Goal: Information Seeking & Learning: Learn about a topic

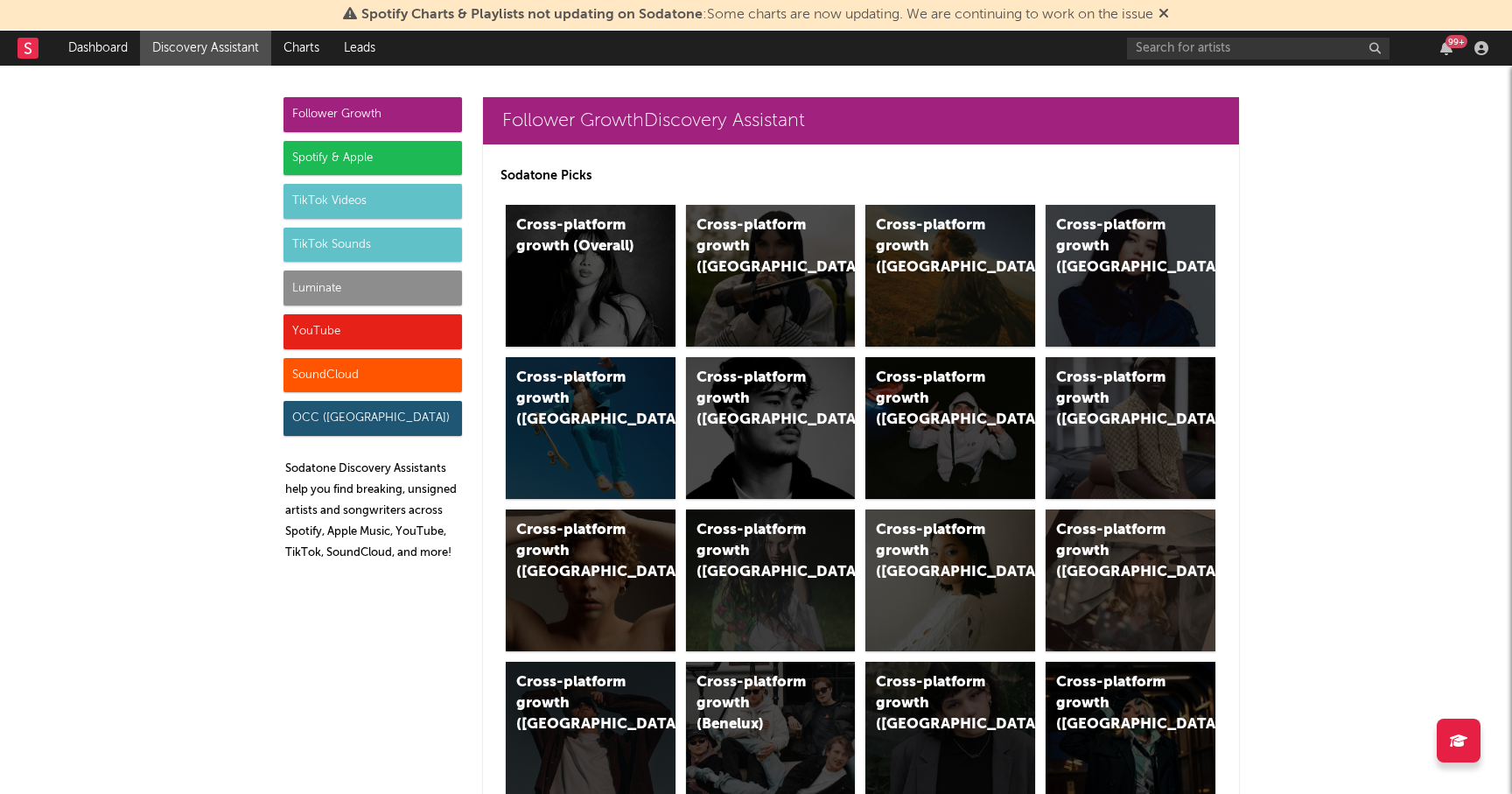
click at [347, 247] on div "TikTok Sounds" at bounding box center [372, 245] width 178 height 35
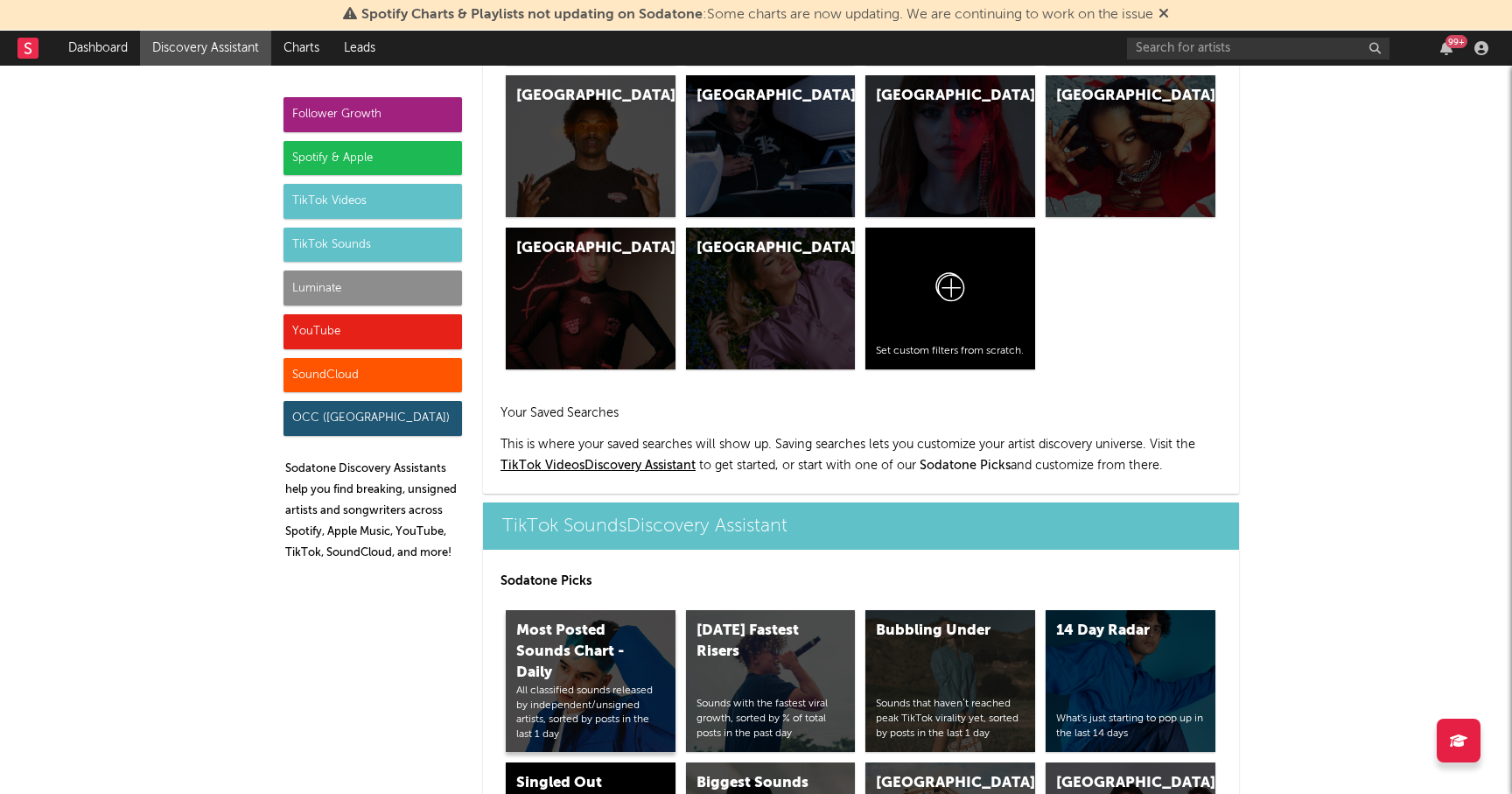
scroll to position [7263, 0]
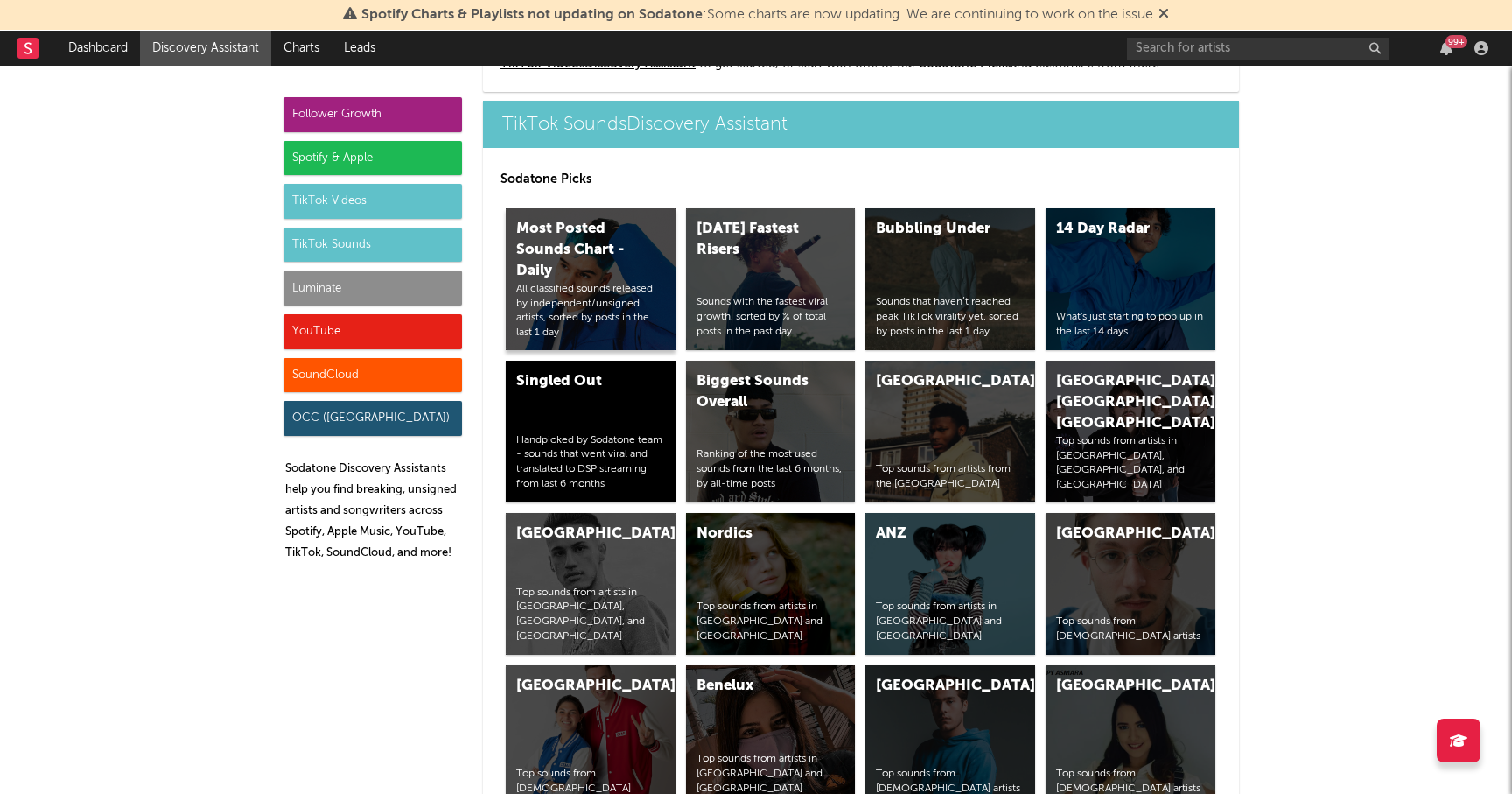
click at [632, 283] on div "All classified sounds released by independent/unsigned artists, sorted by posts…" at bounding box center [591, 311] width 149 height 59
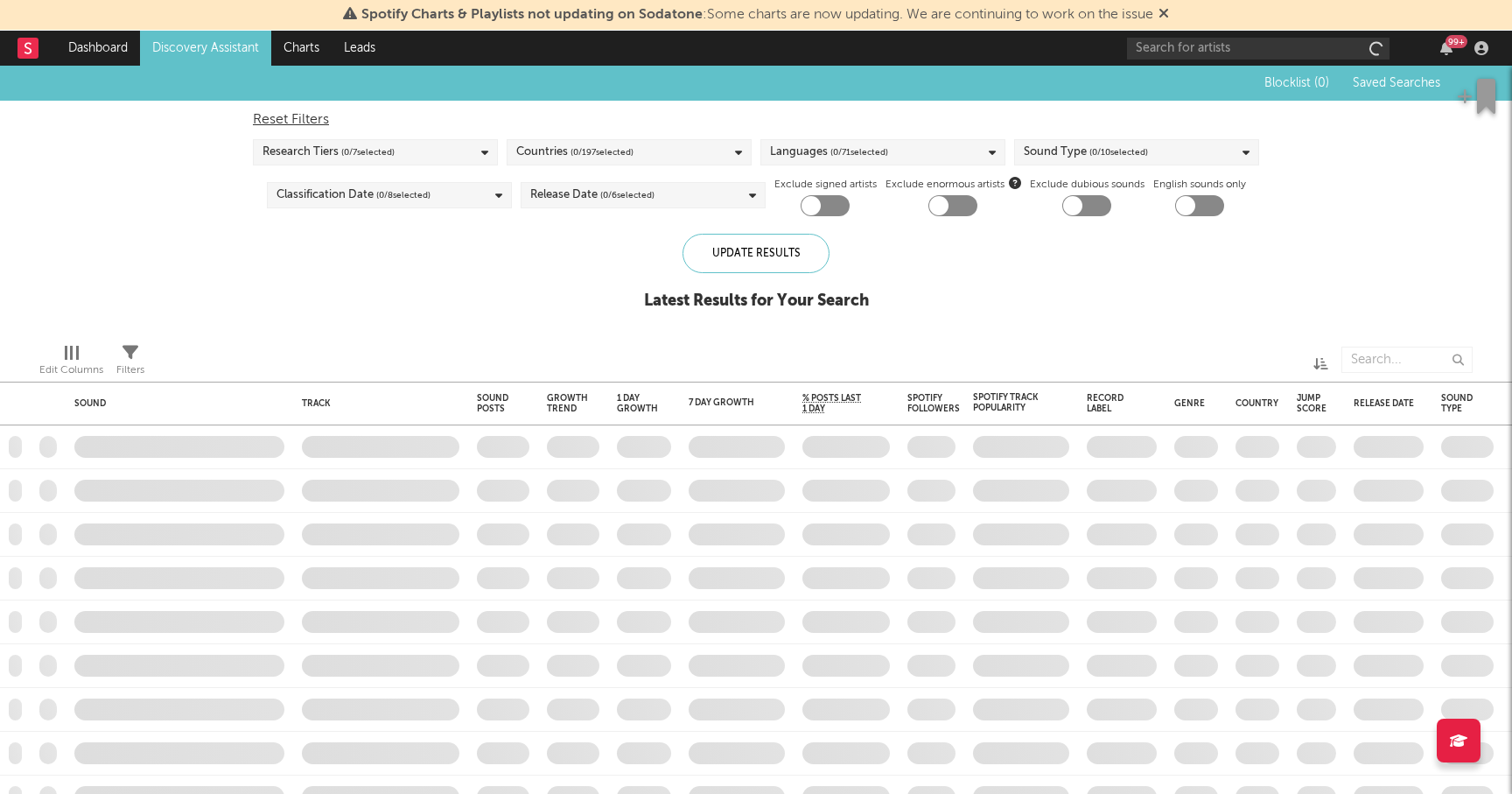
checkbox input "true"
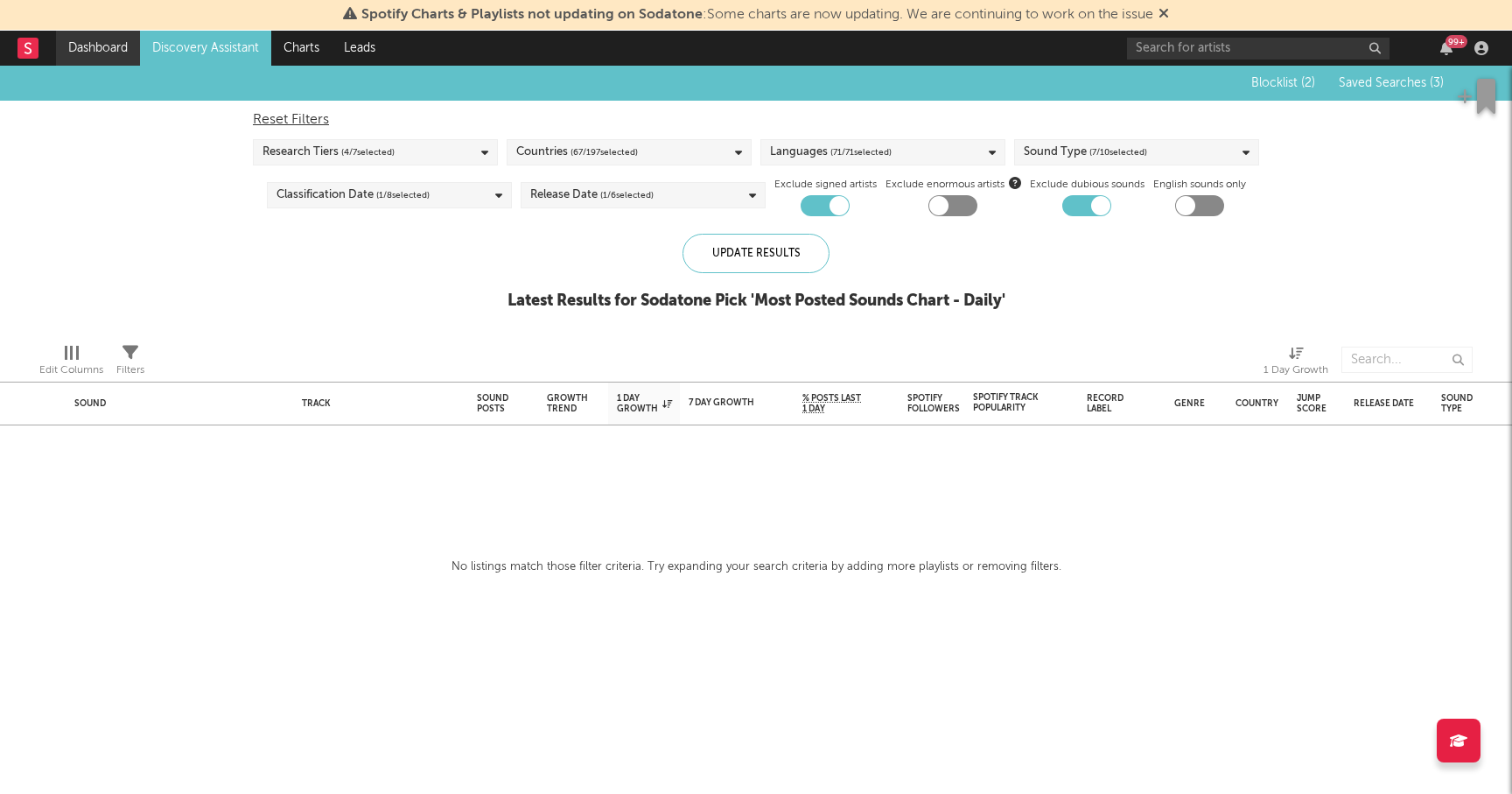
click at [74, 40] on link "Dashboard" at bounding box center [98, 48] width 84 height 35
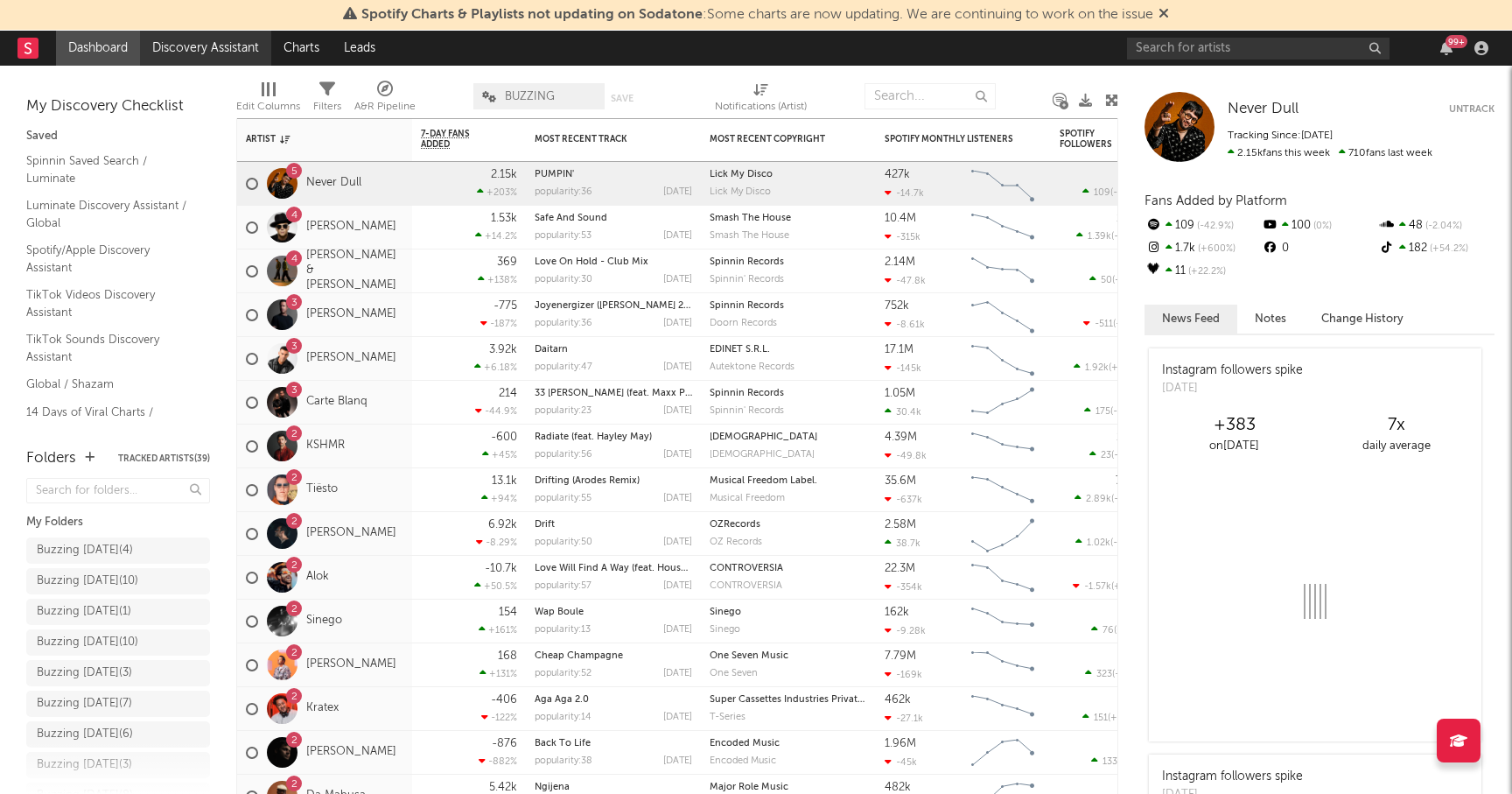
click at [214, 49] on link "Discovery Assistant" at bounding box center [206, 48] width 131 height 35
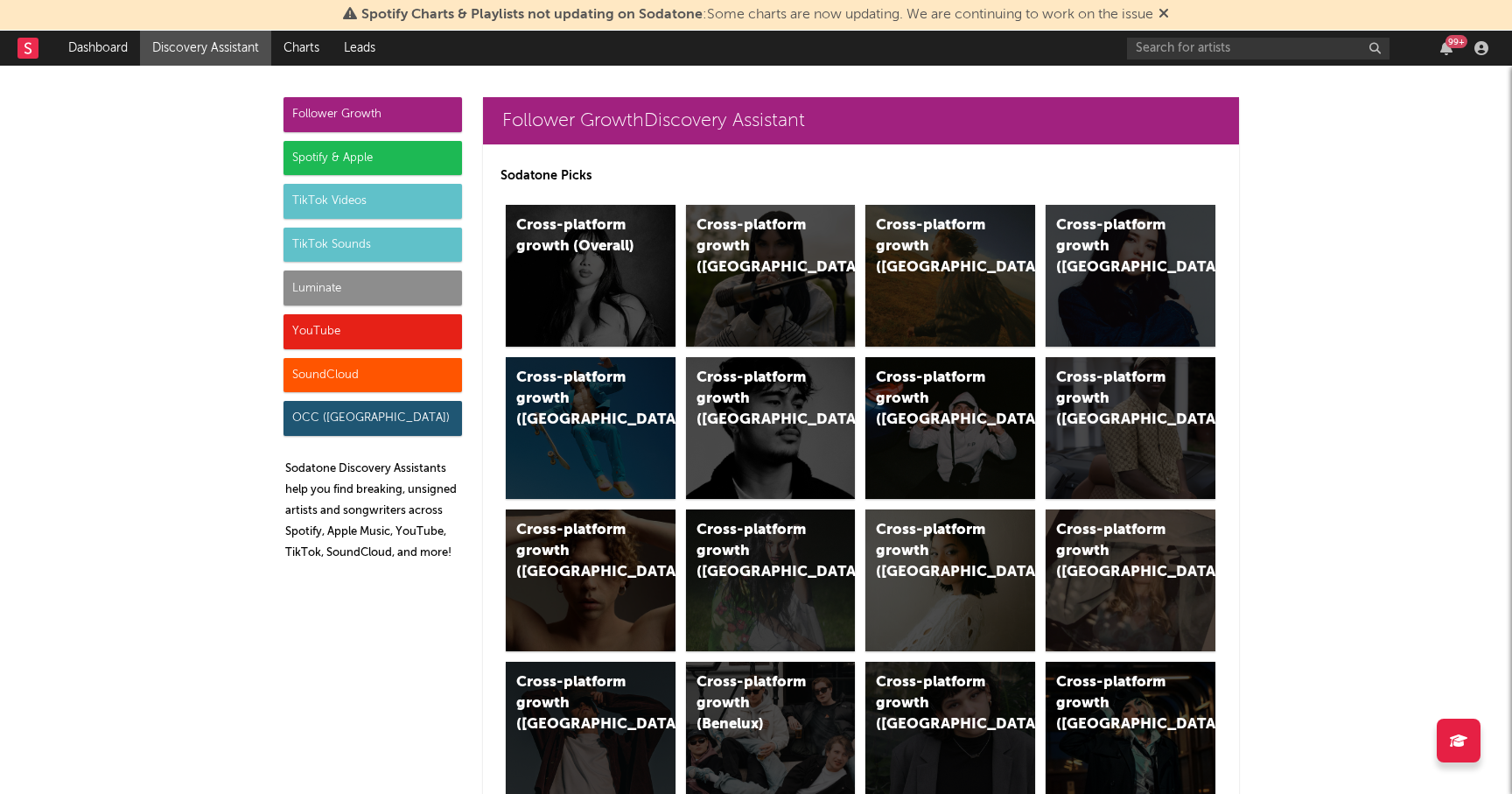
click at [406, 151] on div "Spotify & Apple" at bounding box center [372, 159] width 178 height 35
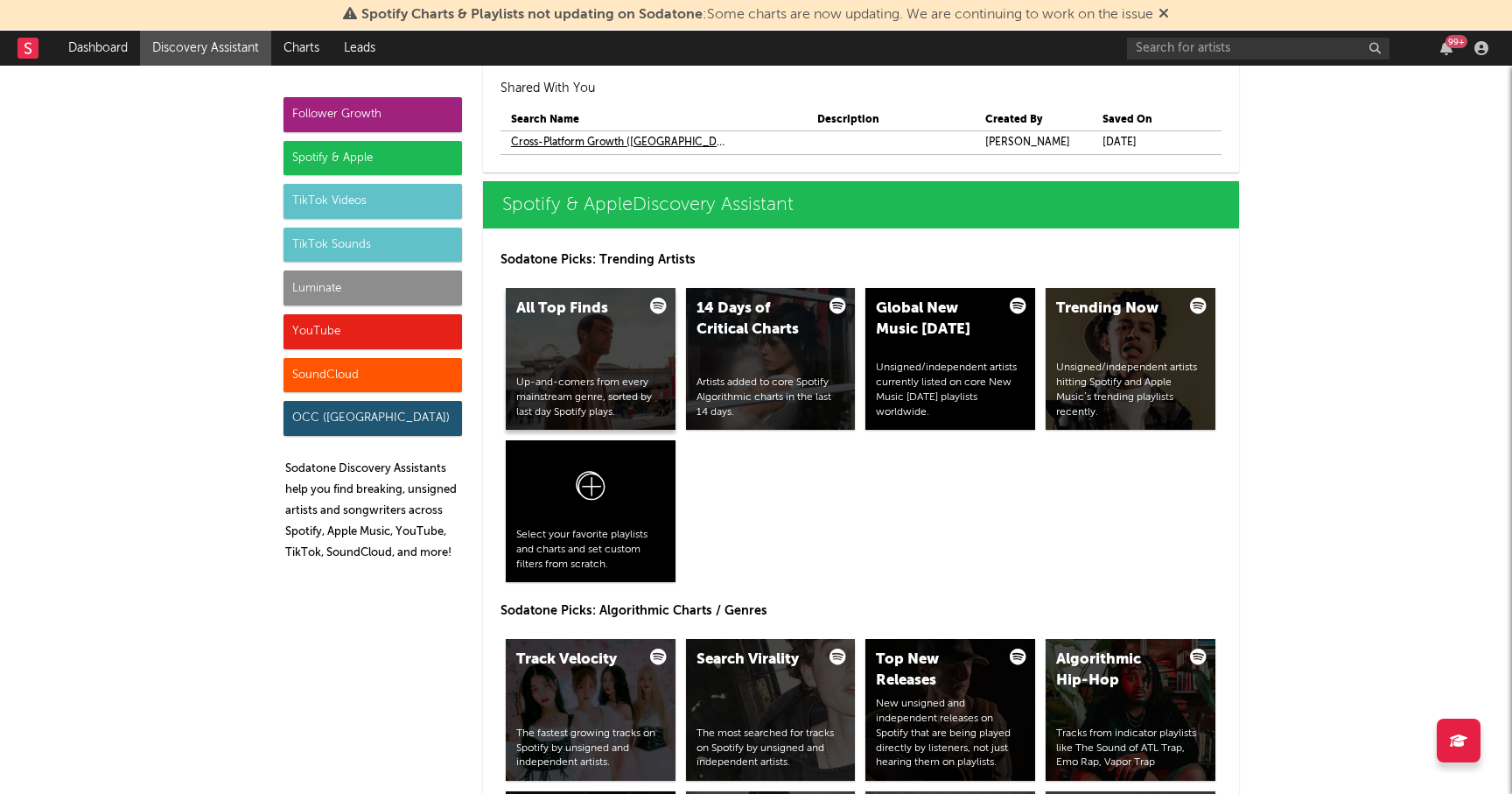
scroll to position [1896, 0]
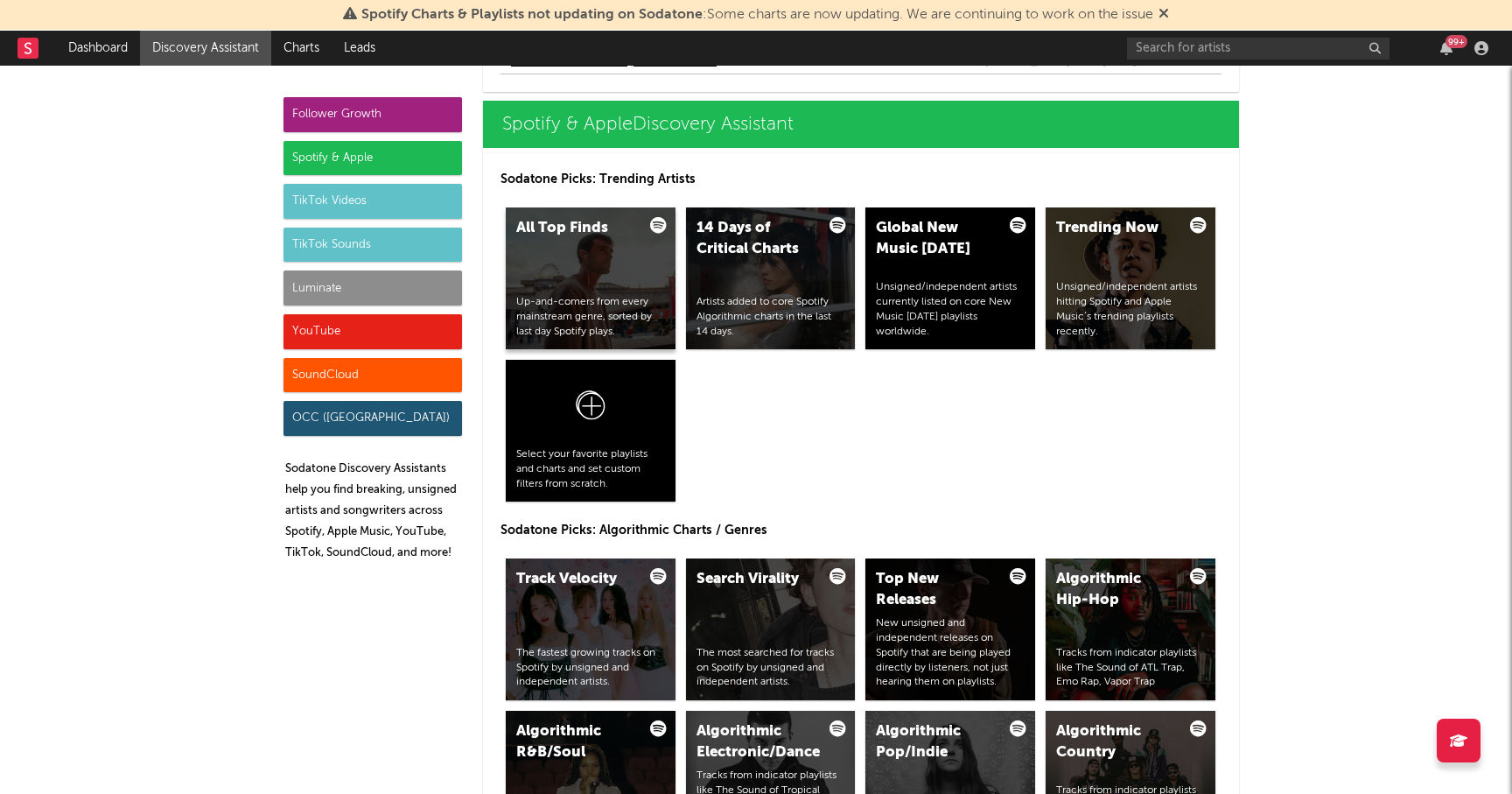
click at [577, 283] on div "All Top Finds Up-and-comers from every mainstream genre, sorted by last day Spo…" at bounding box center [590, 278] width 169 height 141
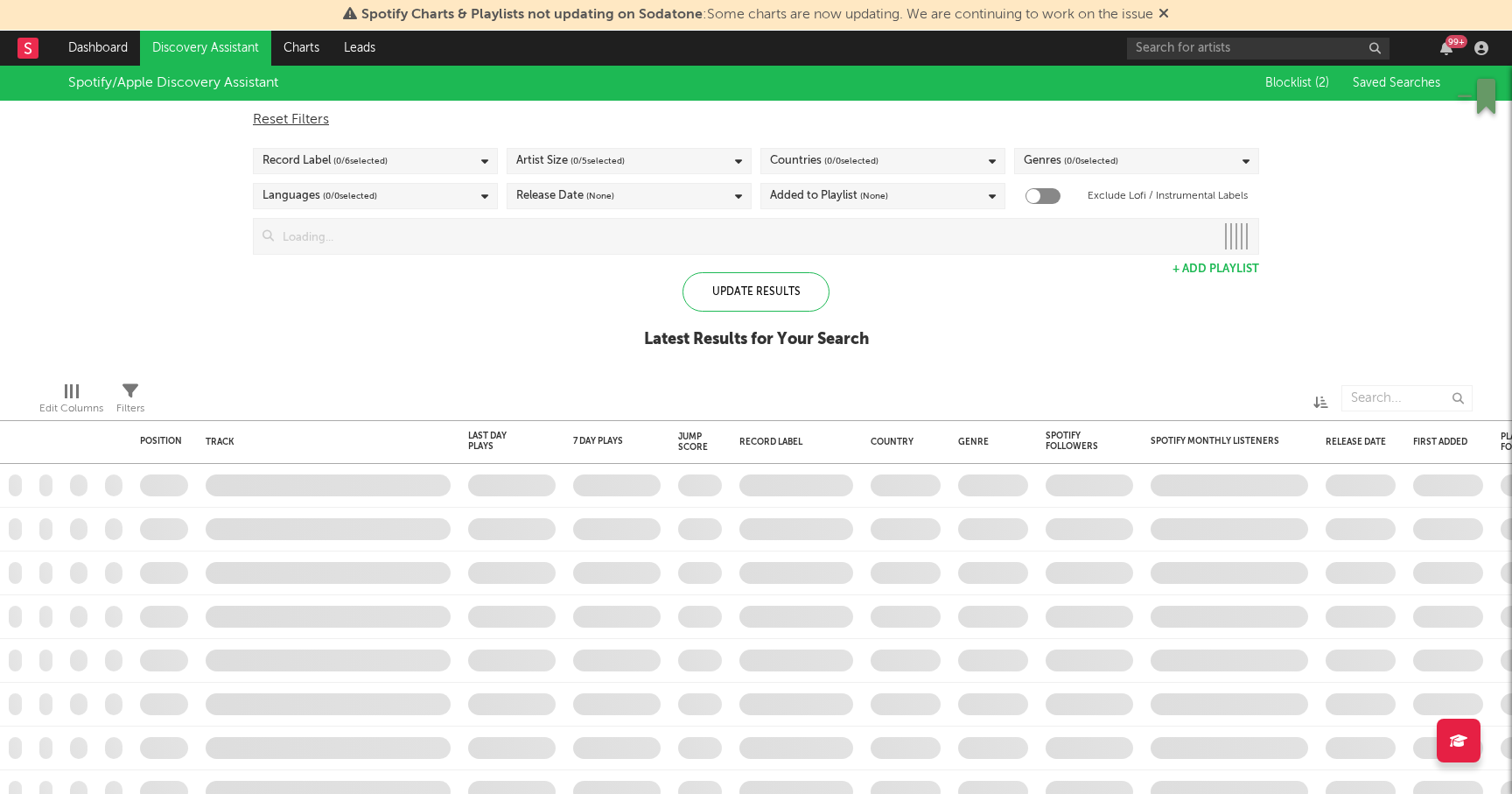
checkbox input "true"
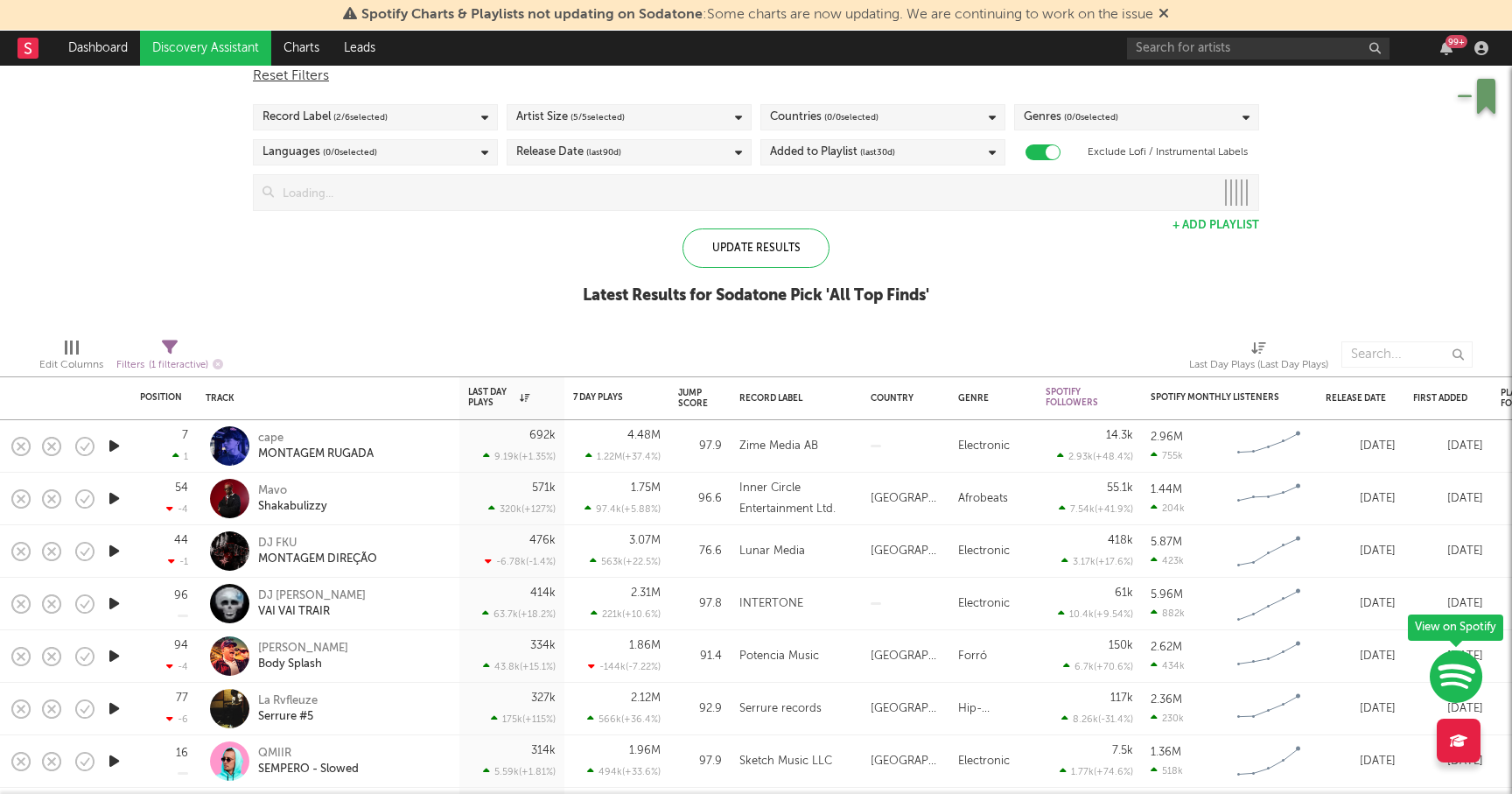
click at [125, 444] on div at bounding box center [113, 447] width 35 height 53
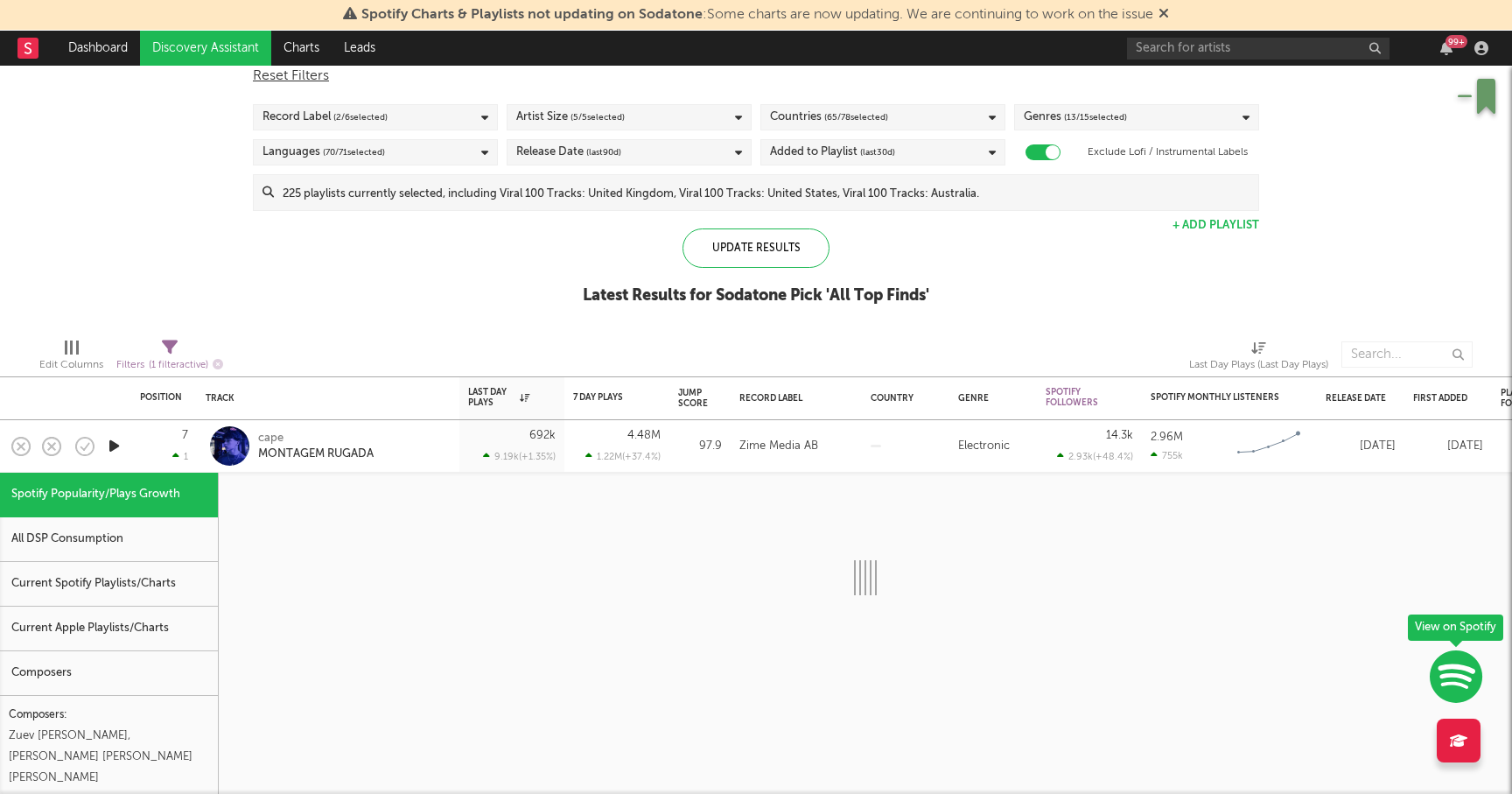
click at [115, 442] on icon "button" at bounding box center [114, 446] width 18 height 22
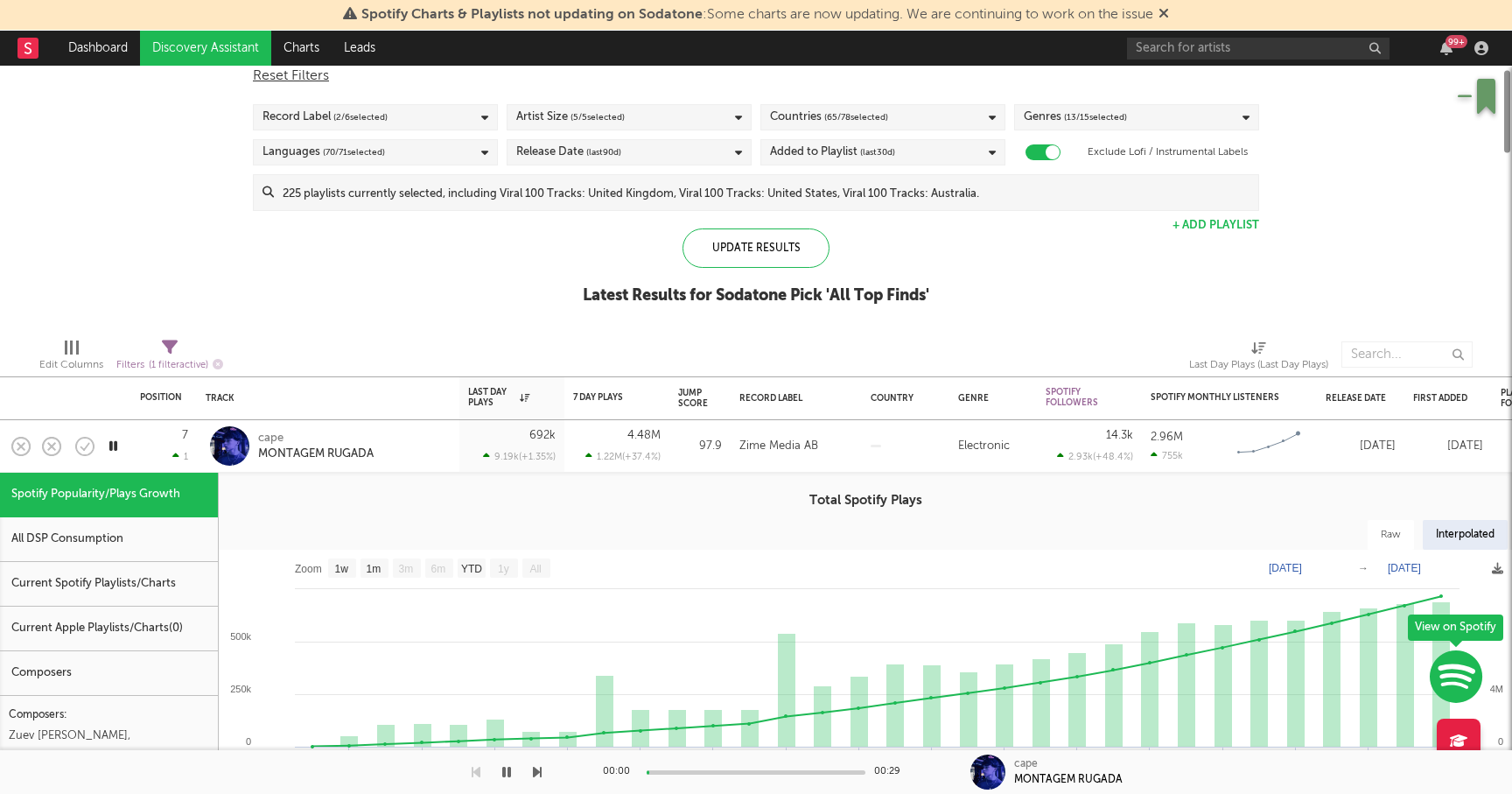
click at [129, 429] on div at bounding box center [113, 447] width 35 height 53
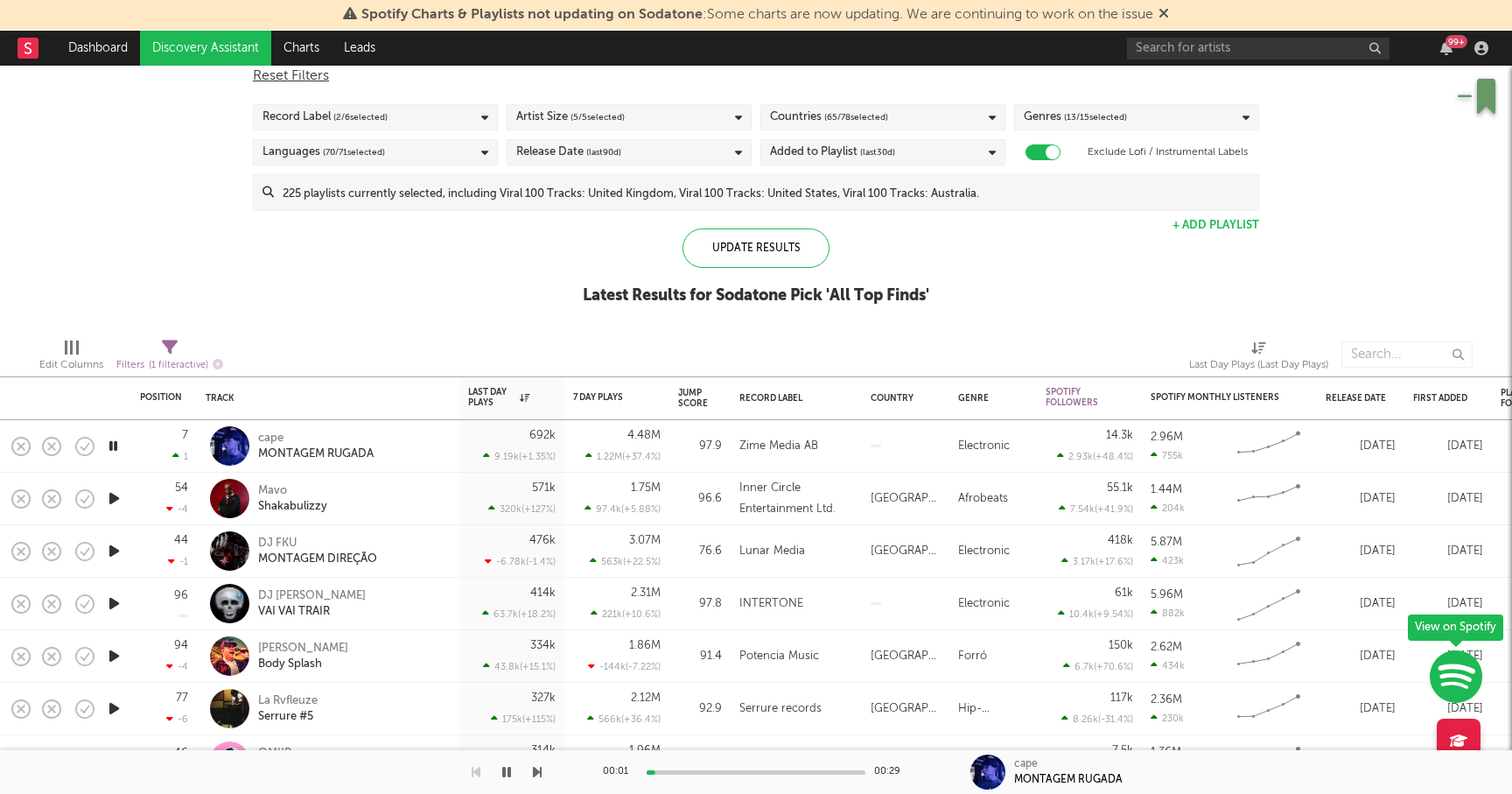
click at [111, 442] on icon "button" at bounding box center [113, 446] width 16 height 22
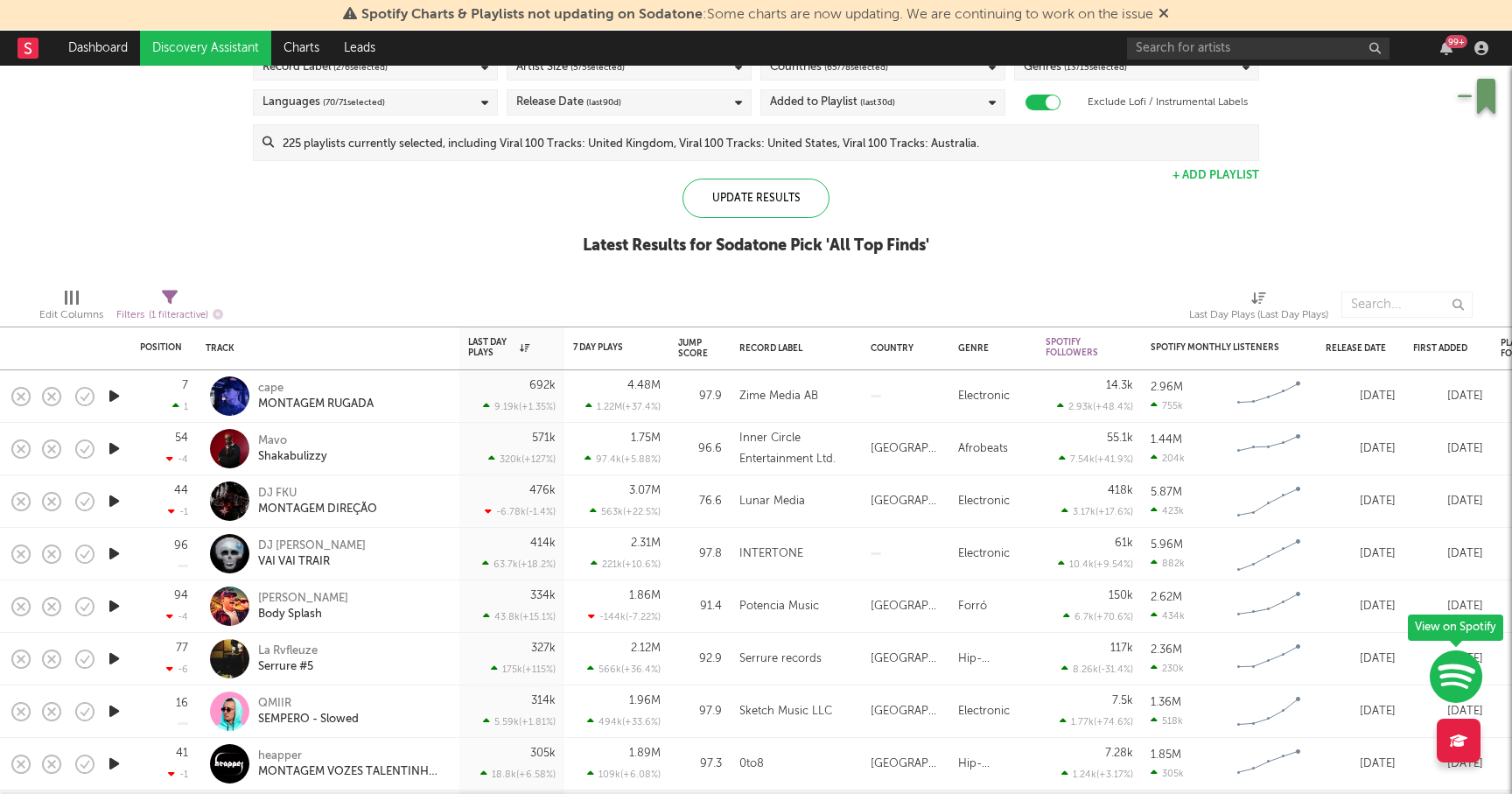
click at [119, 499] on icon "button" at bounding box center [114, 501] width 18 height 22
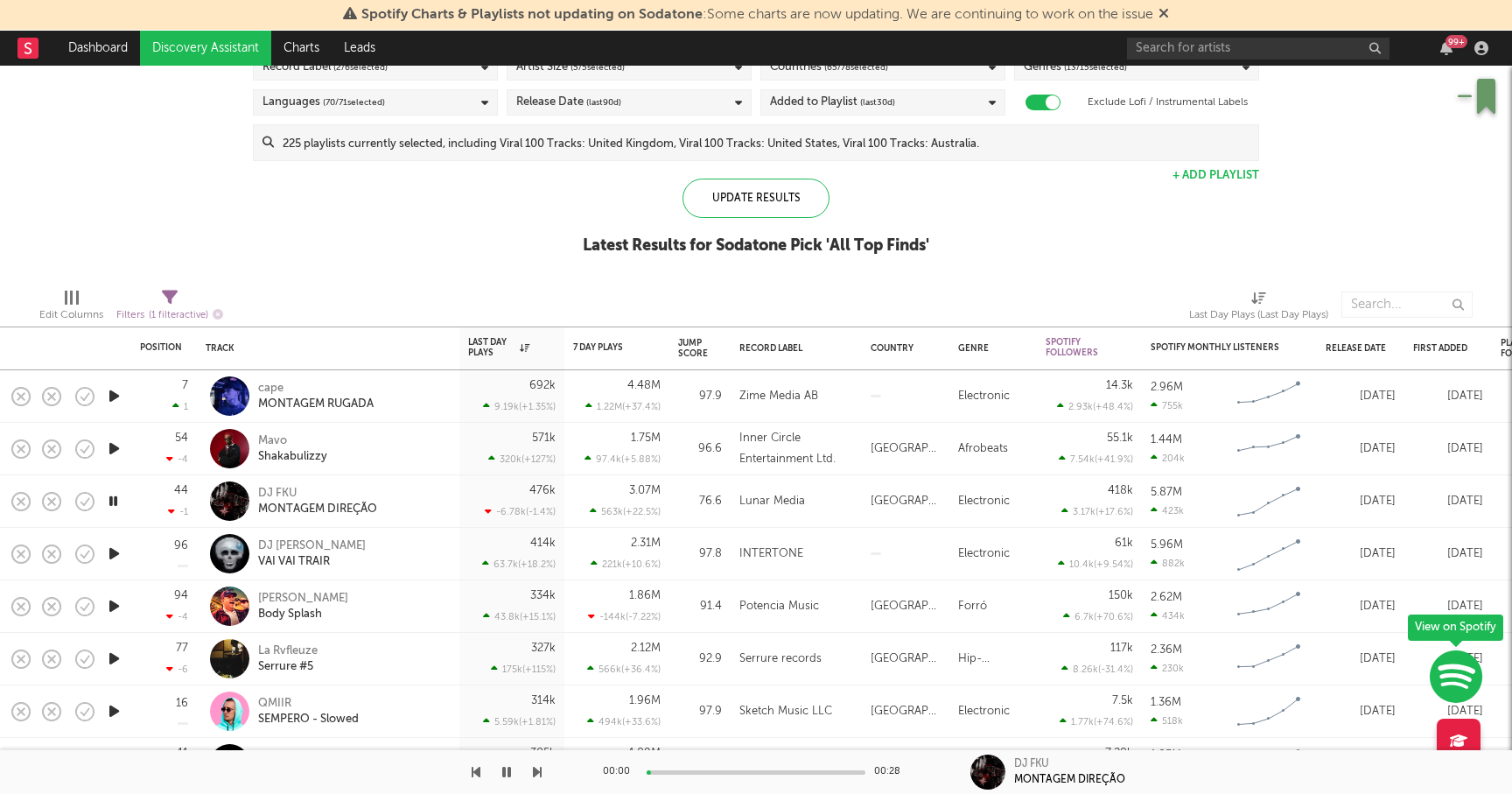
click at [119, 499] on icon "button" at bounding box center [113, 501] width 16 height 22
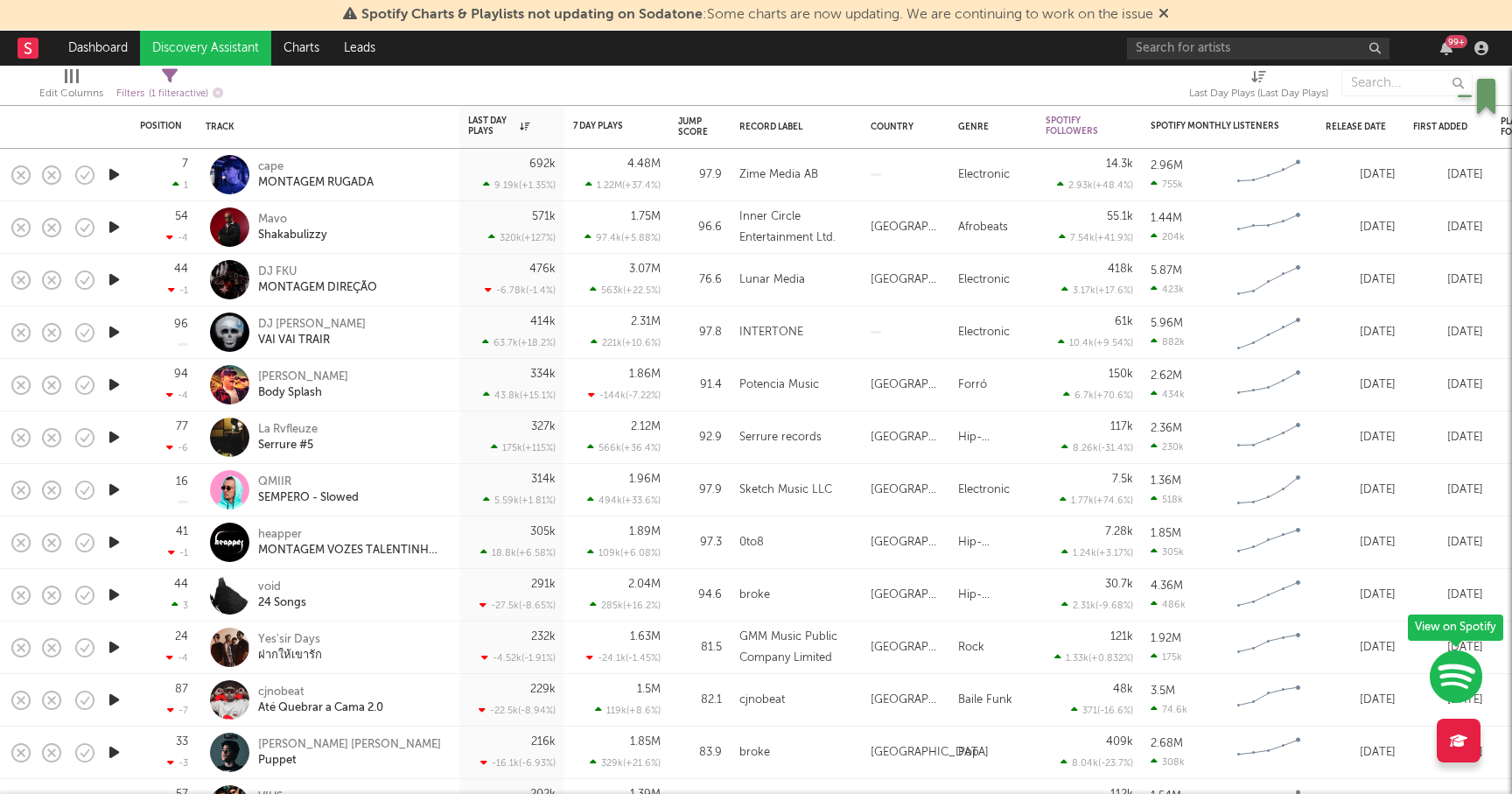
click at [117, 490] on icon "button" at bounding box center [114, 489] width 18 height 22
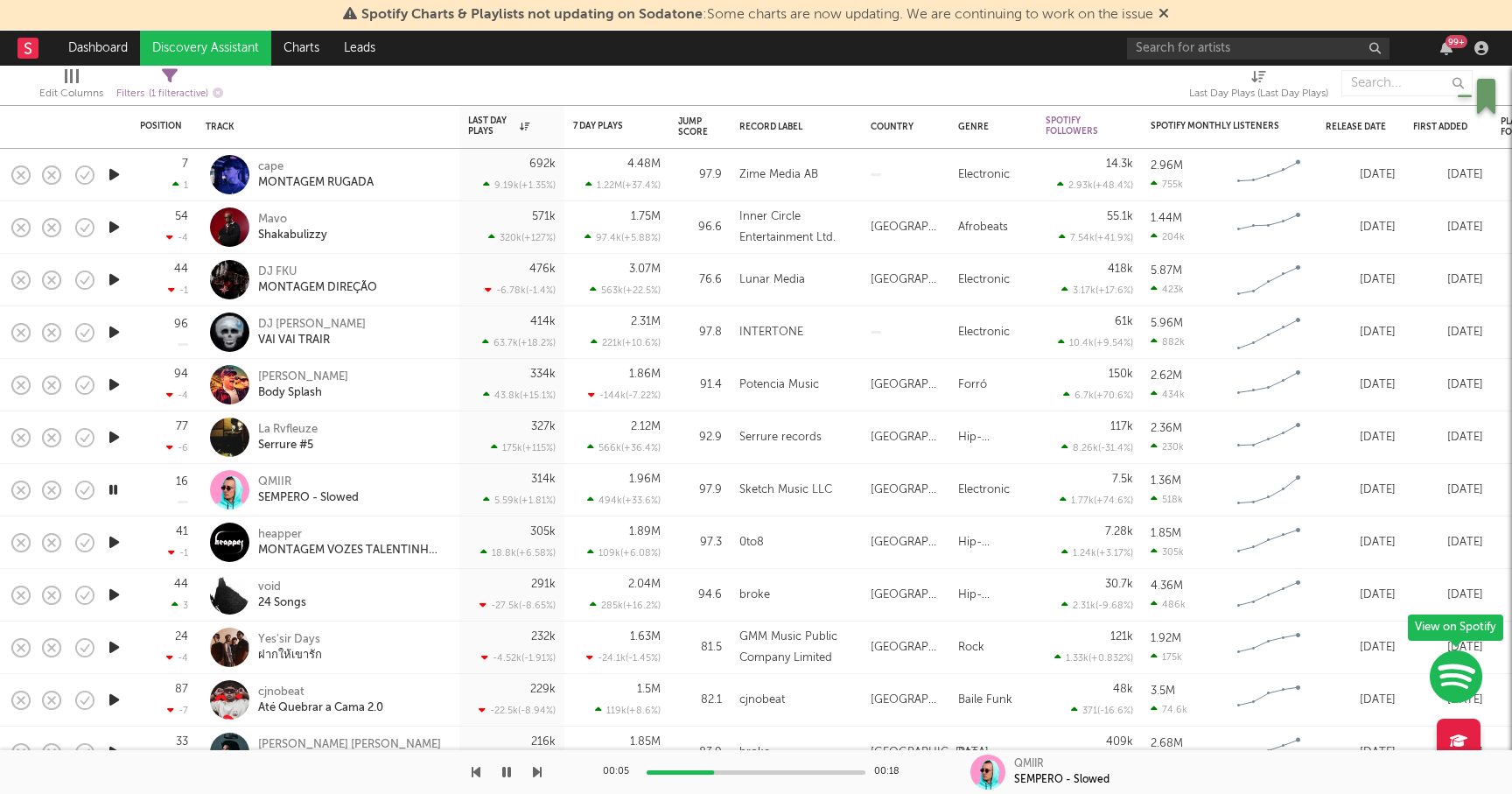
click at [116, 489] on icon "button" at bounding box center [113, 489] width 16 height 22
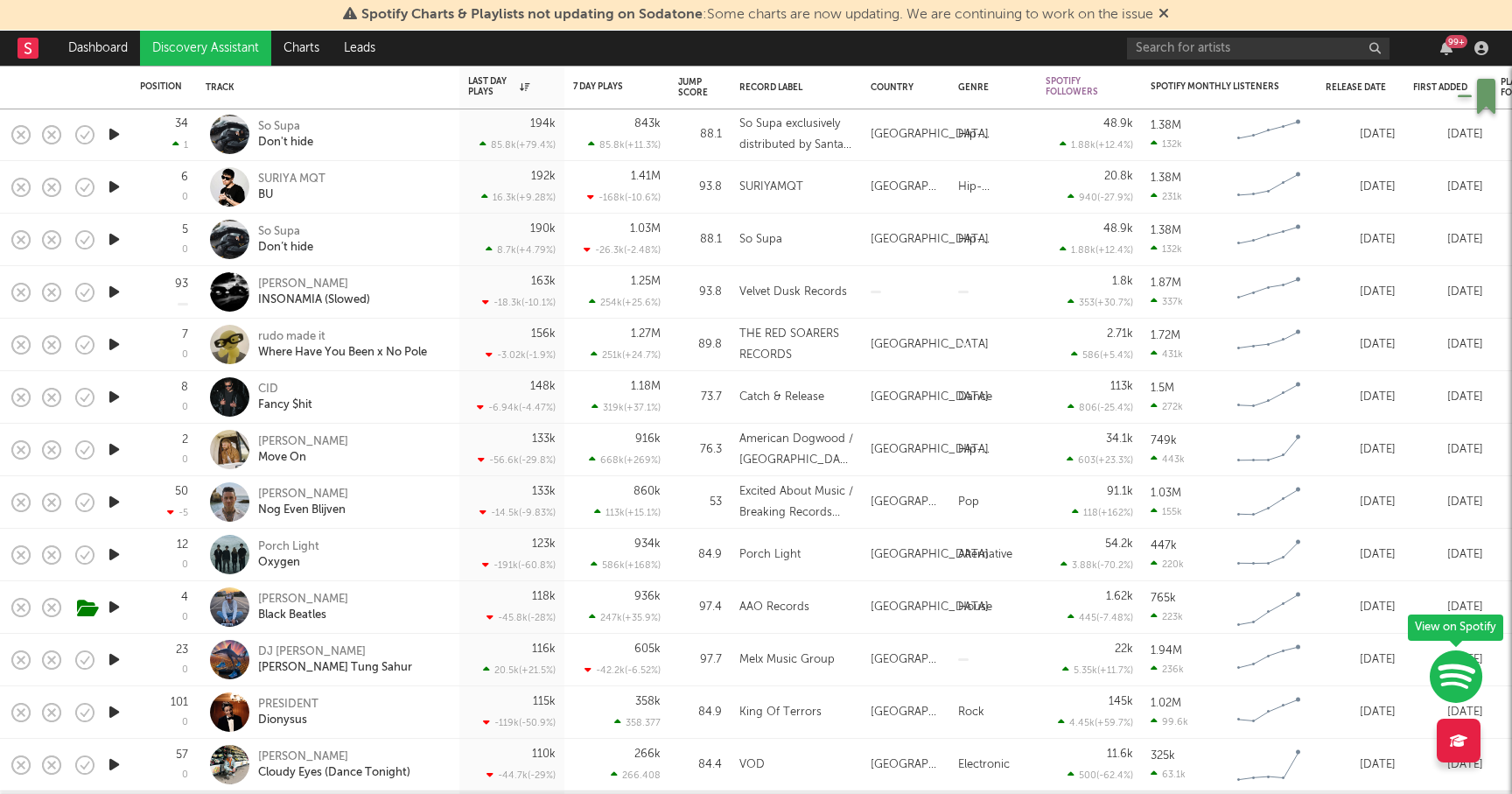
click at [119, 605] on icon "button" at bounding box center [114, 607] width 18 height 22
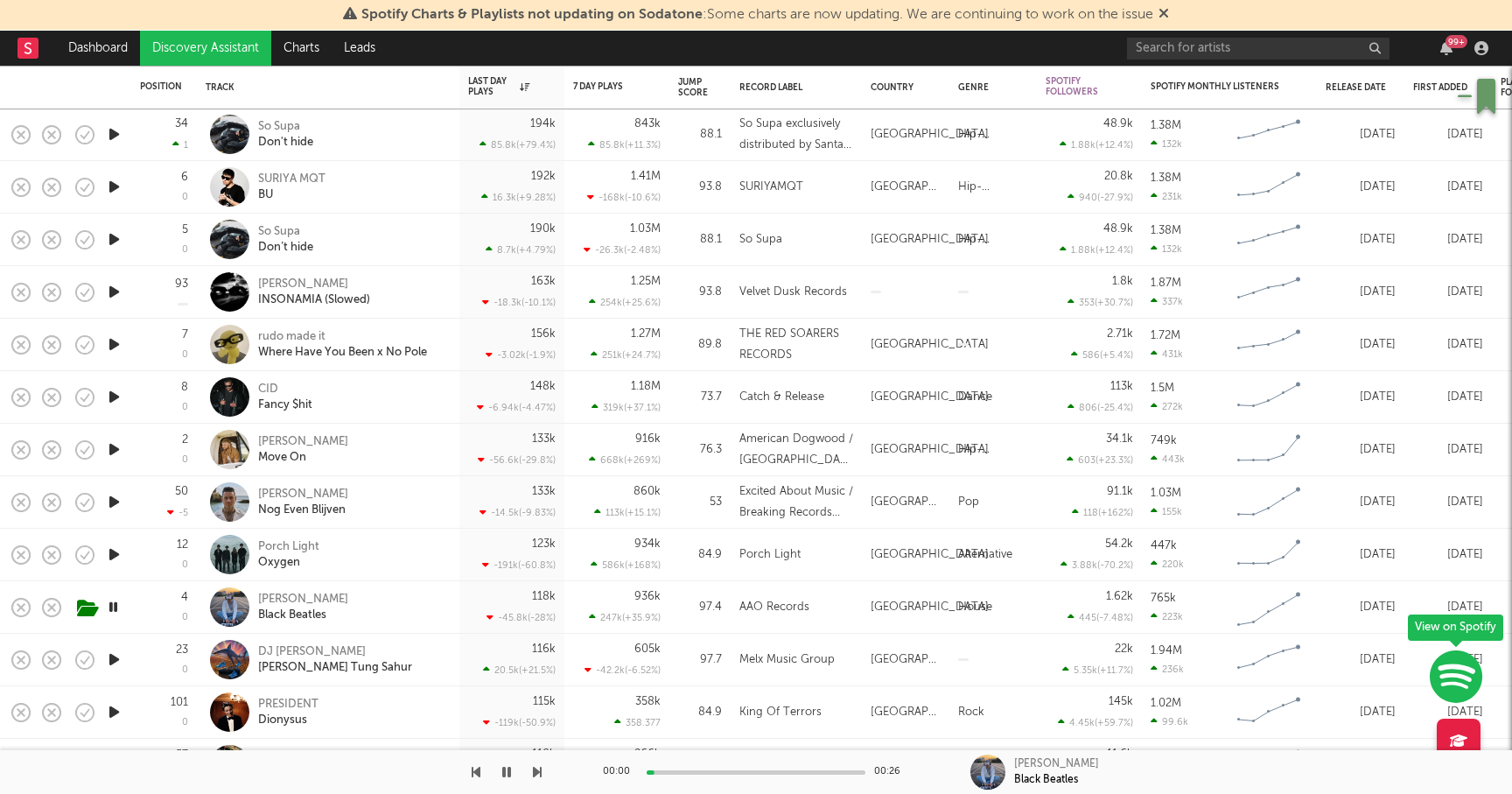
click at [119, 605] on icon "button" at bounding box center [113, 607] width 16 height 22
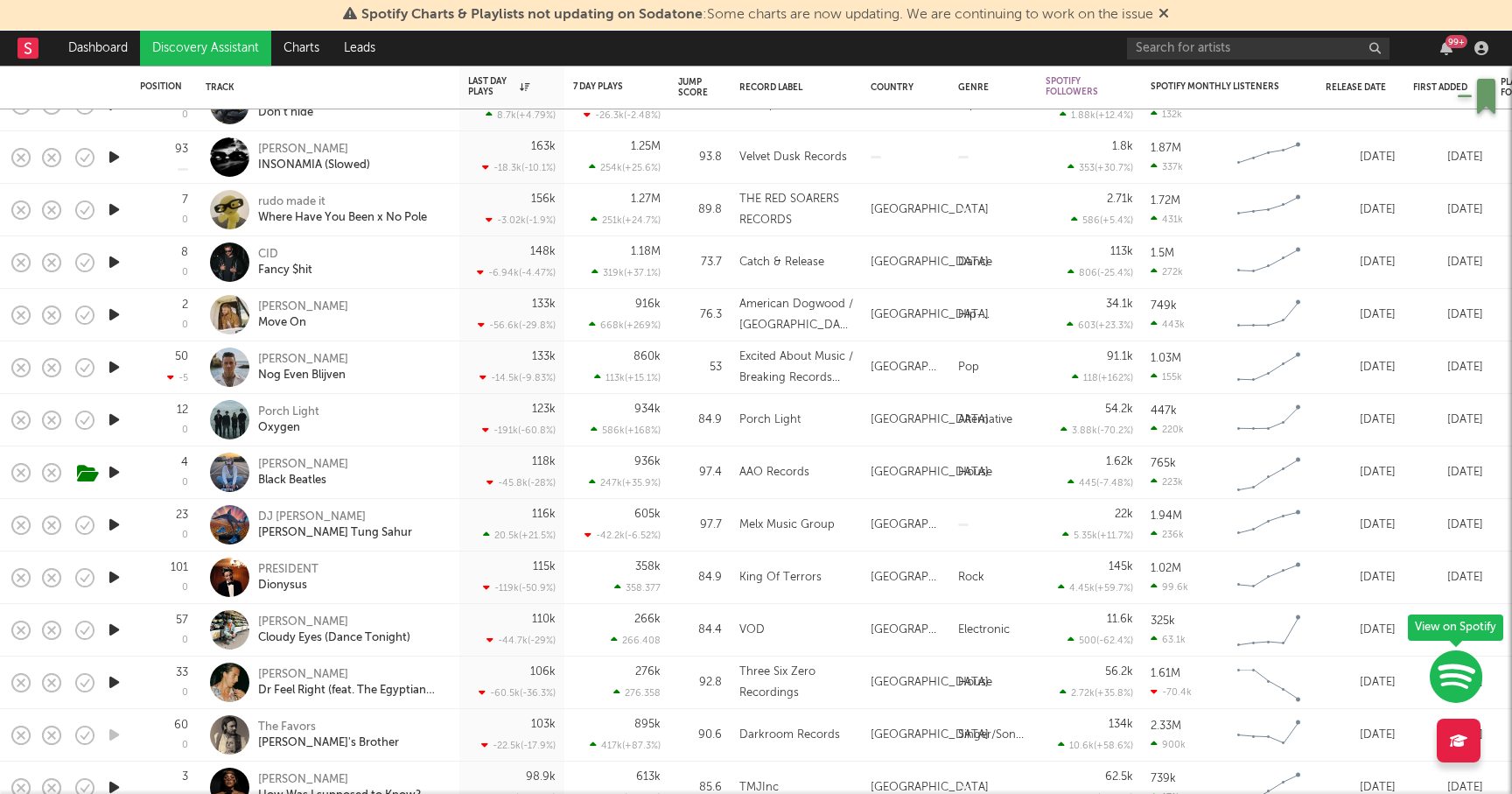
click at [114, 679] on icon "button" at bounding box center [114, 683] width 18 height 22
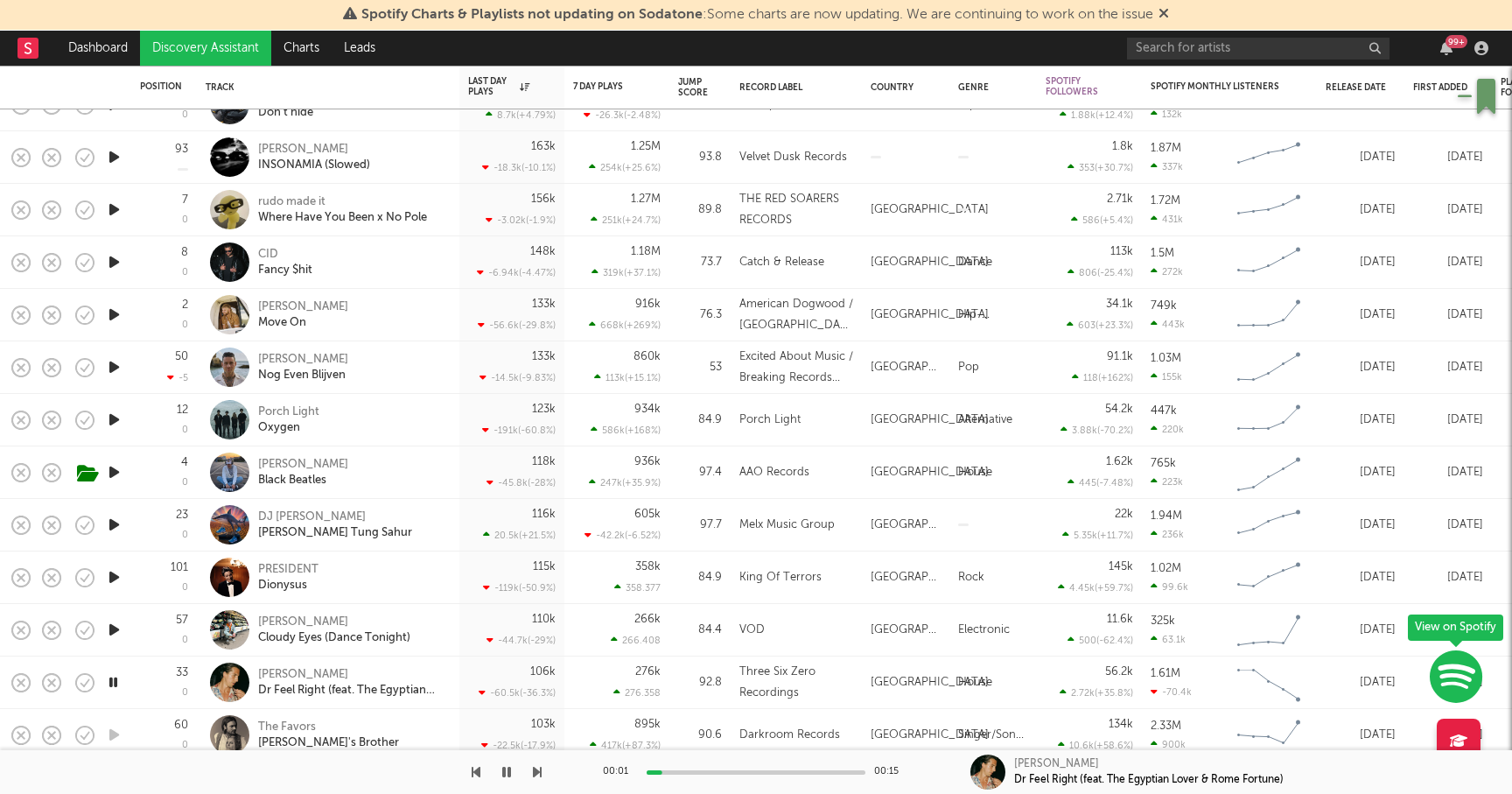
click at [114, 679] on icon "button" at bounding box center [113, 683] width 16 height 22
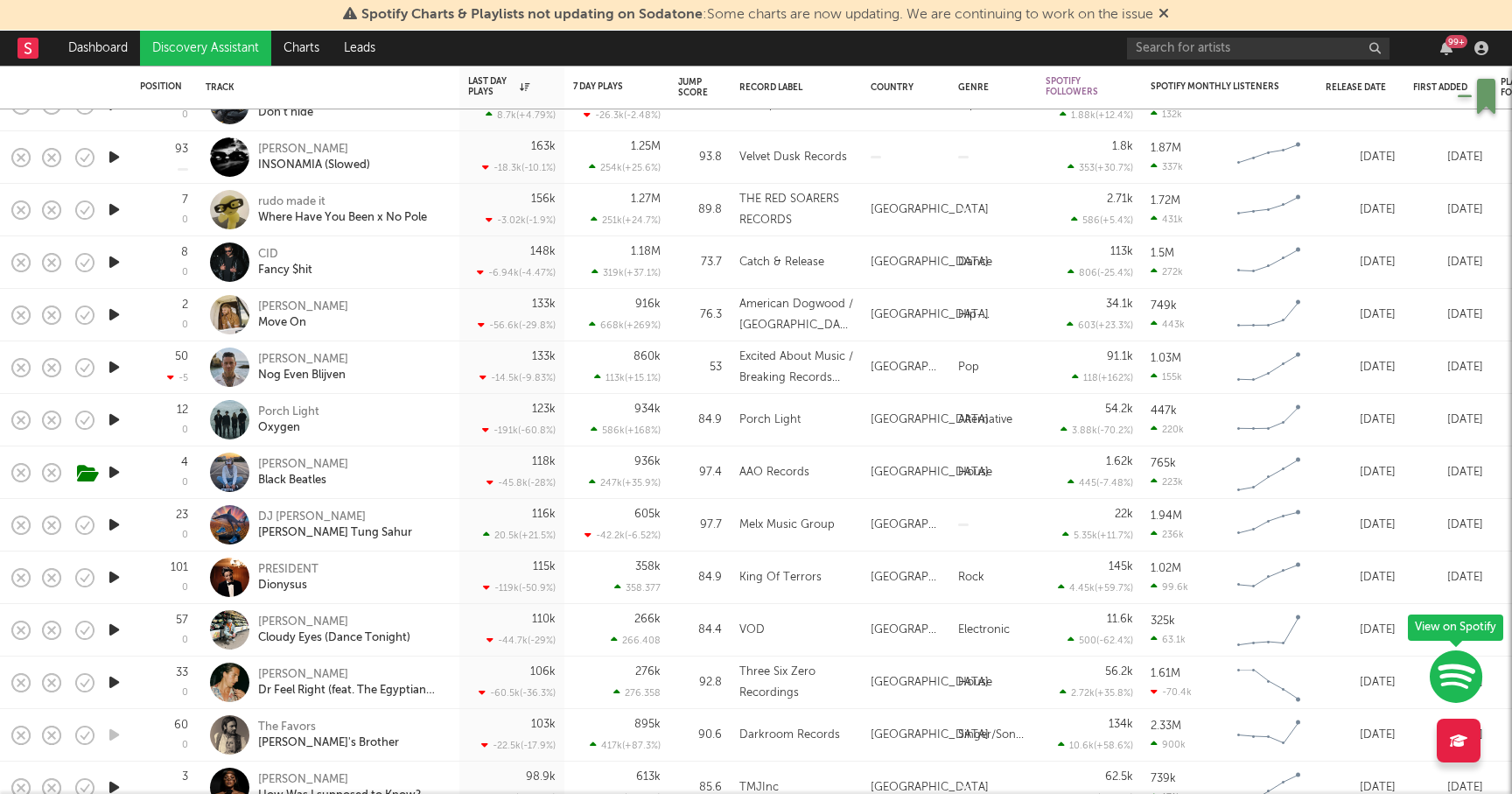
click at [112, 632] on icon "button" at bounding box center [114, 630] width 18 height 22
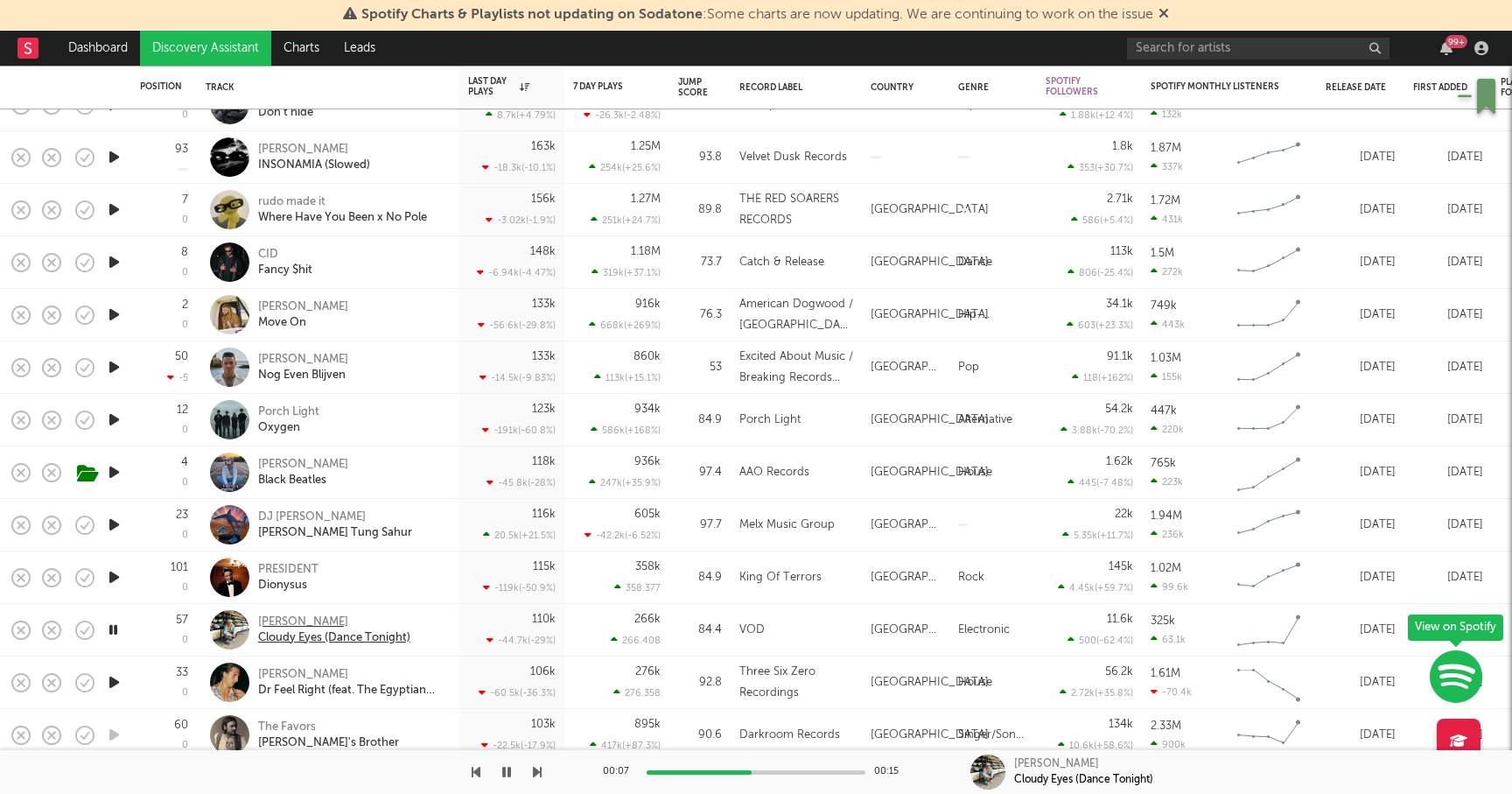
click at [279, 618] on div "Reznik" at bounding box center [334, 622] width 152 height 15
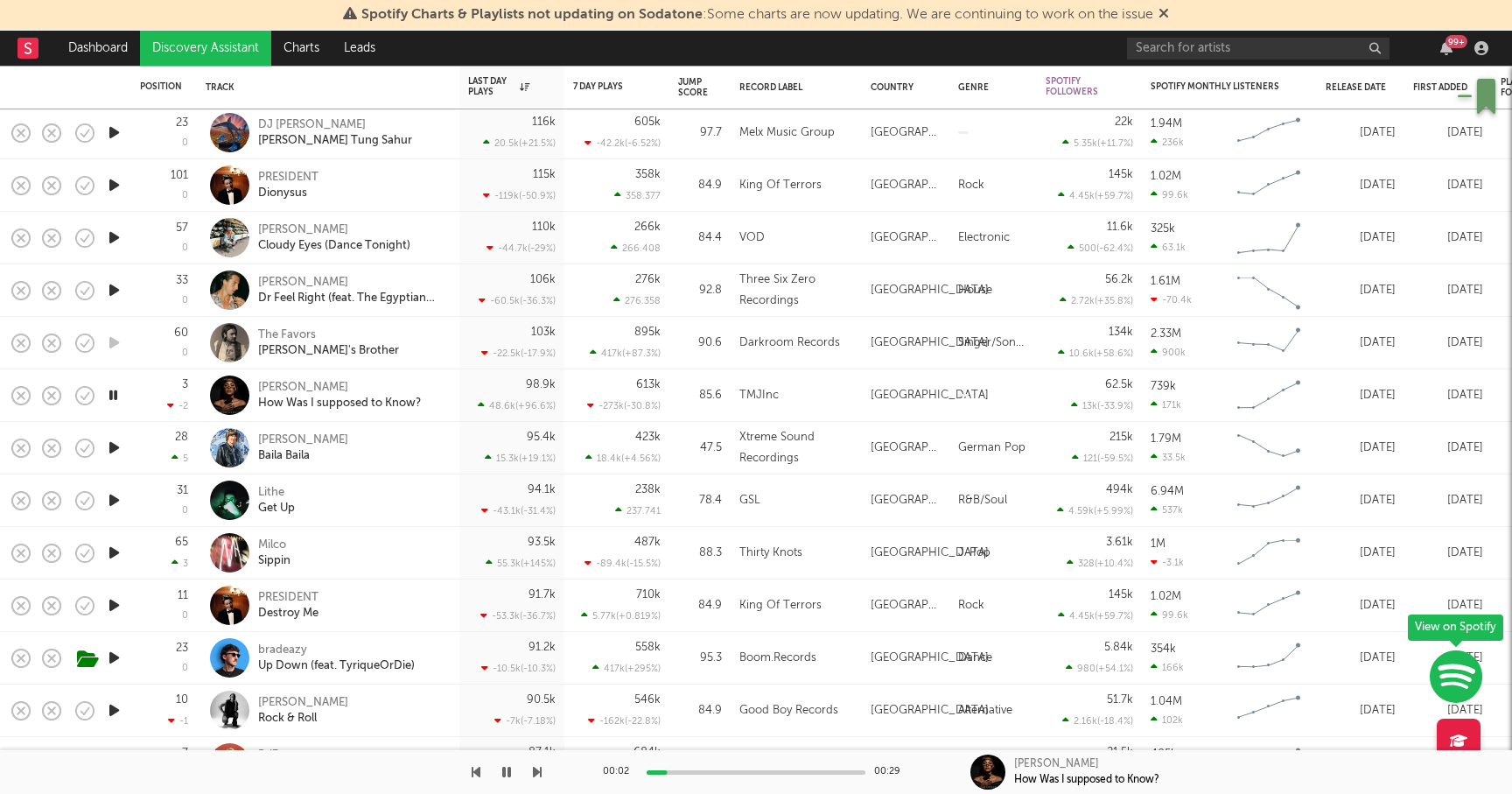
click at [116, 655] on icon "button" at bounding box center [114, 658] width 18 height 22
click at [115, 657] on icon "button" at bounding box center [113, 659] width 16 height 22
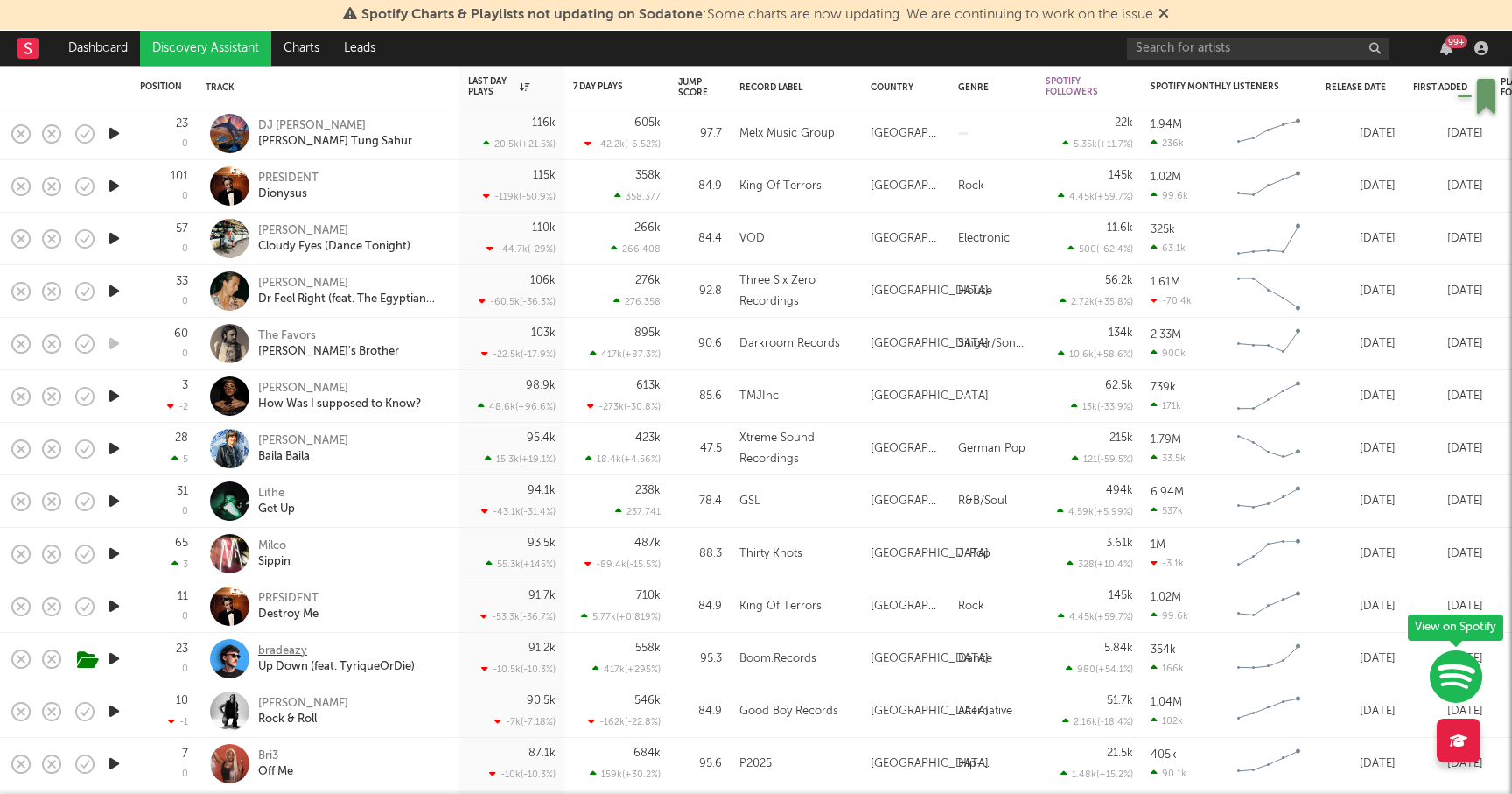
click at [274, 648] on div "bradeazy" at bounding box center [336, 651] width 157 height 15
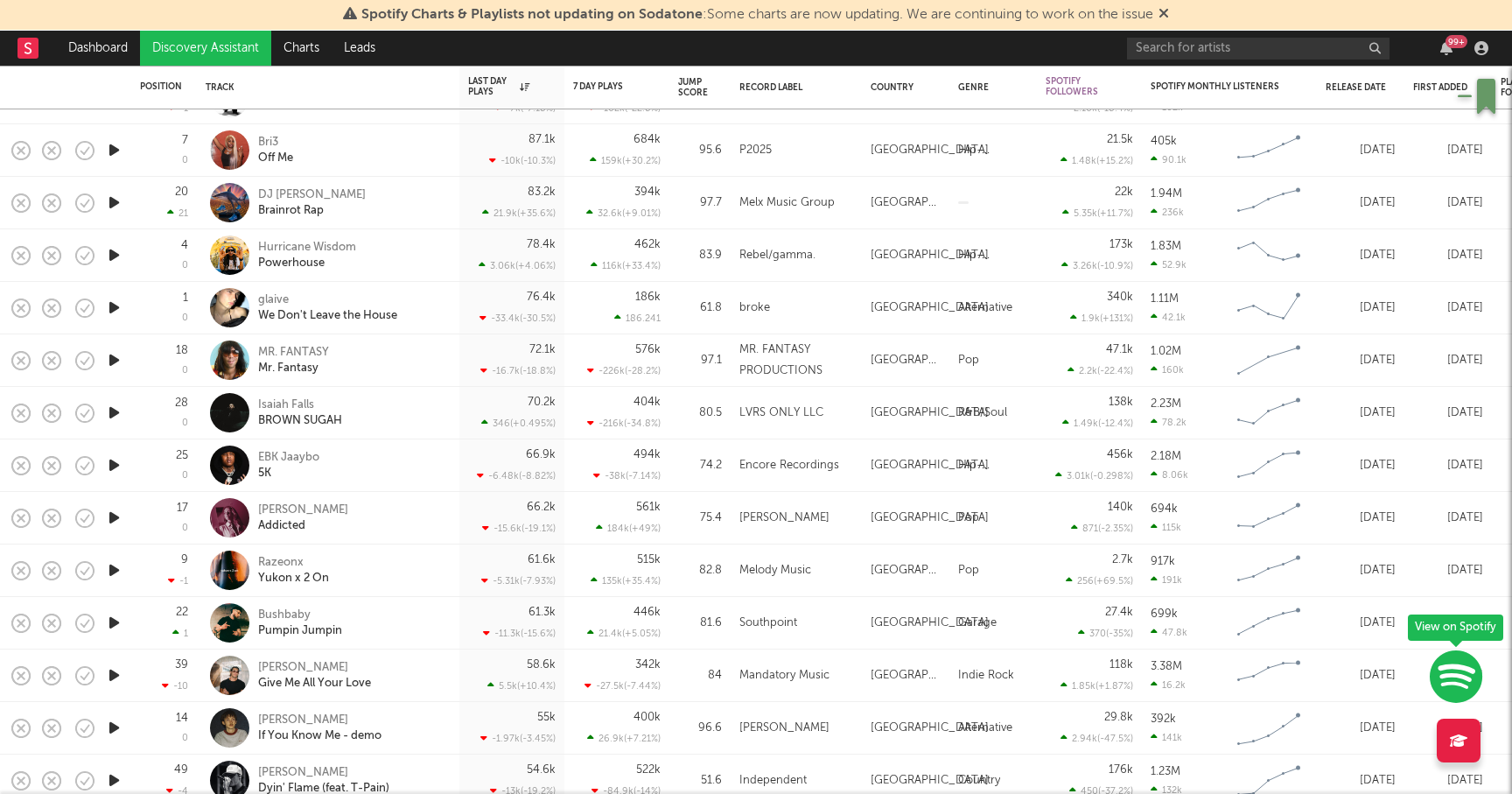
click at [110, 620] on icon "button" at bounding box center [114, 623] width 18 height 22
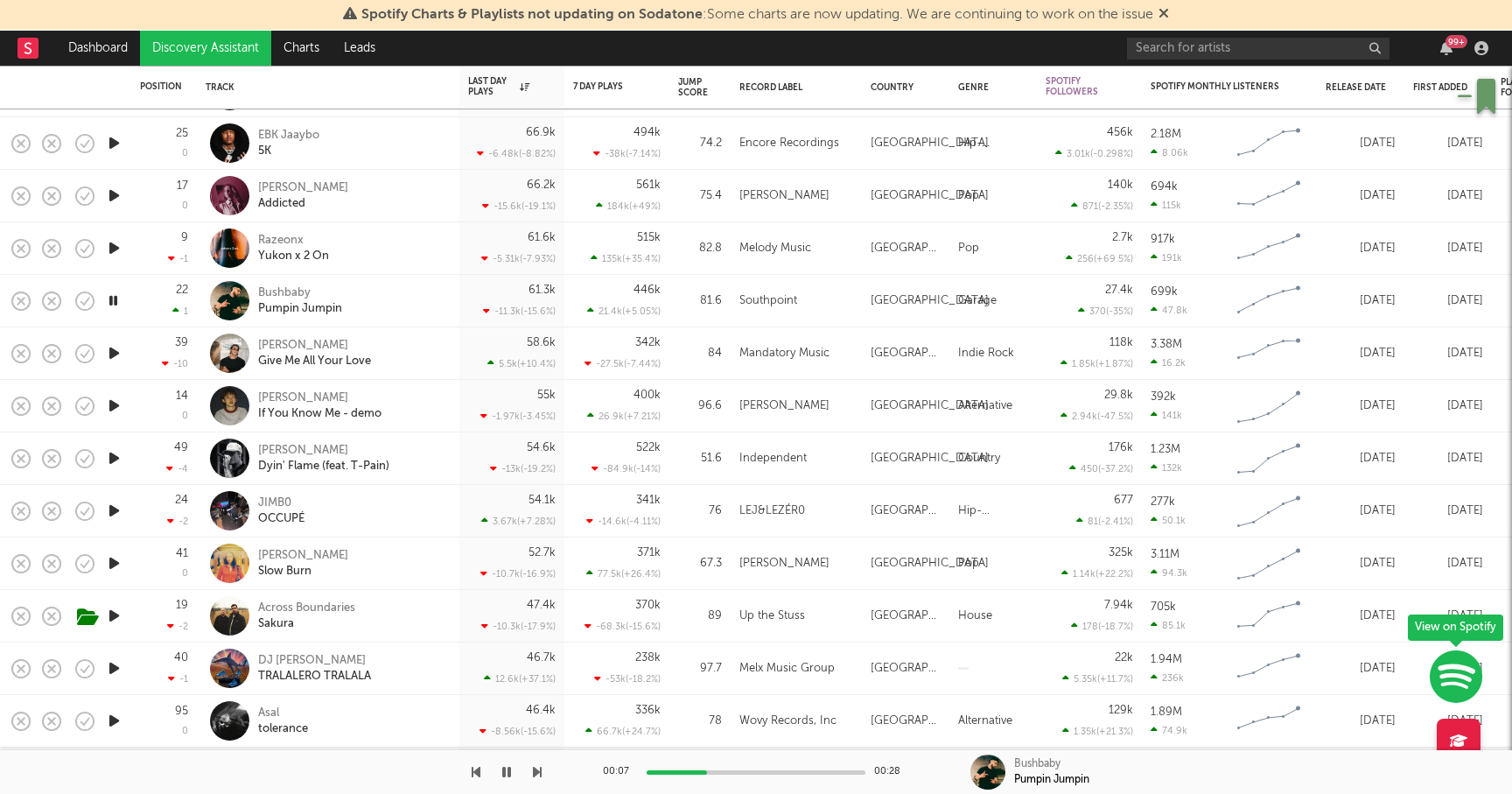
click at [109, 614] on icon "button" at bounding box center [114, 616] width 18 height 22
click at [284, 605] on div "Across Boundaries" at bounding box center [306, 608] width 97 height 15
click at [111, 617] on icon "button" at bounding box center [113, 616] width 16 height 22
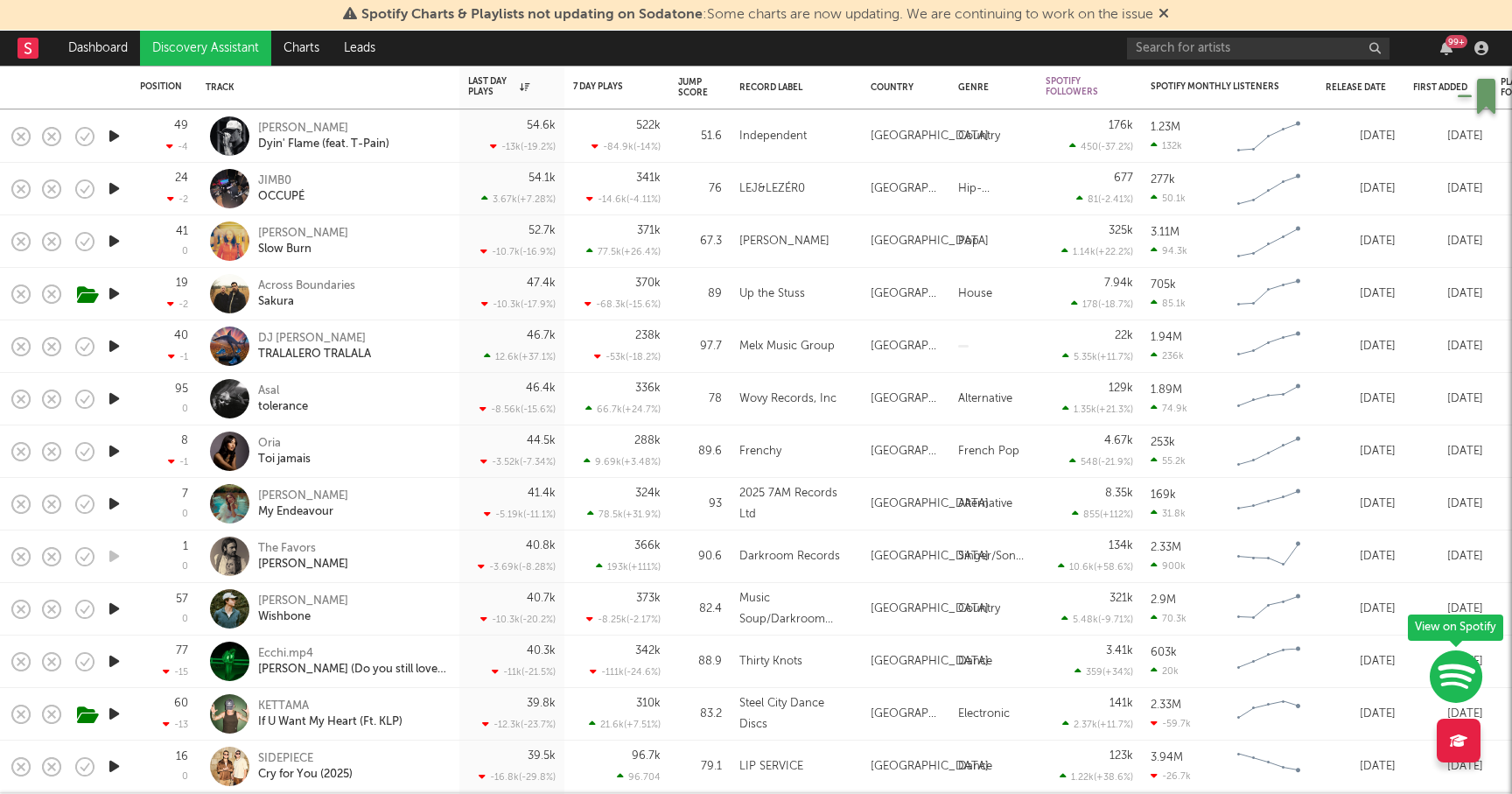
click at [116, 654] on icon "button" at bounding box center [114, 662] width 18 height 22
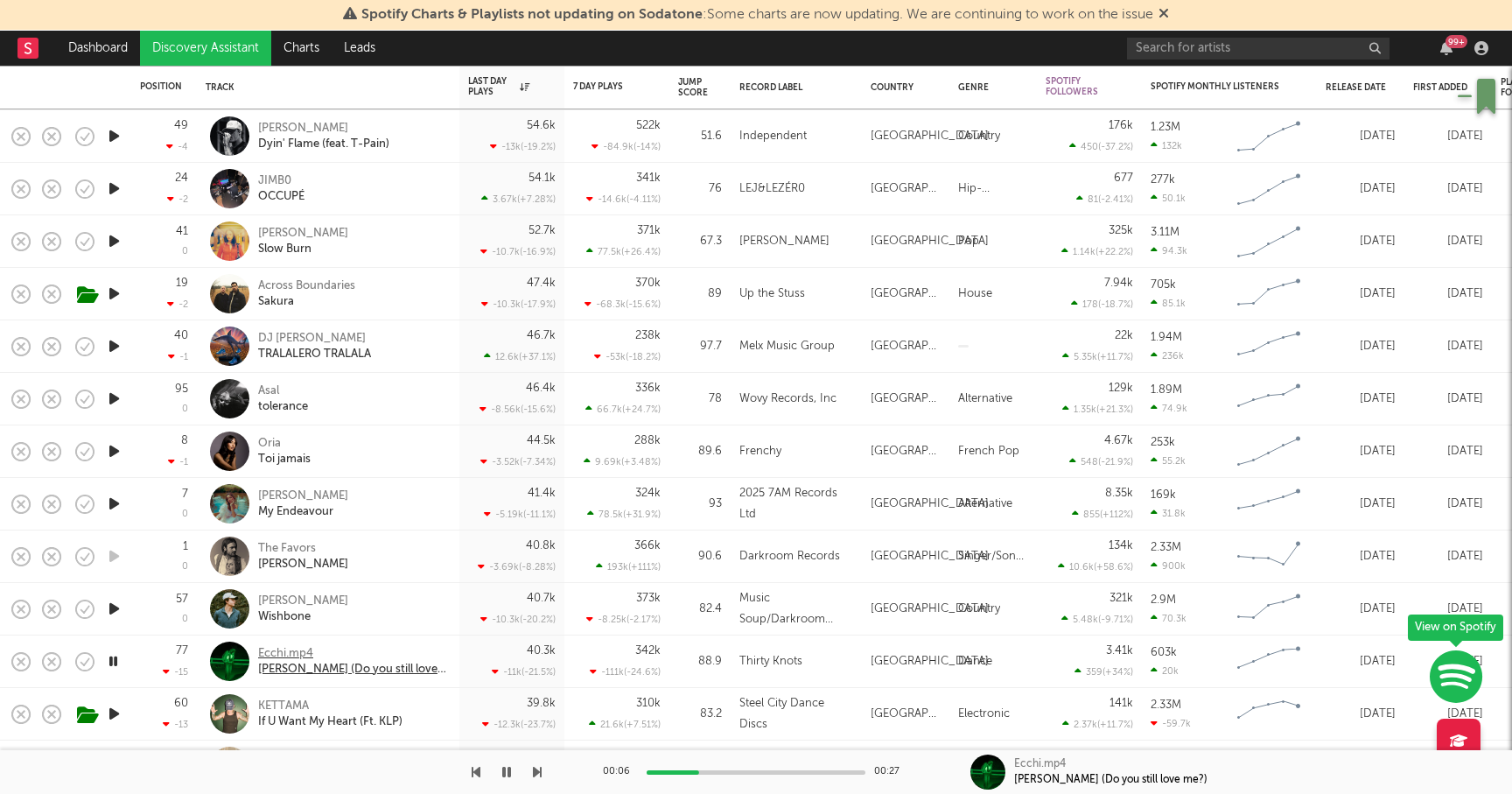
click at [274, 650] on div "Ecchi.mp4" at bounding box center [352, 654] width 188 height 15
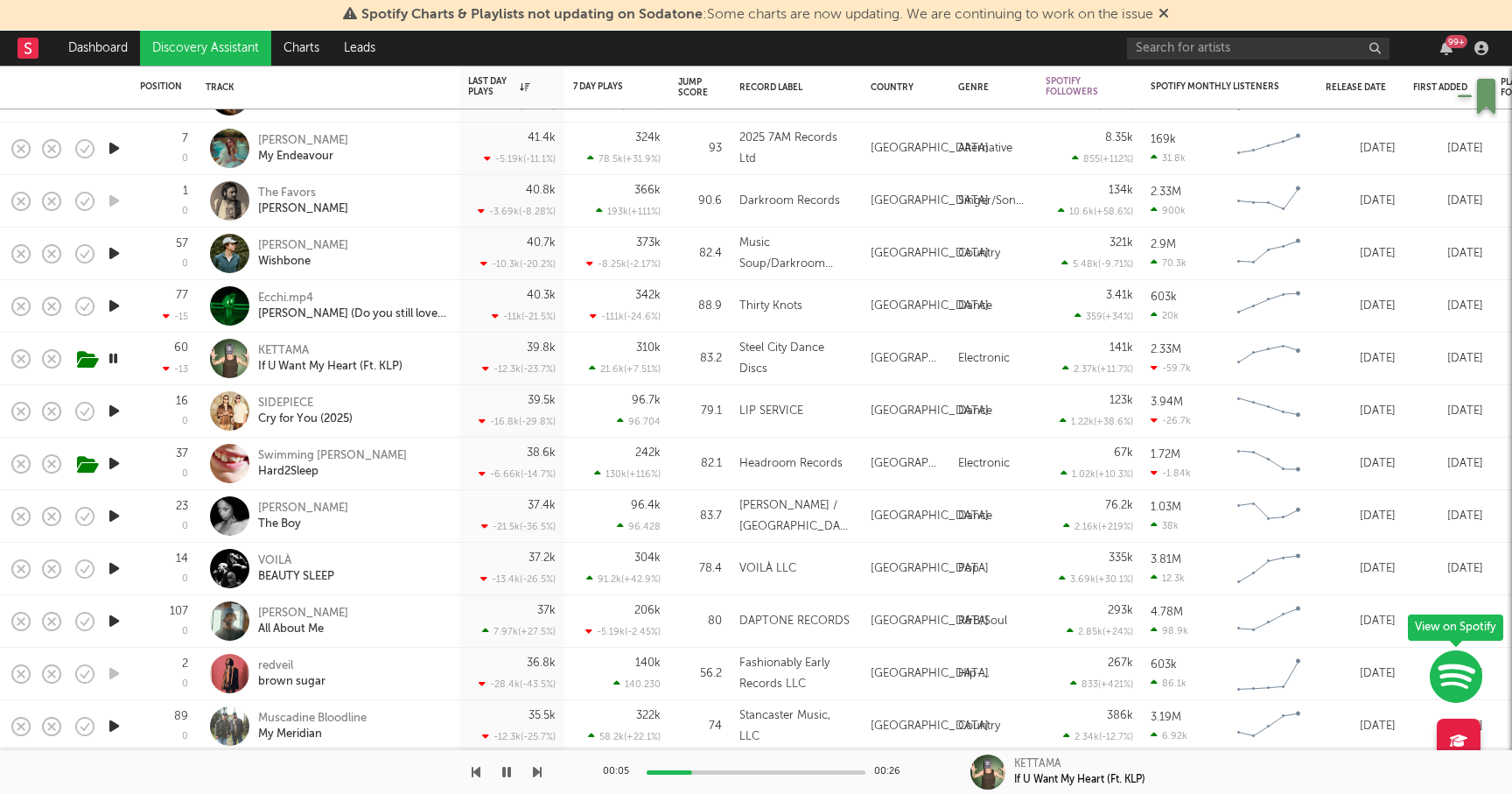
click at [114, 513] on icon "button" at bounding box center [114, 516] width 18 height 22
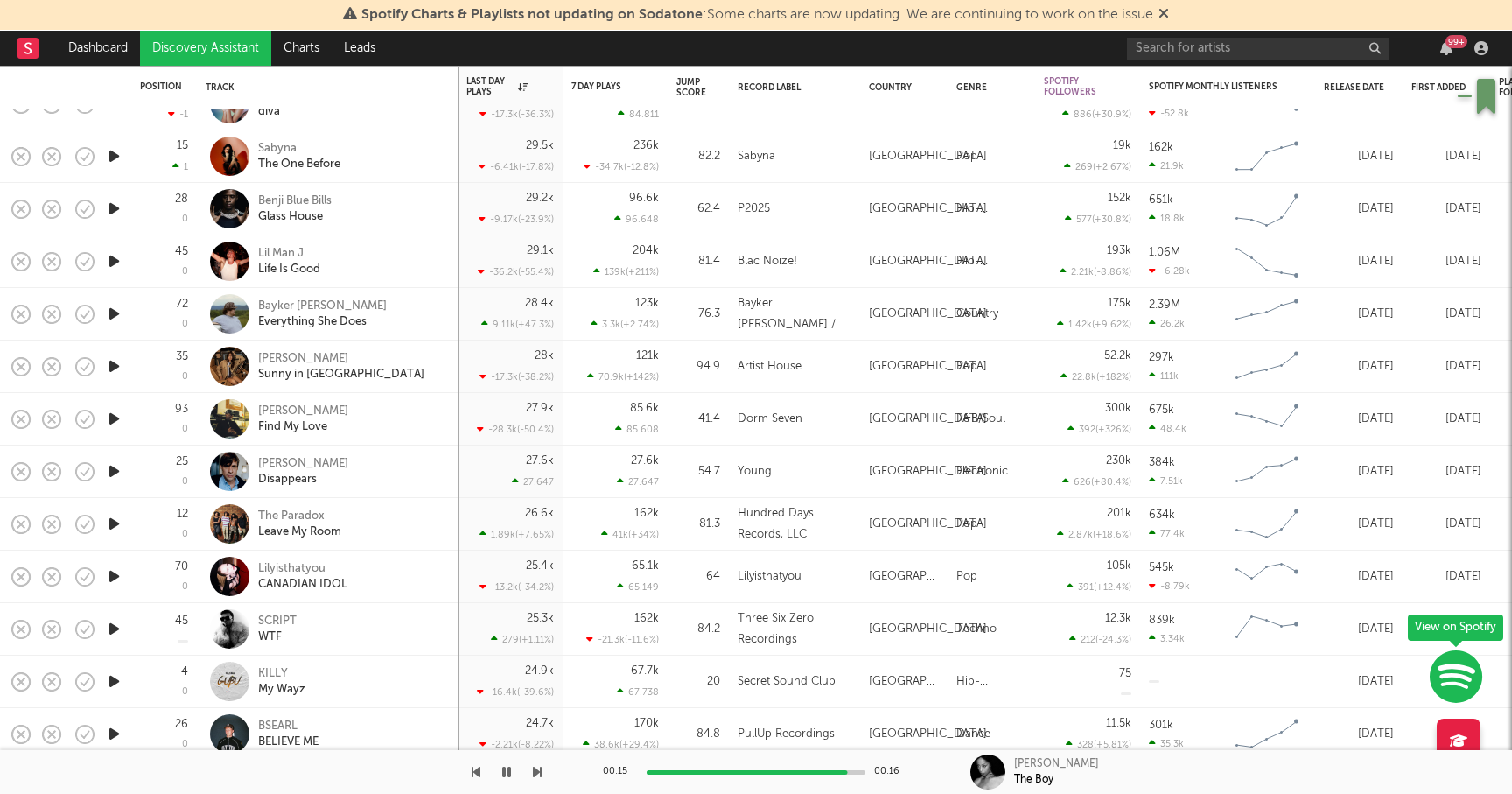
click at [111, 629] on icon "button" at bounding box center [114, 629] width 18 height 22
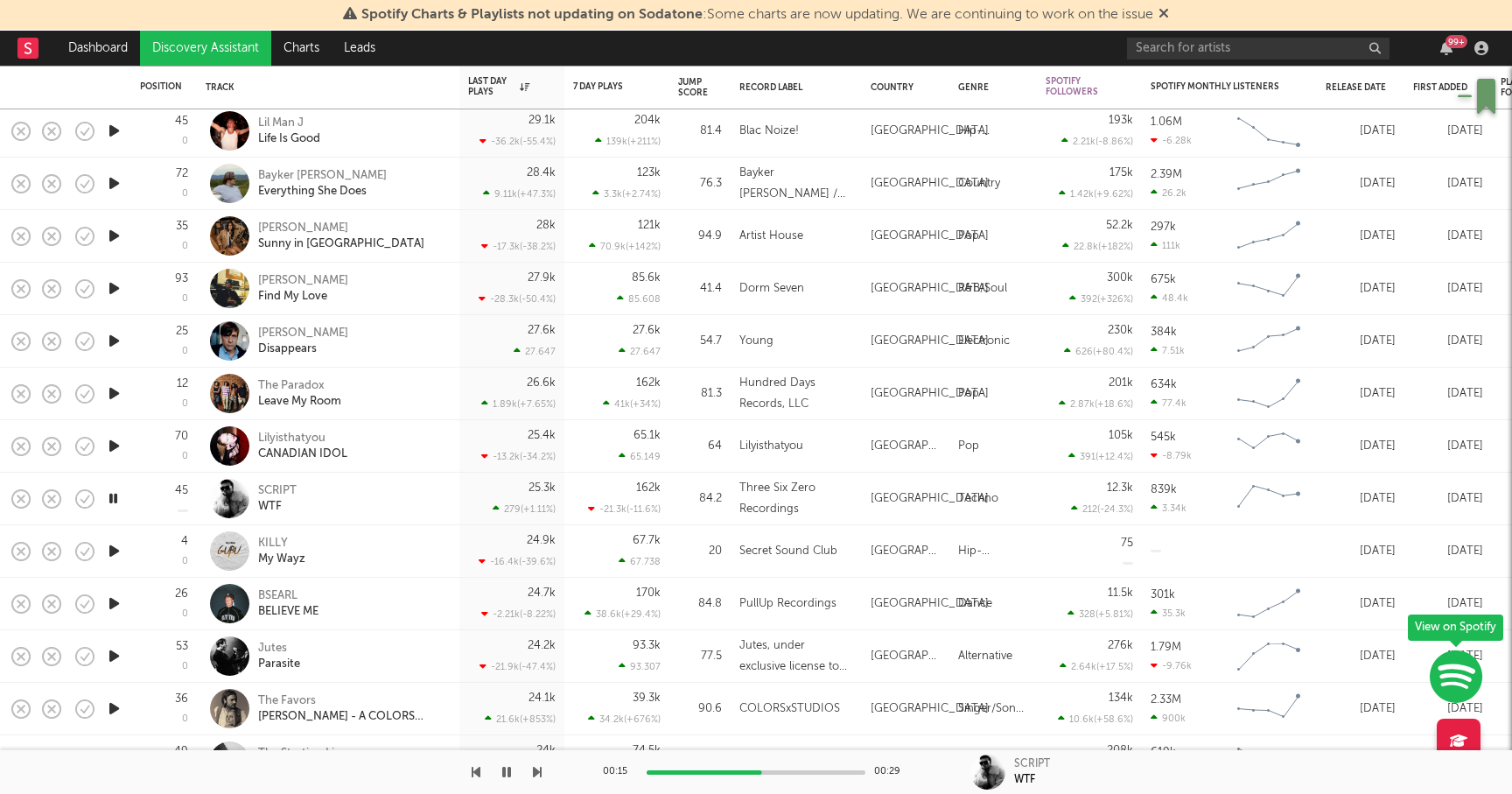
click at [775, 770] on div at bounding box center [756, 772] width 219 height 5
click at [801, 770] on div at bounding box center [756, 772] width 219 height 5
click at [824, 770] on div at bounding box center [756, 772] width 219 height 5
click at [111, 605] on icon "button" at bounding box center [114, 604] width 18 height 22
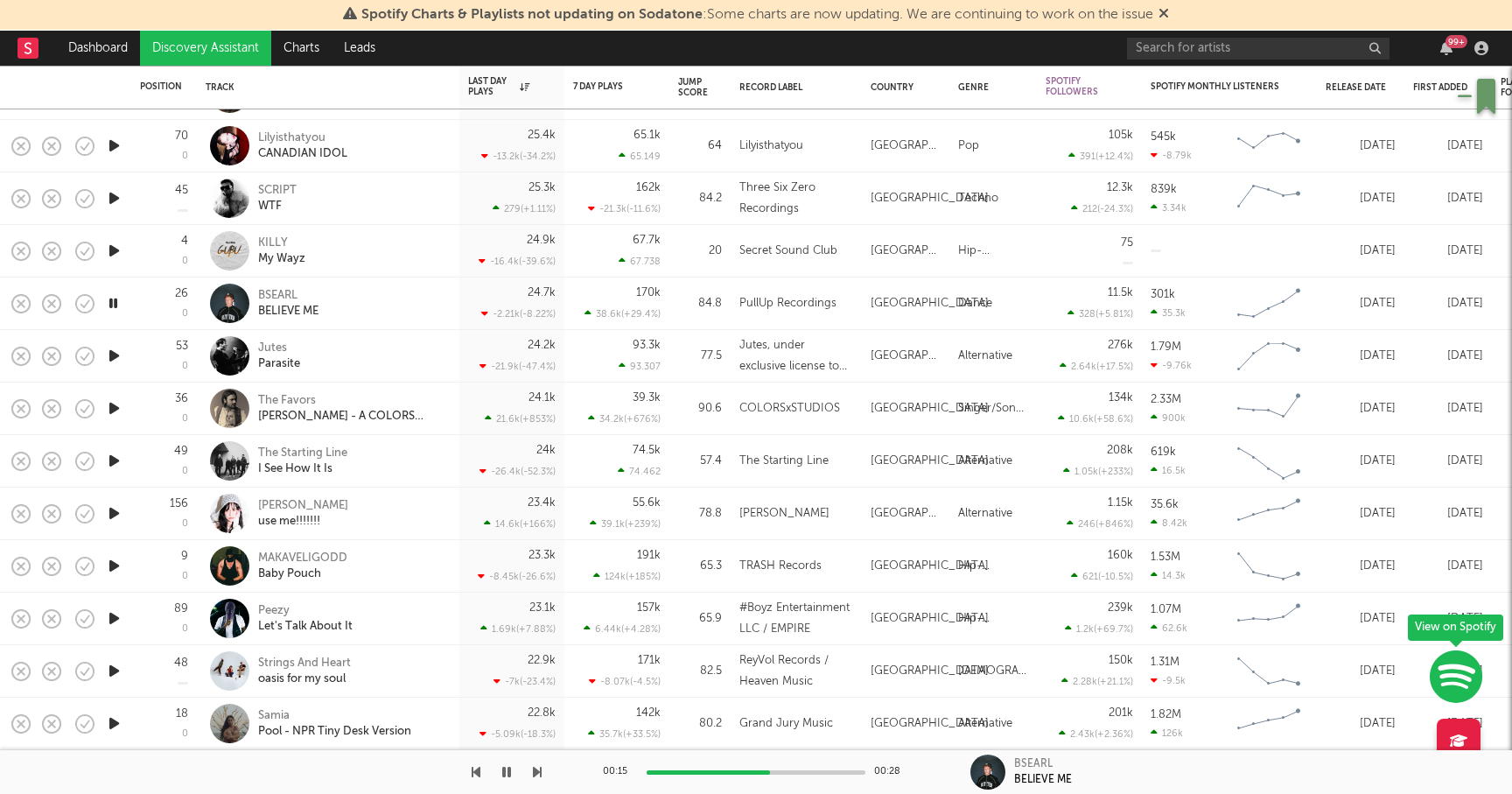
click at [111, 301] on icon "button" at bounding box center [113, 304] width 16 height 22
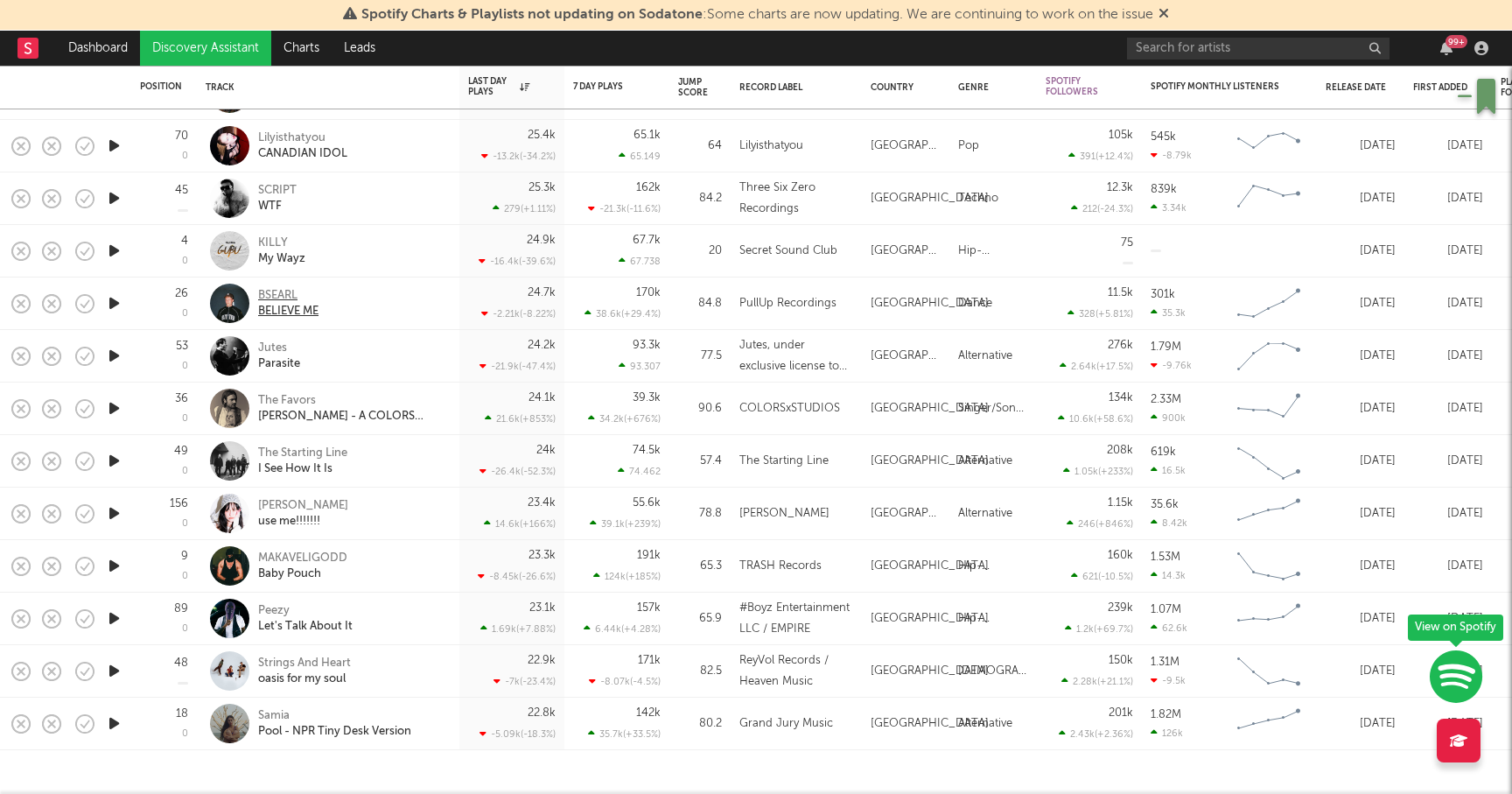
click at [274, 295] on div "BSEARL" at bounding box center [288, 295] width 61 height 15
click at [183, 50] on link "Discovery Assistant" at bounding box center [206, 48] width 131 height 35
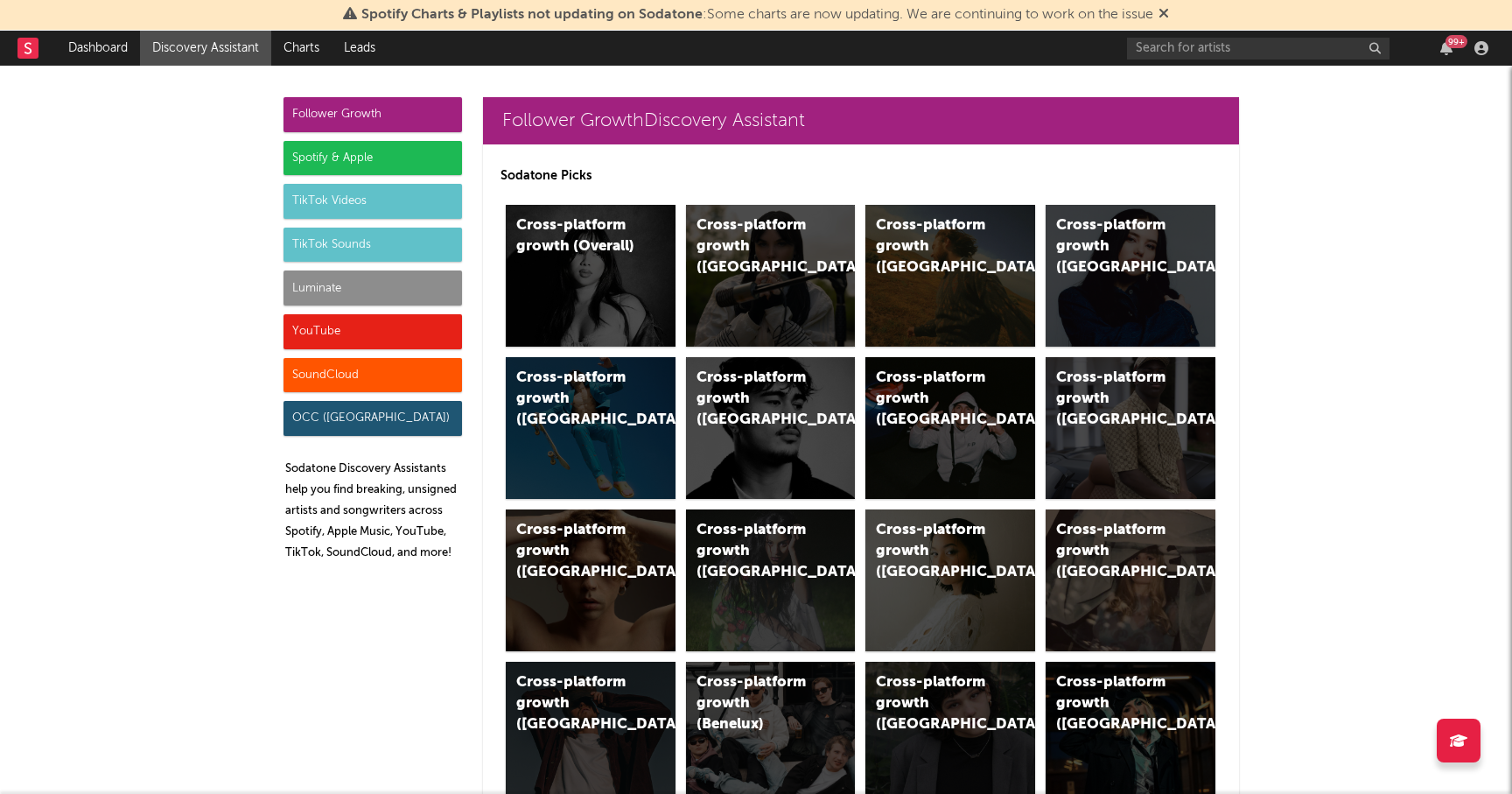
click at [363, 243] on div "TikTok Sounds" at bounding box center [372, 245] width 178 height 35
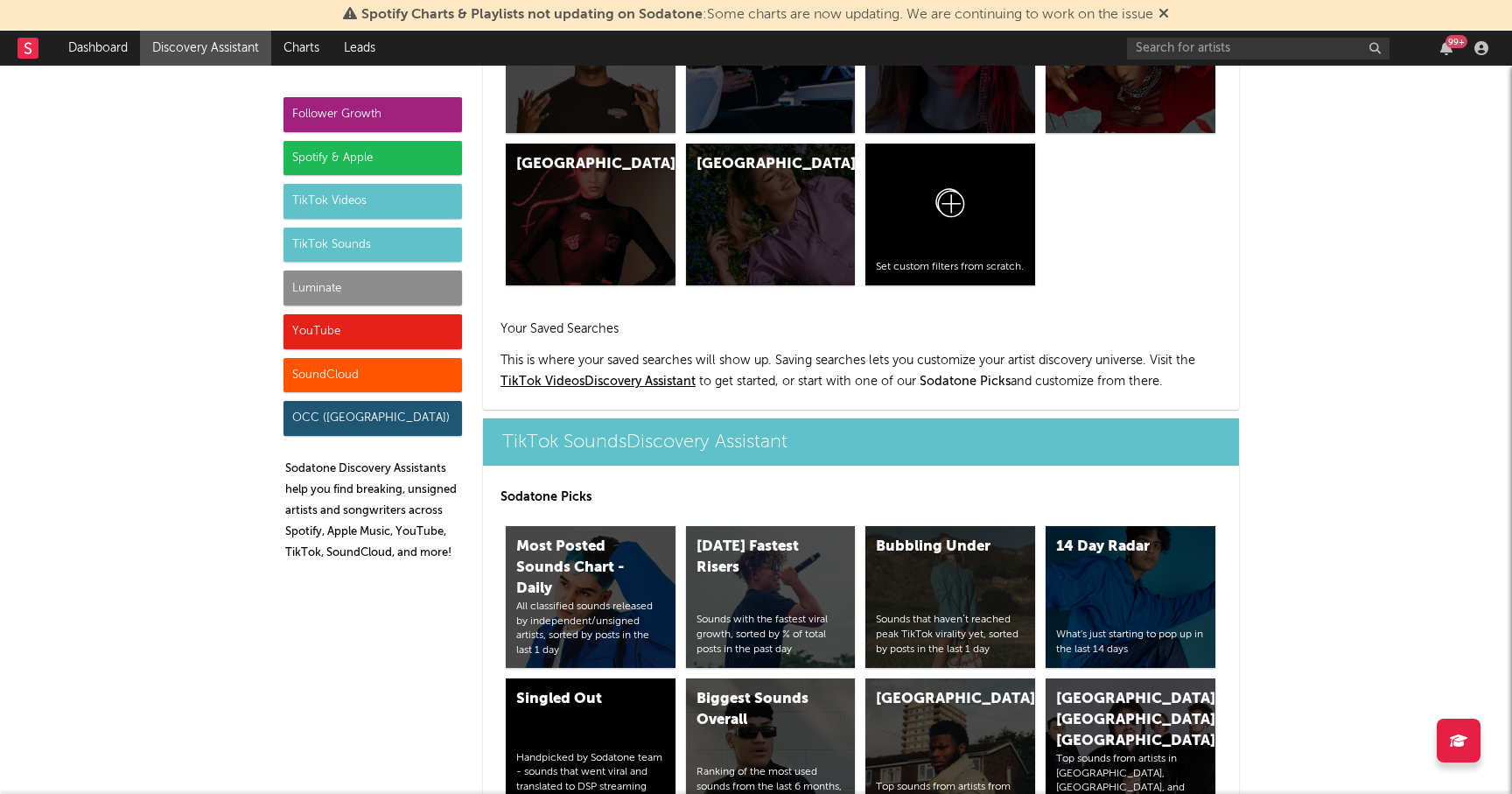
scroll to position [7263, 0]
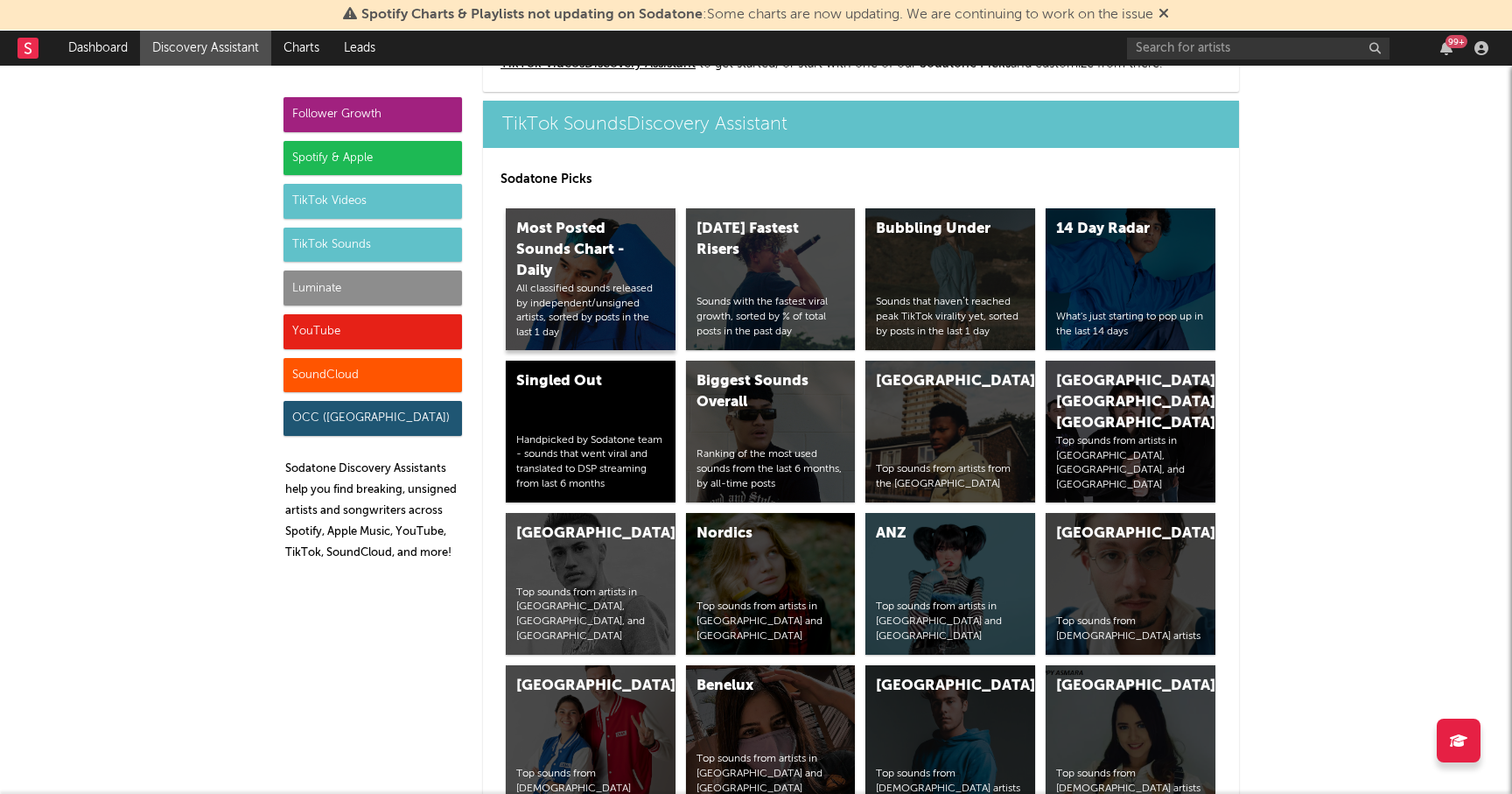
click at [534, 250] on div "Most Posted Sounds Chart - Daily" at bounding box center [575, 251] width 119 height 63
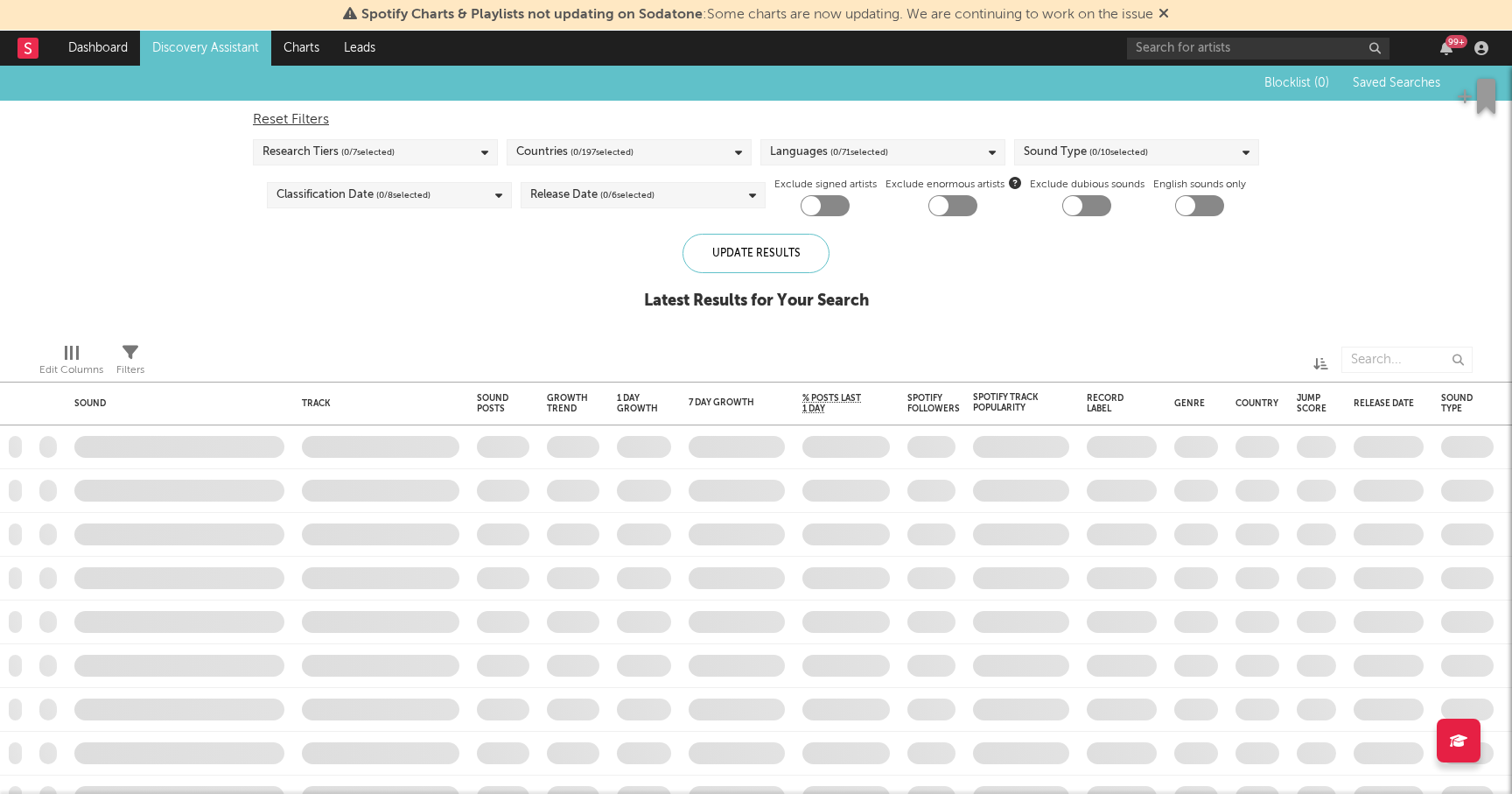
checkbox input "true"
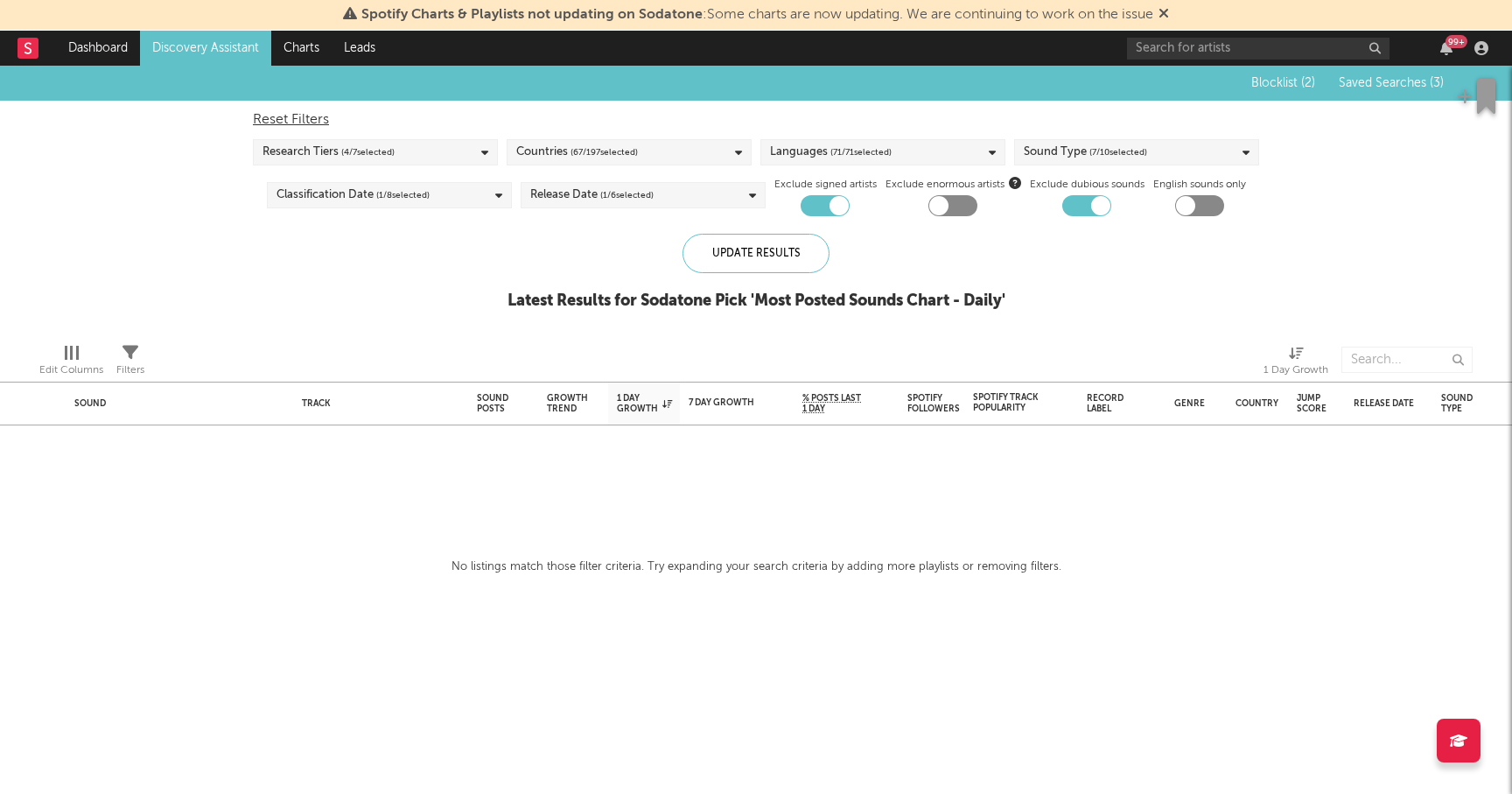
click at [196, 44] on link "Discovery Assistant" at bounding box center [206, 48] width 131 height 35
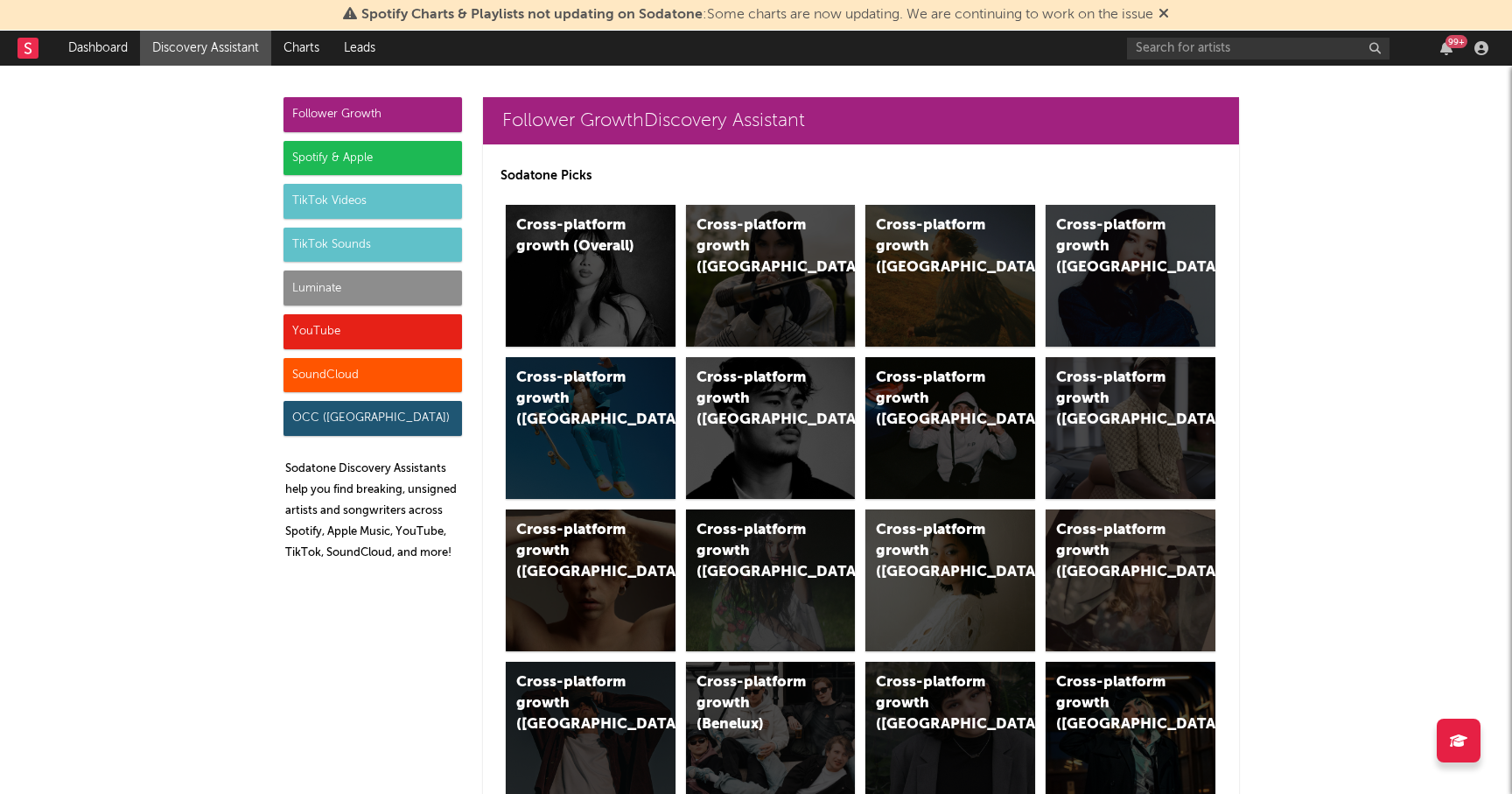
click at [386, 252] on div "TikTok Sounds" at bounding box center [372, 245] width 178 height 35
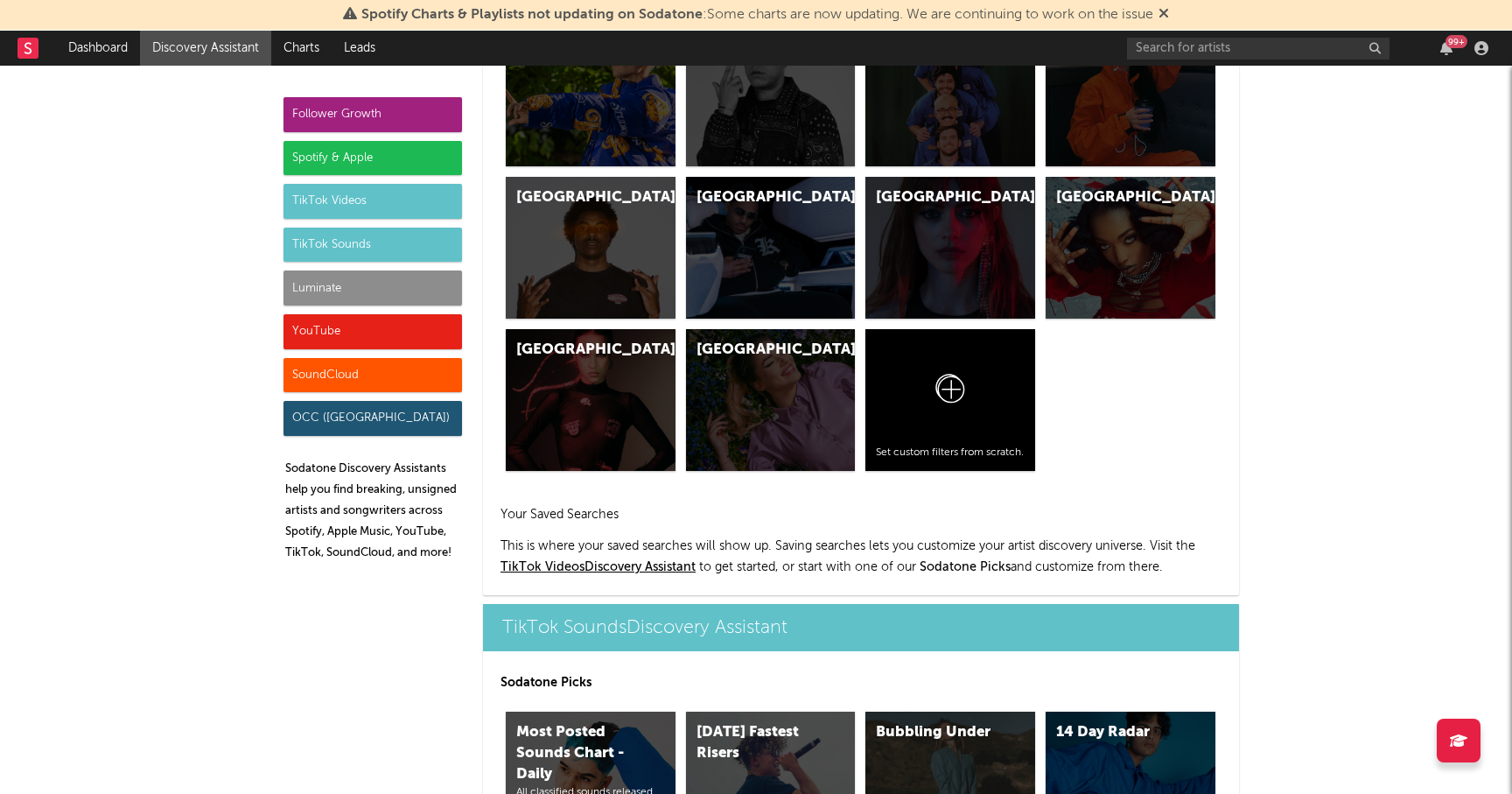
scroll to position [7263, 0]
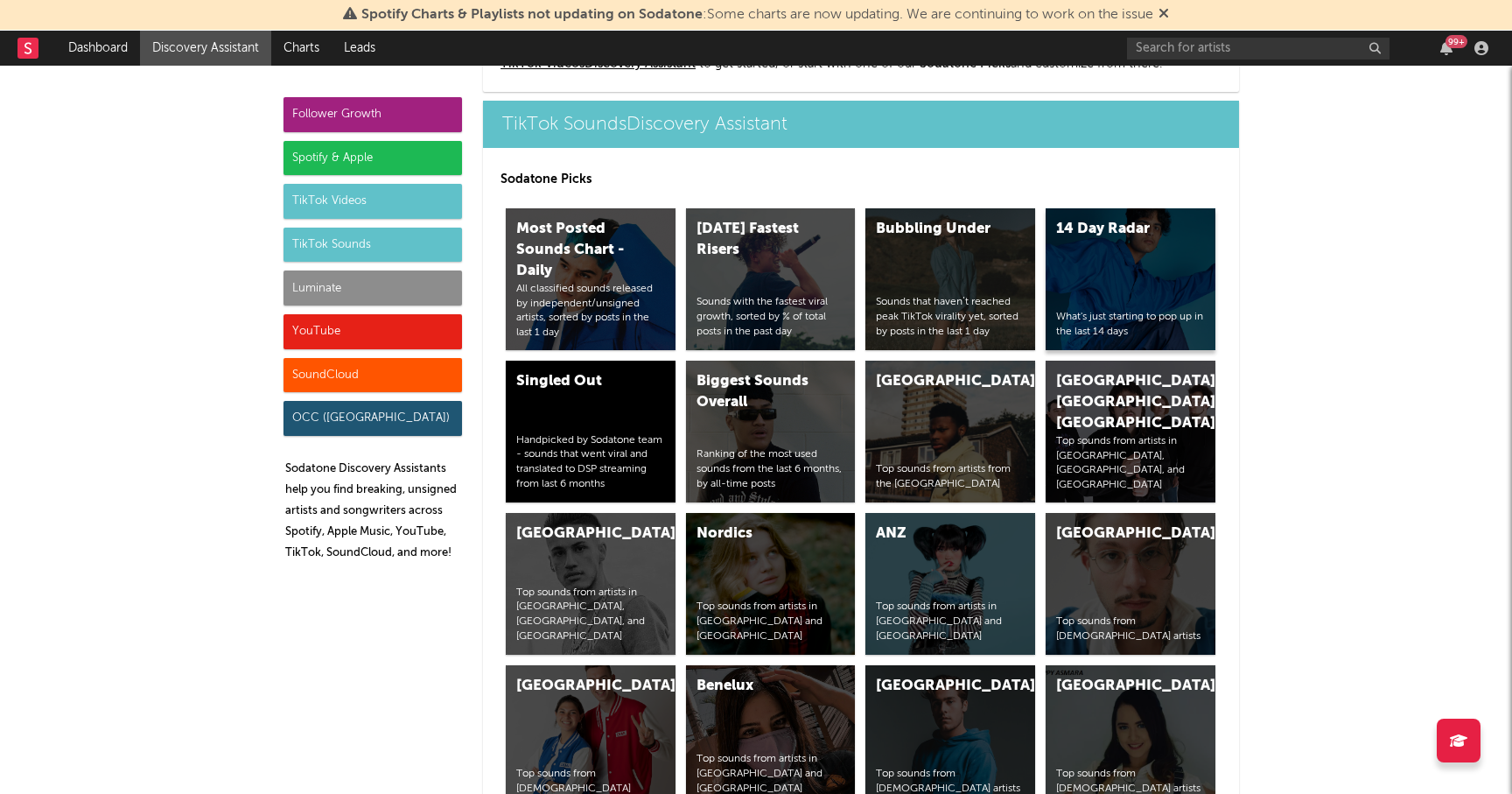
click at [1128, 281] on div "14 Day Radar What's just starting to pop up in the last 14 days" at bounding box center [1130, 279] width 169 height 141
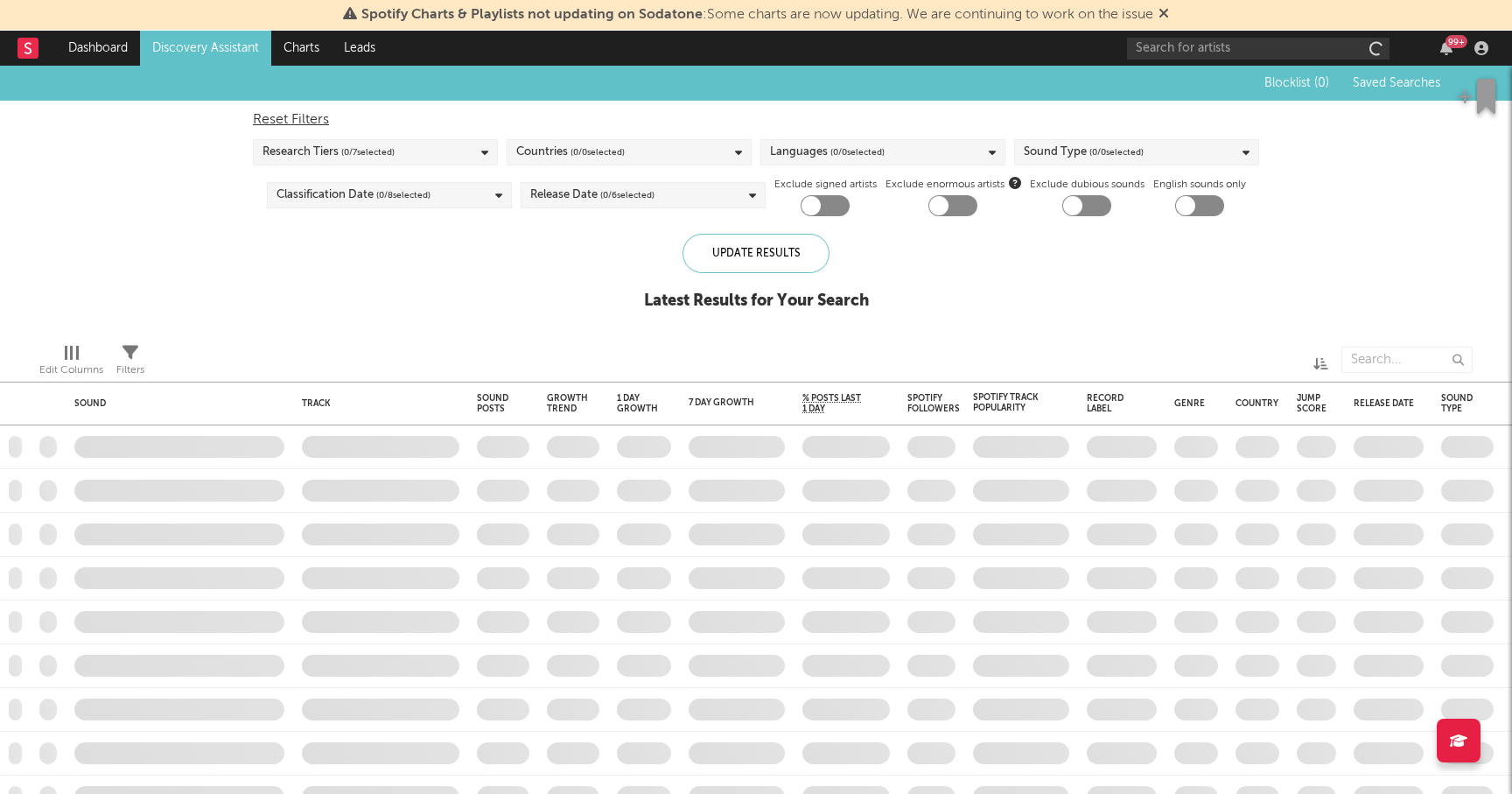
checkbox input "true"
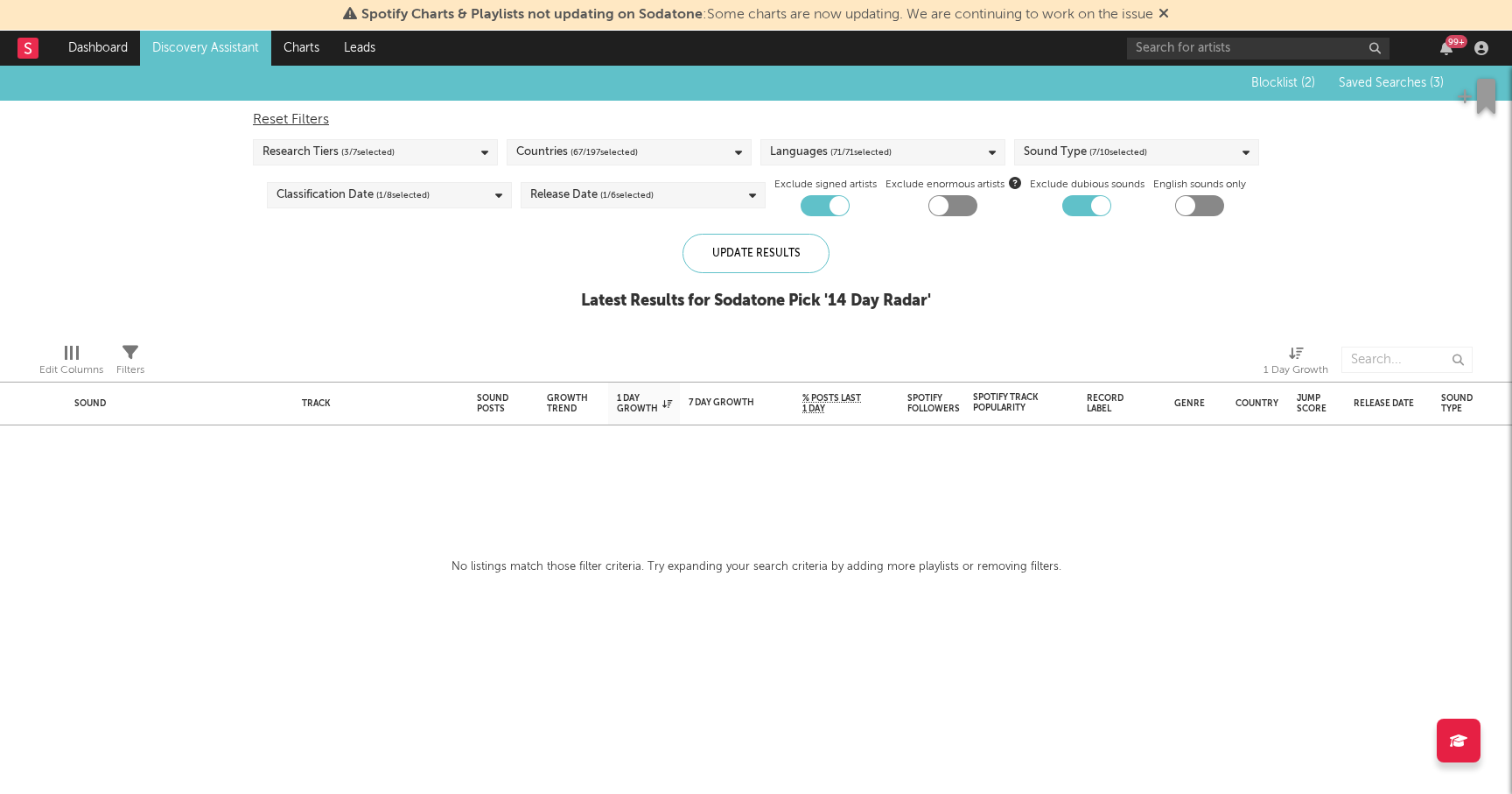
click at [181, 45] on link "Discovery Assistant" at bounding box center [206, 48] width 131 height 35
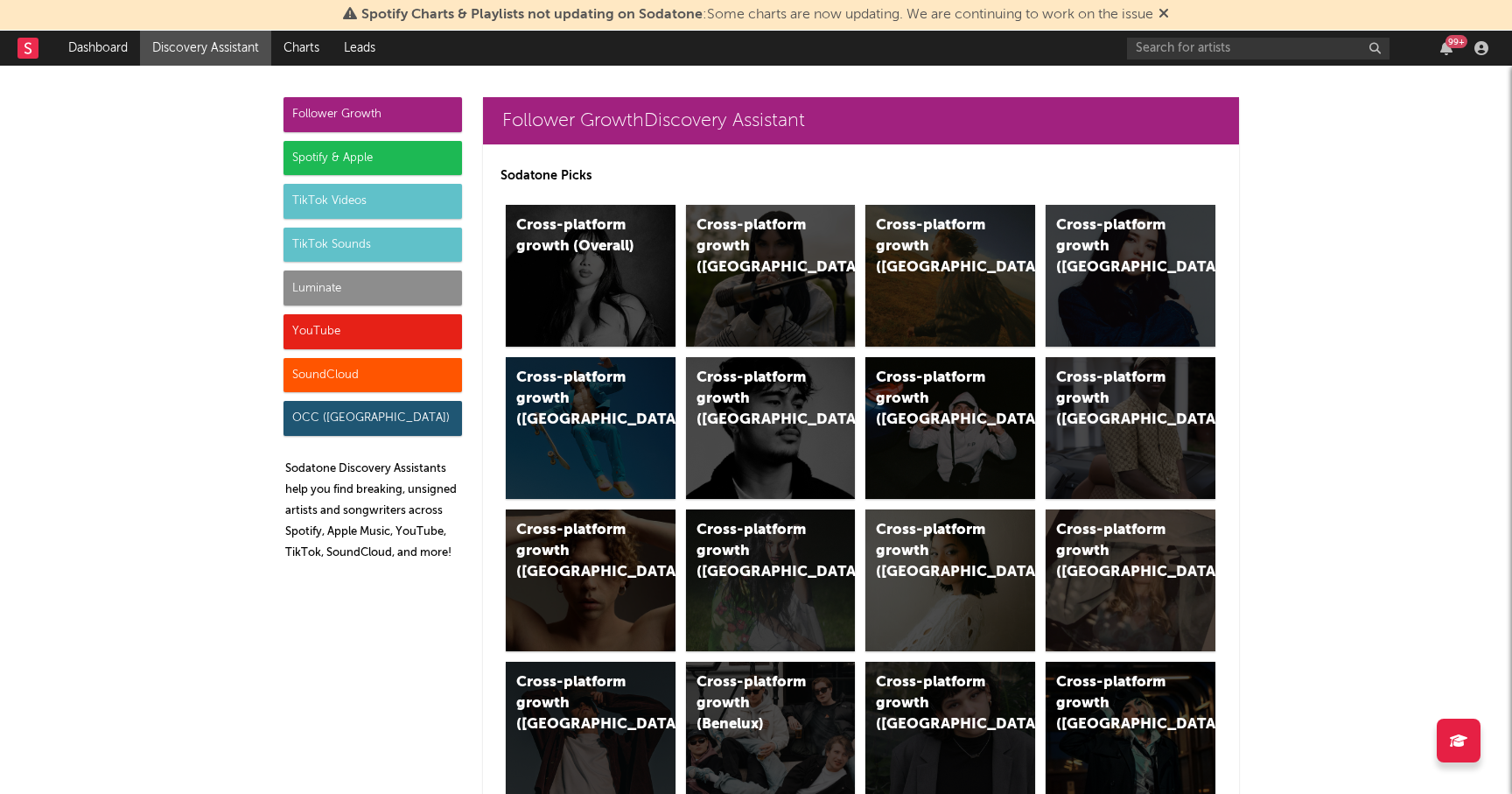
click at [338, 295] on div "Luminate" at bounding box center [372, 288] width 178 height 35
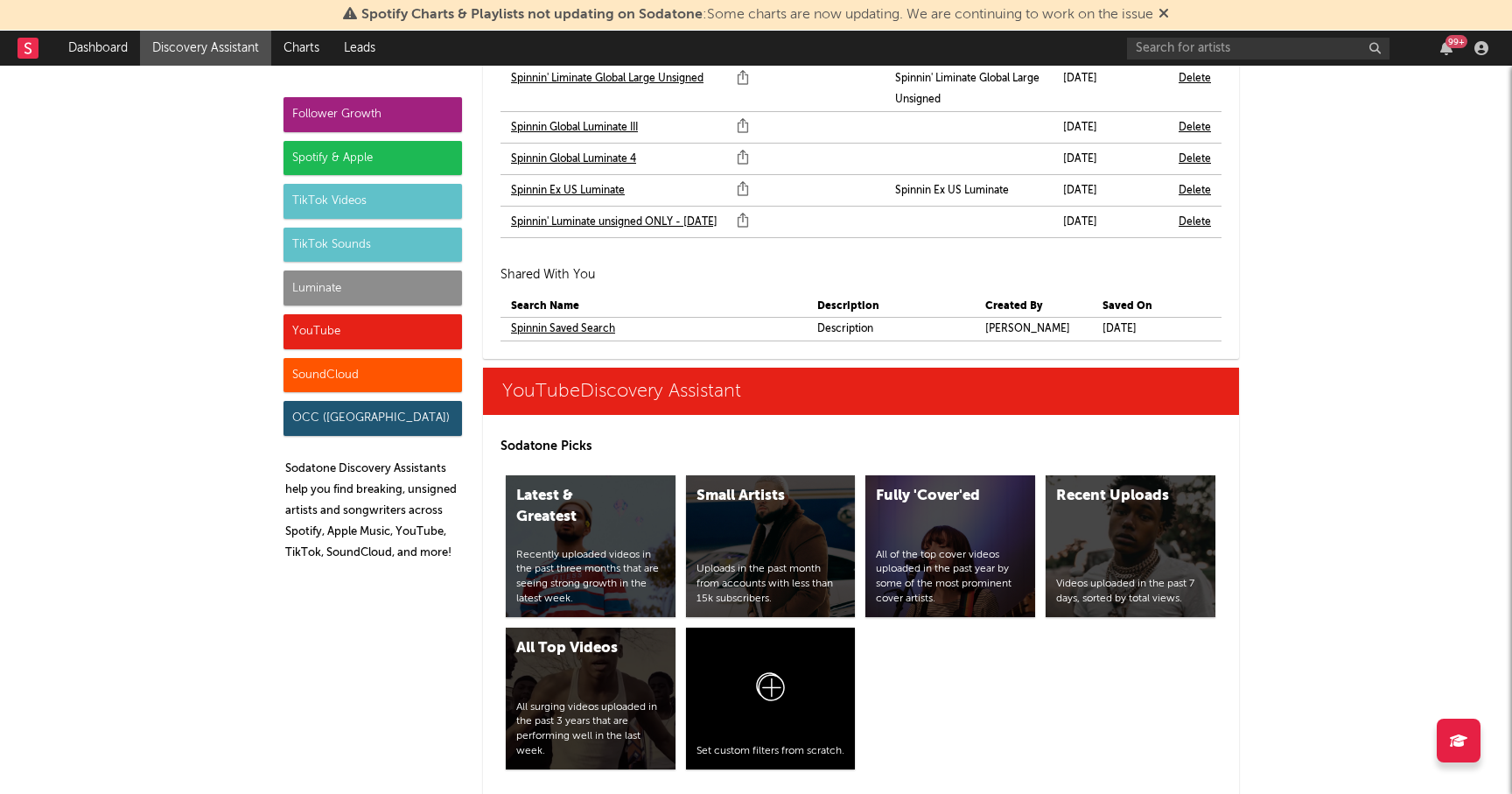
scroll to position [11289, 0]
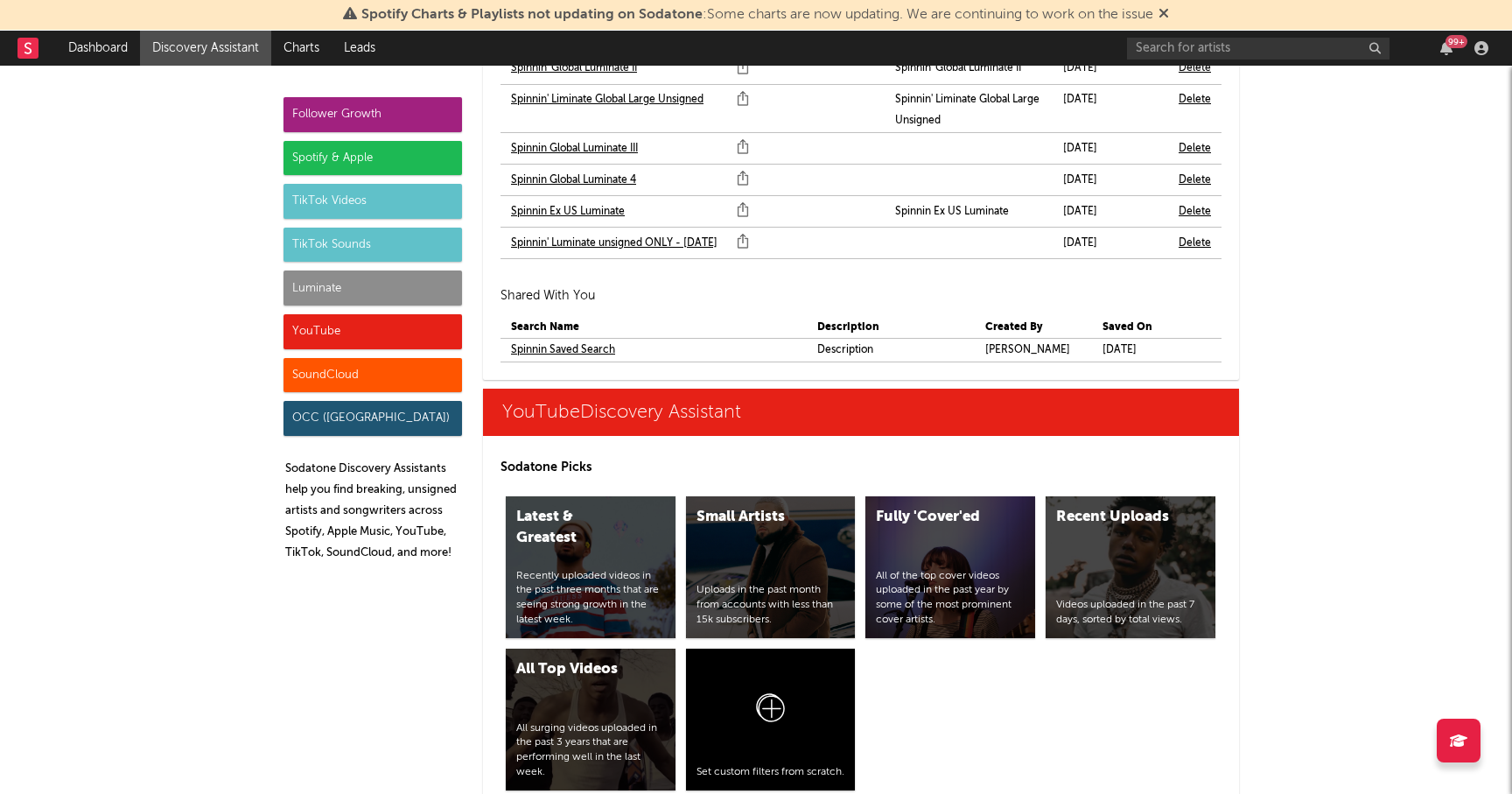
click at [615, 177] on link "Spinnin Global Luminate 4" at bounding box center [573, 179] width 125 height 21
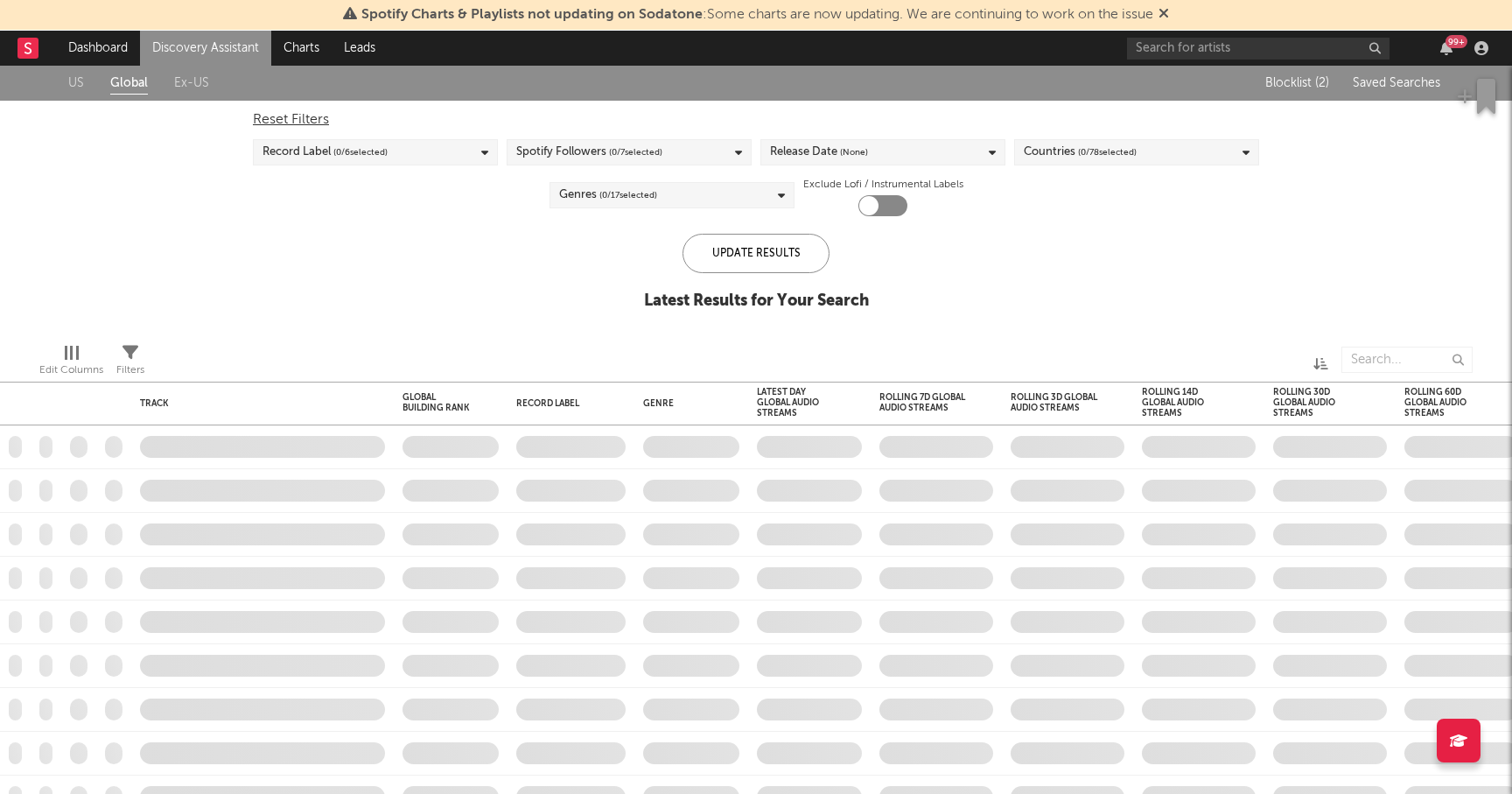
checkbox input "true"
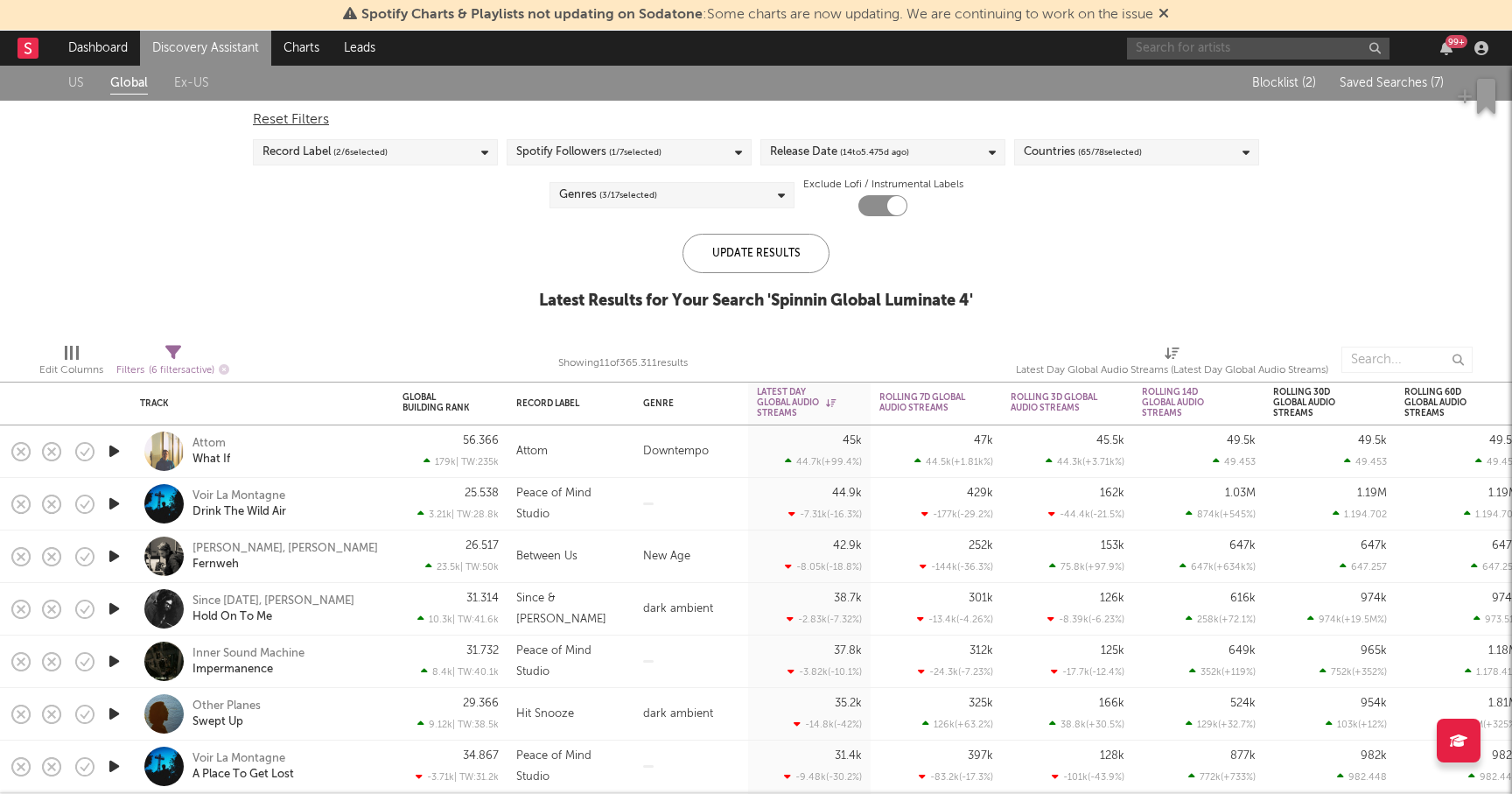
click at [1238, 57] on input "text" at bounding box center [1258, 49] width 263 height 22
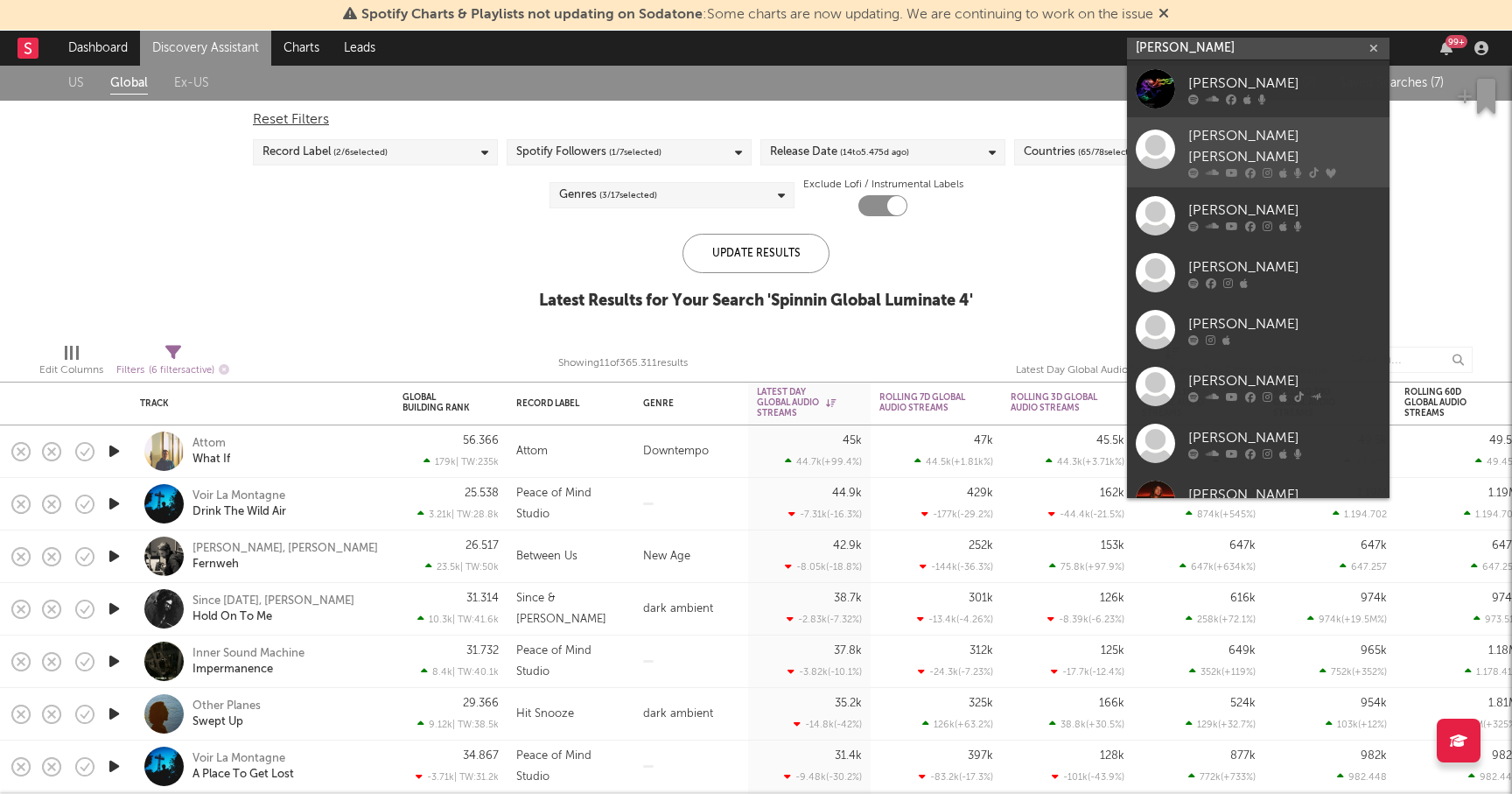
type input "castano"
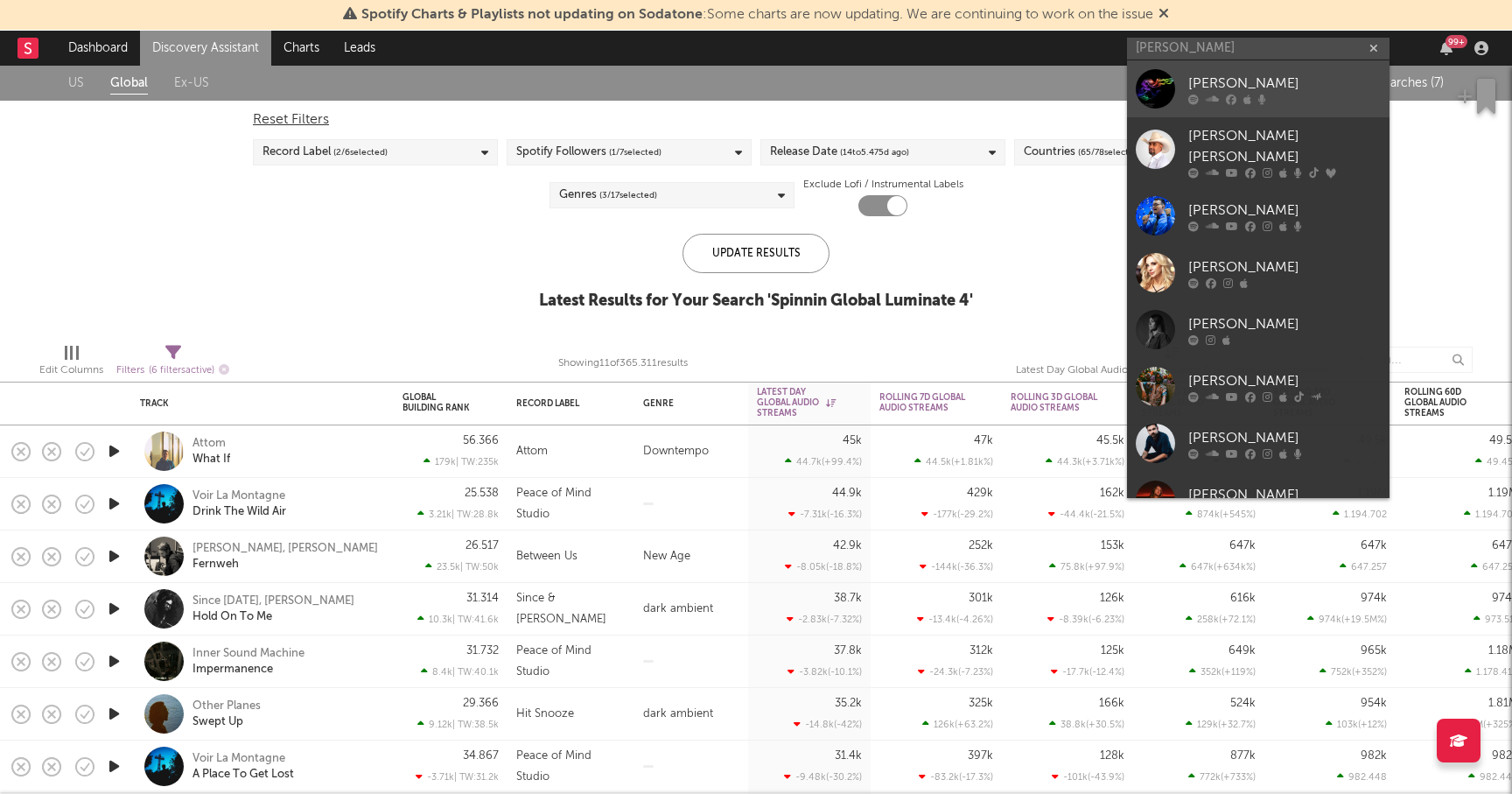
click at [1225, 81] on div "Castano" at bounding box center [1285, 82] width 193 height 21
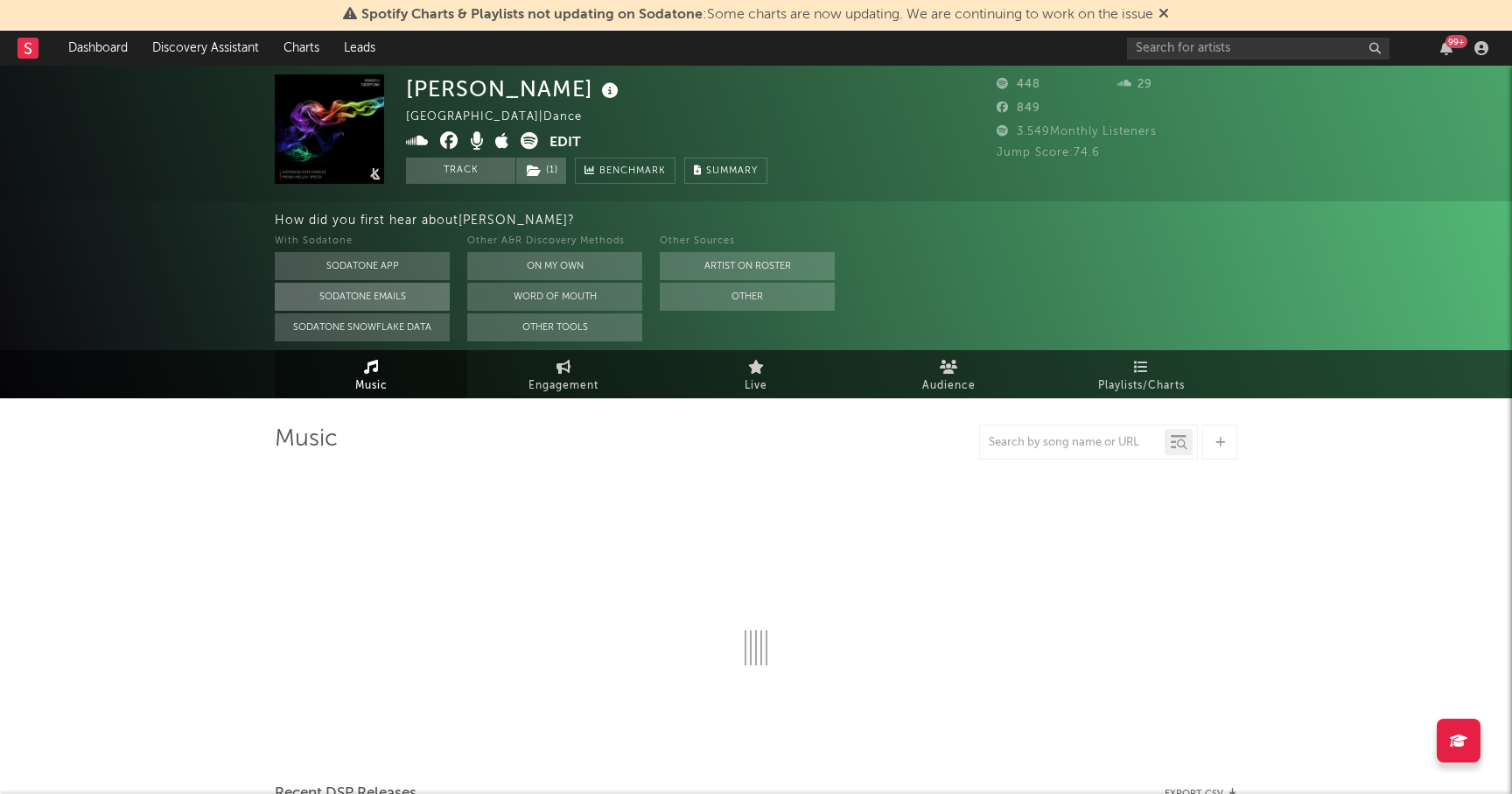
select select "6m"
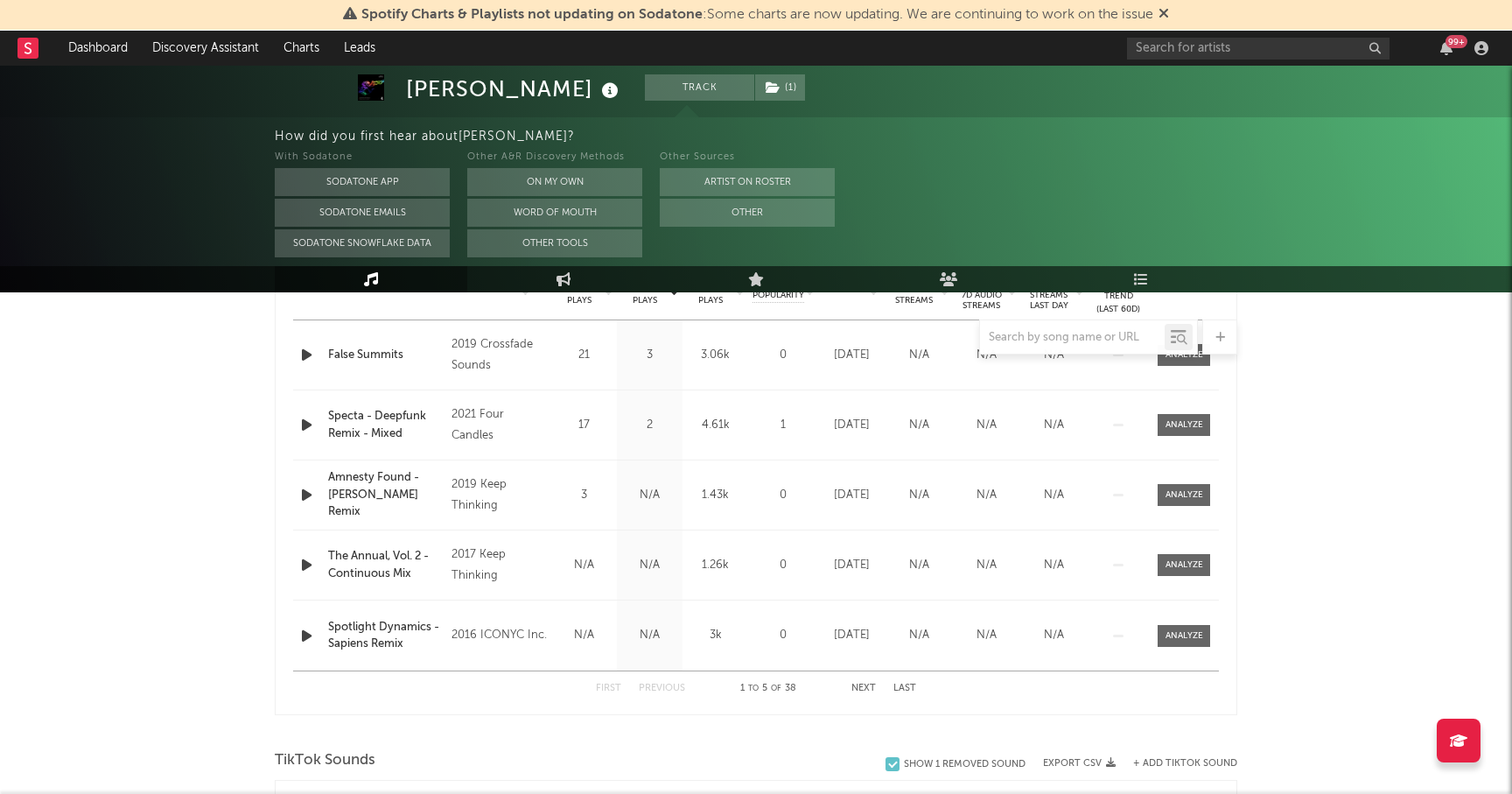
scroll to position [702, 0]
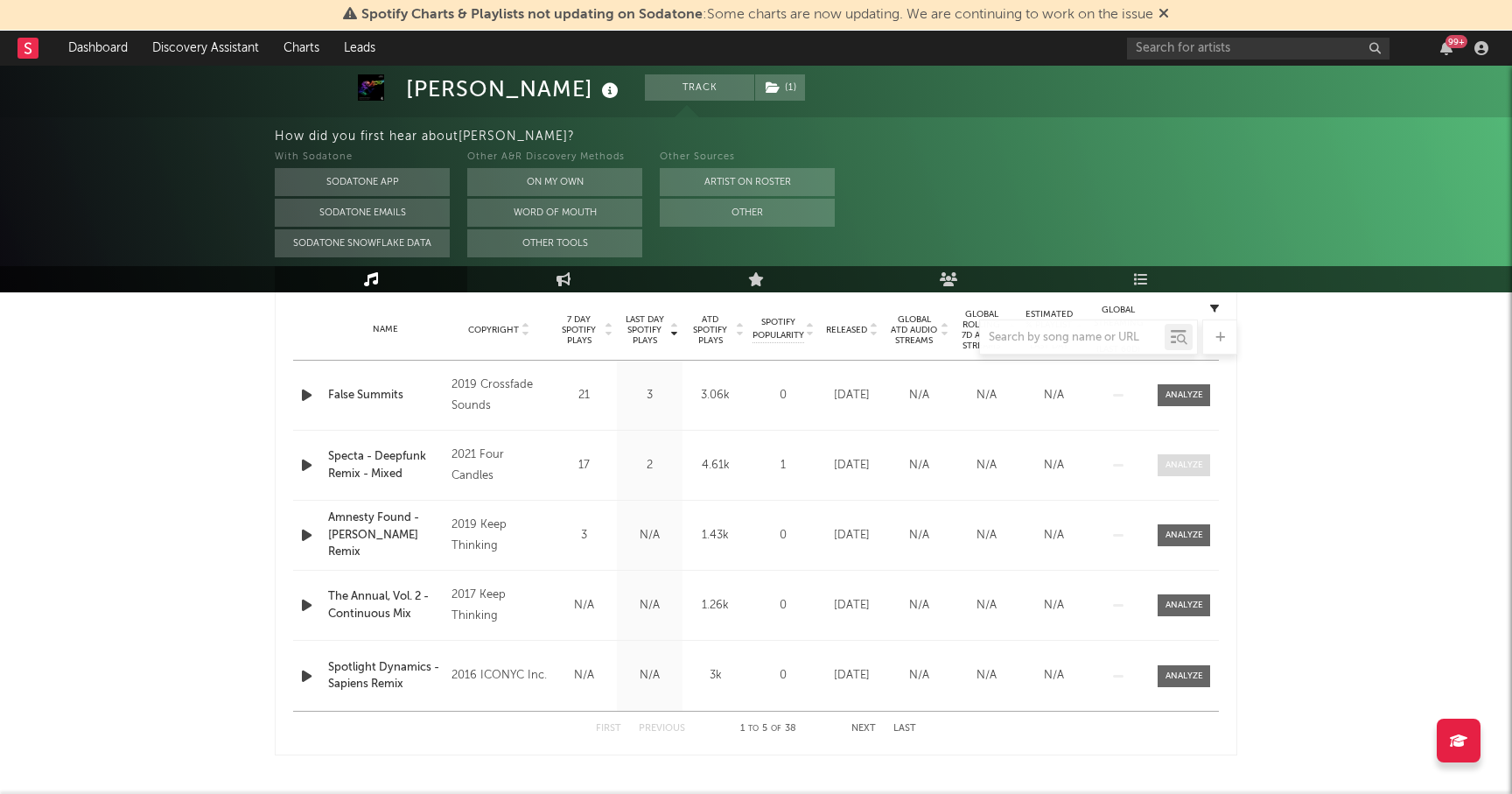
click at [1190, 462] on div at bounding box center [1185, 465] width 38 height 13
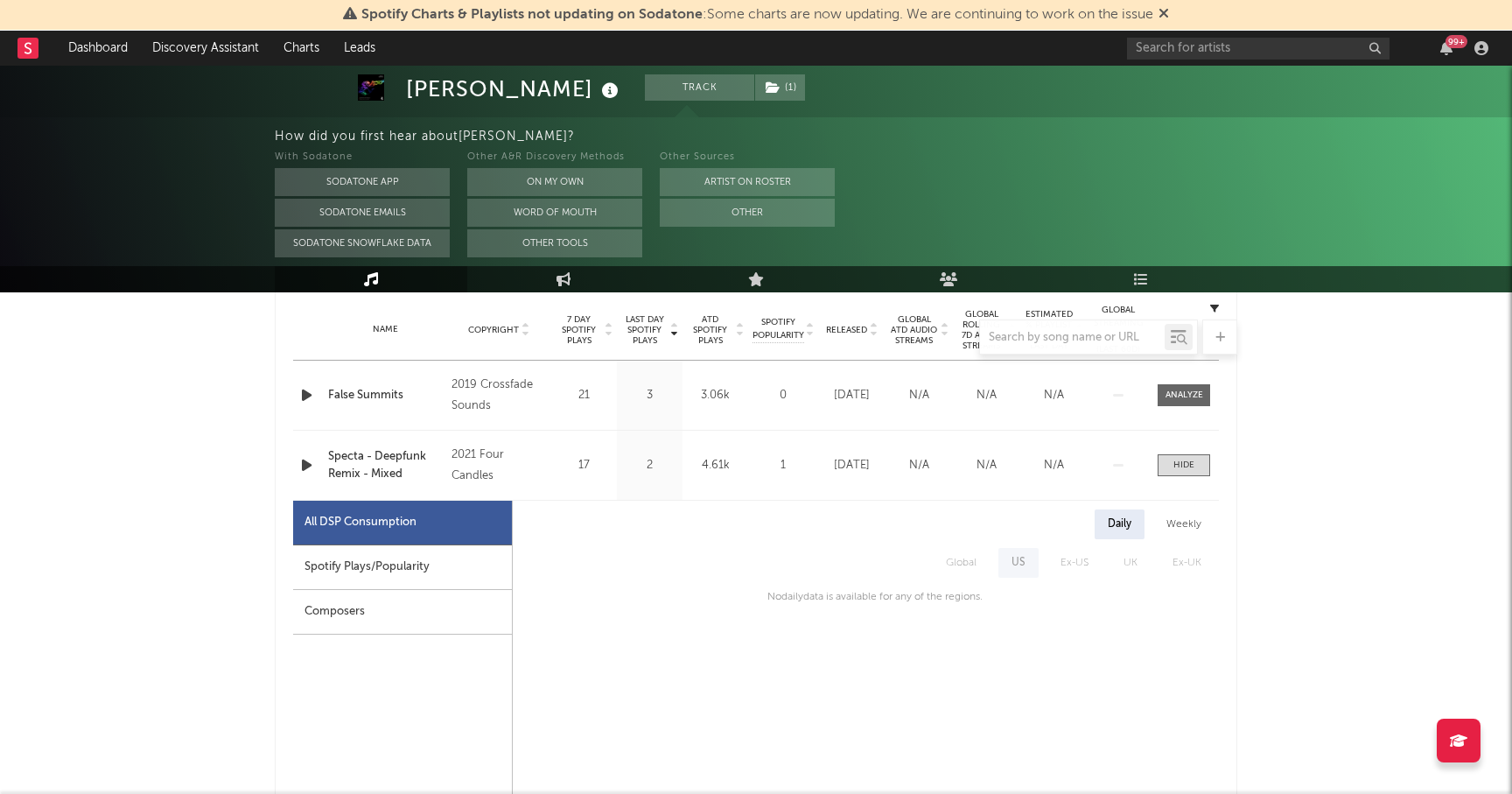
click at [390, 563] on div "Spotify Plays/Popularity" at bounding box center [403, 567] width 219 height 44
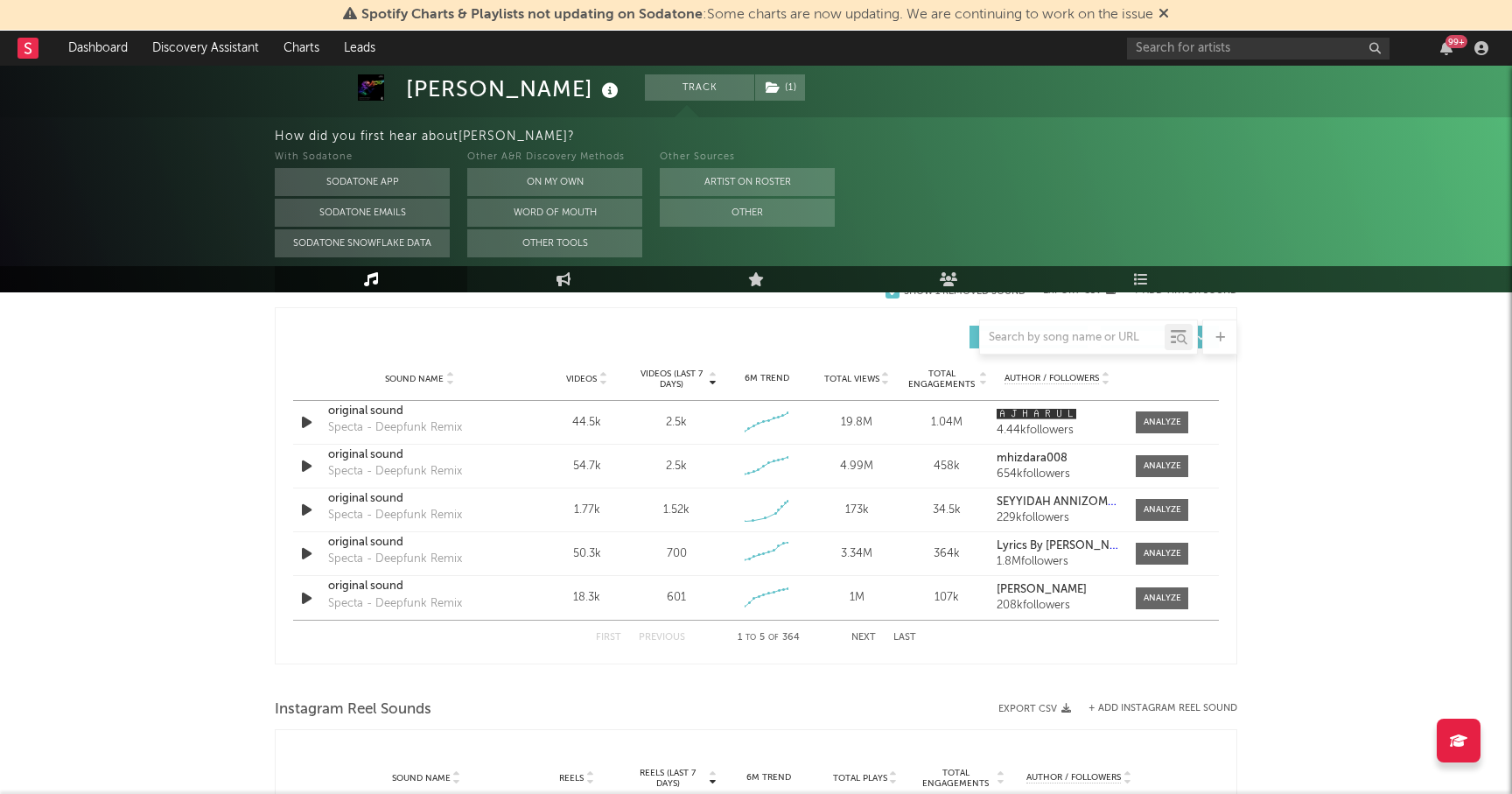
scroll to position [2044, 0]
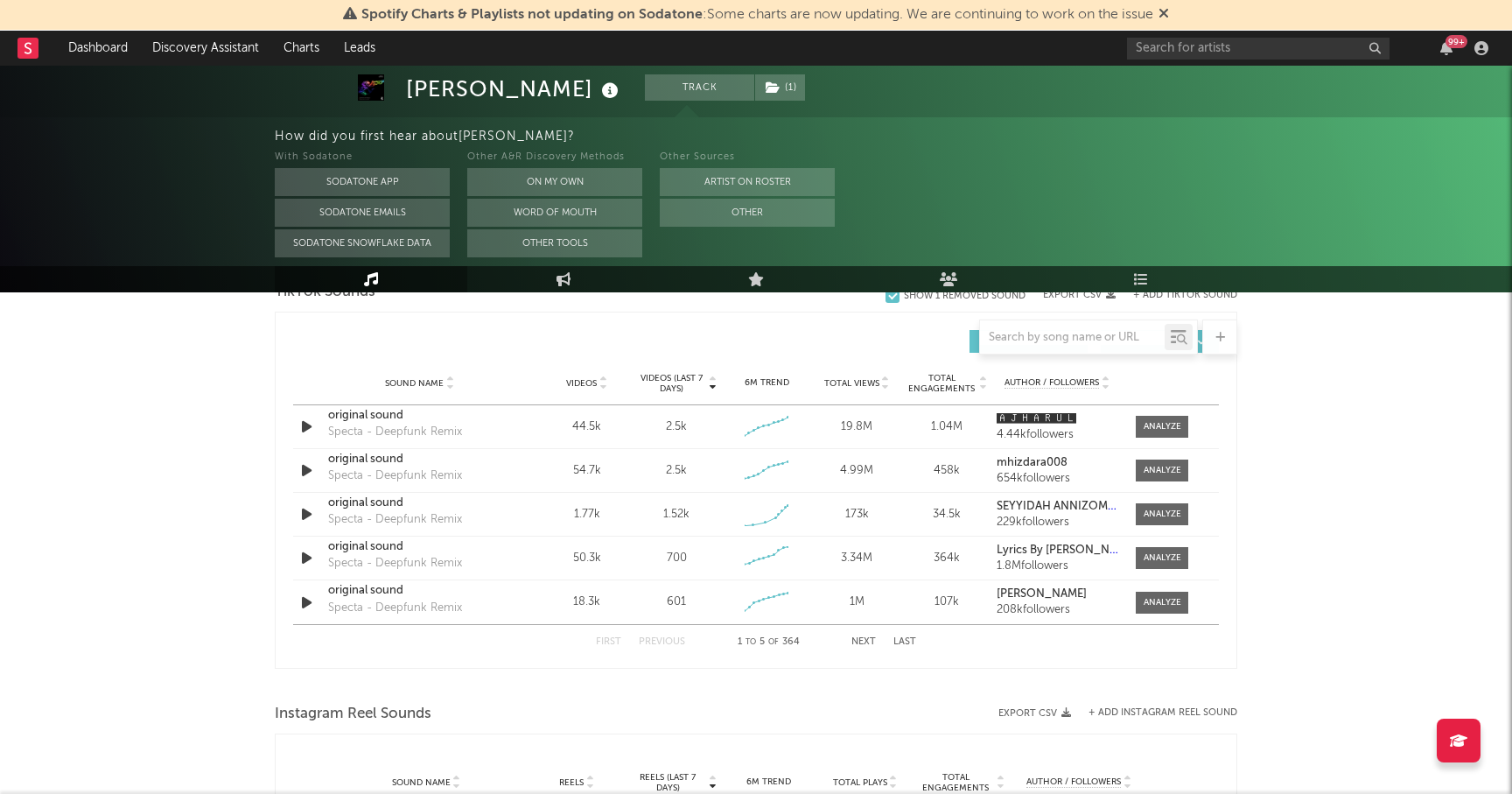
select select "6m"
select select "1w"
click at [1172, 421] on div at bounding box center [1163, 427] width 38 height 13
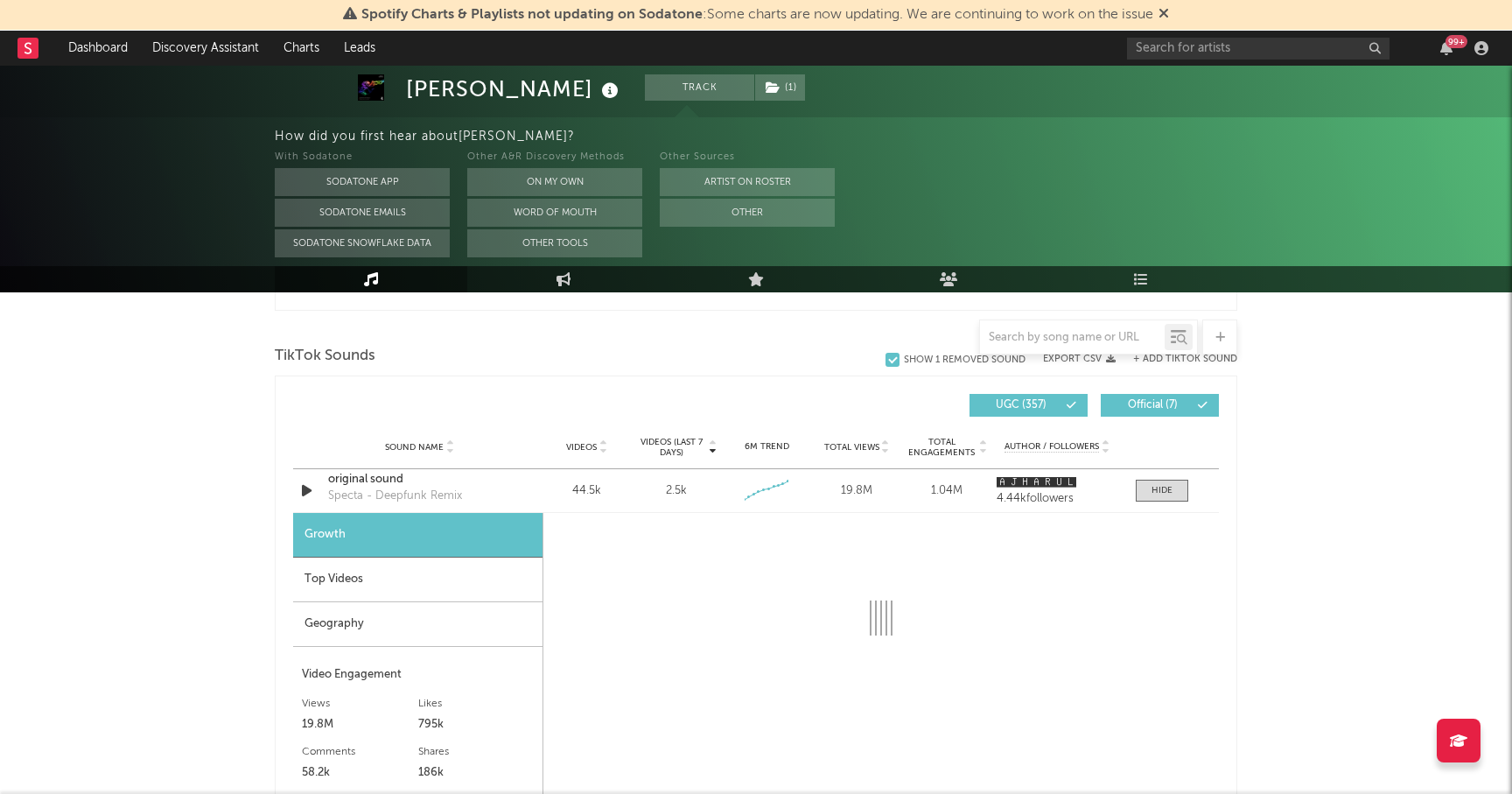
select select "6m"
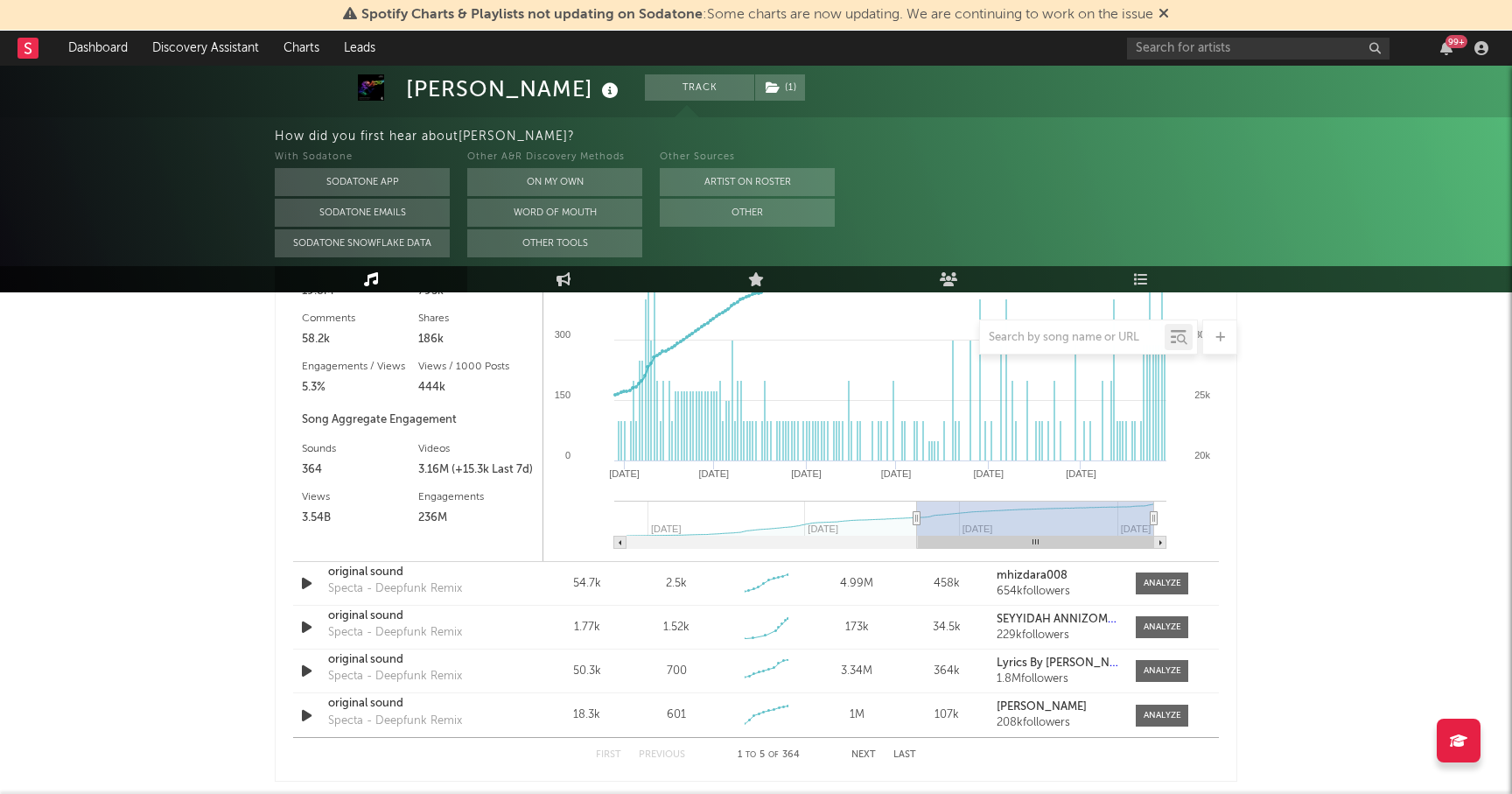
scroll to position [2447, 0]
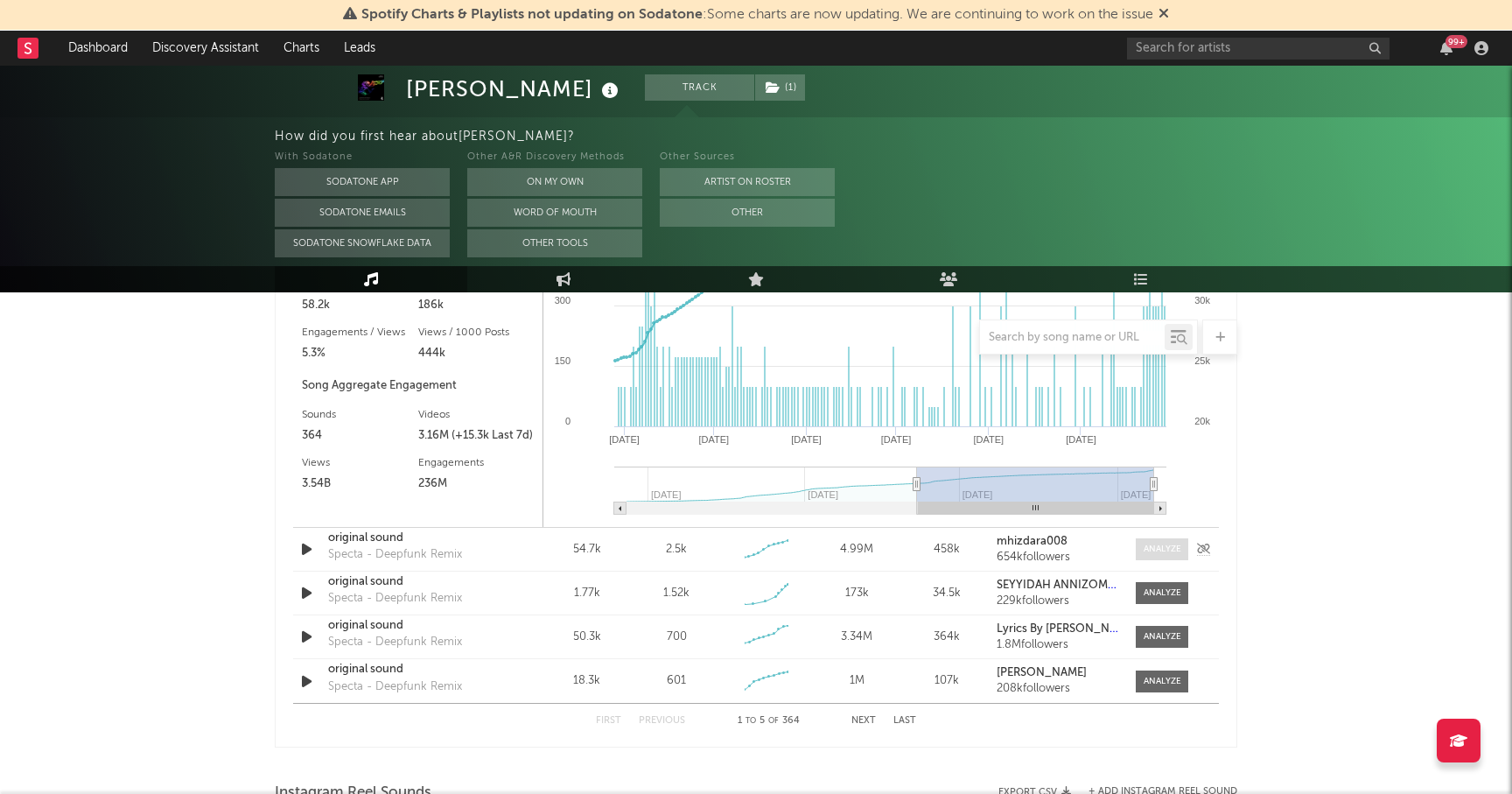
click at [1161, 546] on div at bounding box center [1163, 549] width 38 height 13
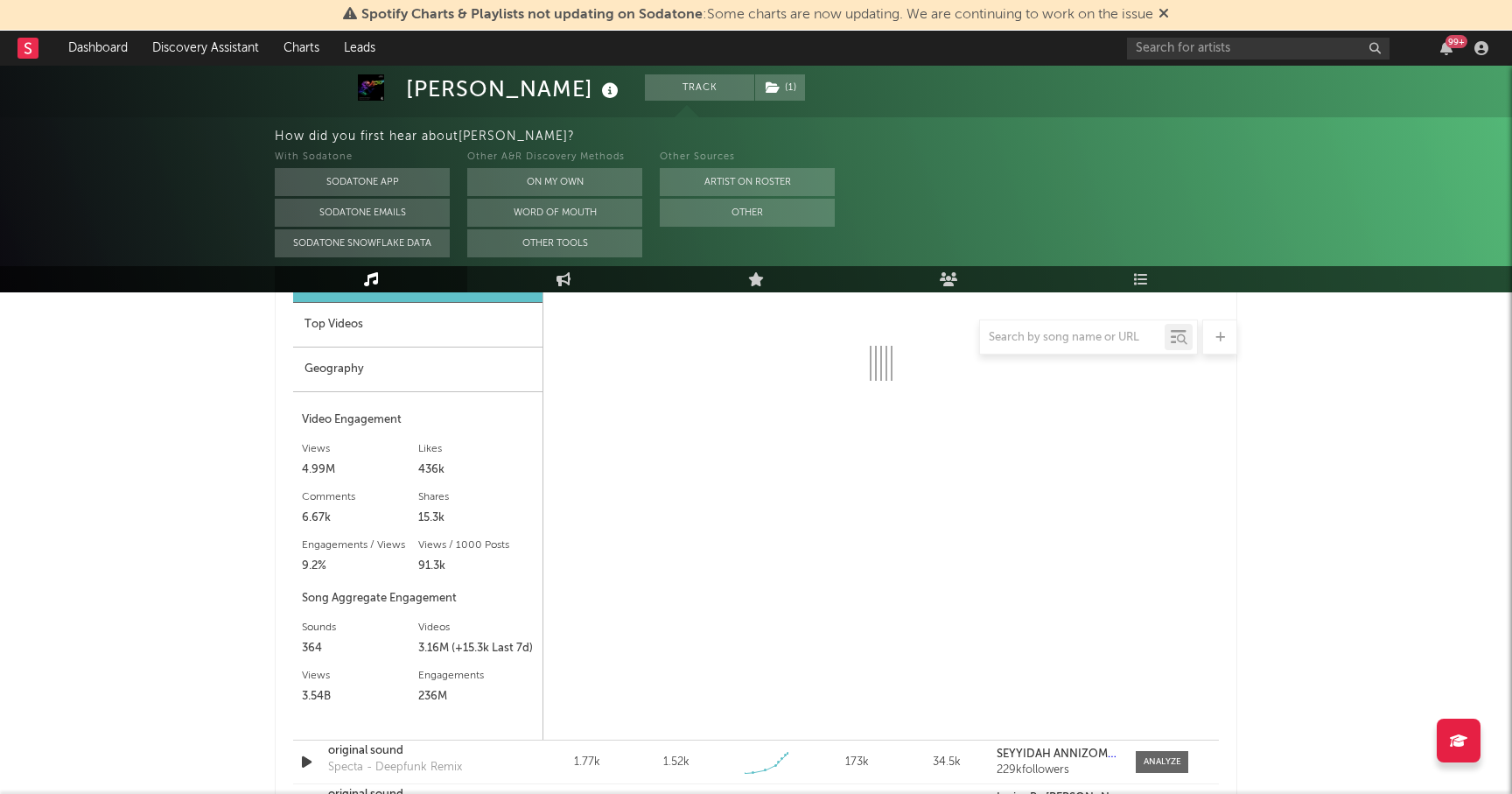
scroll to position [2703, 0]
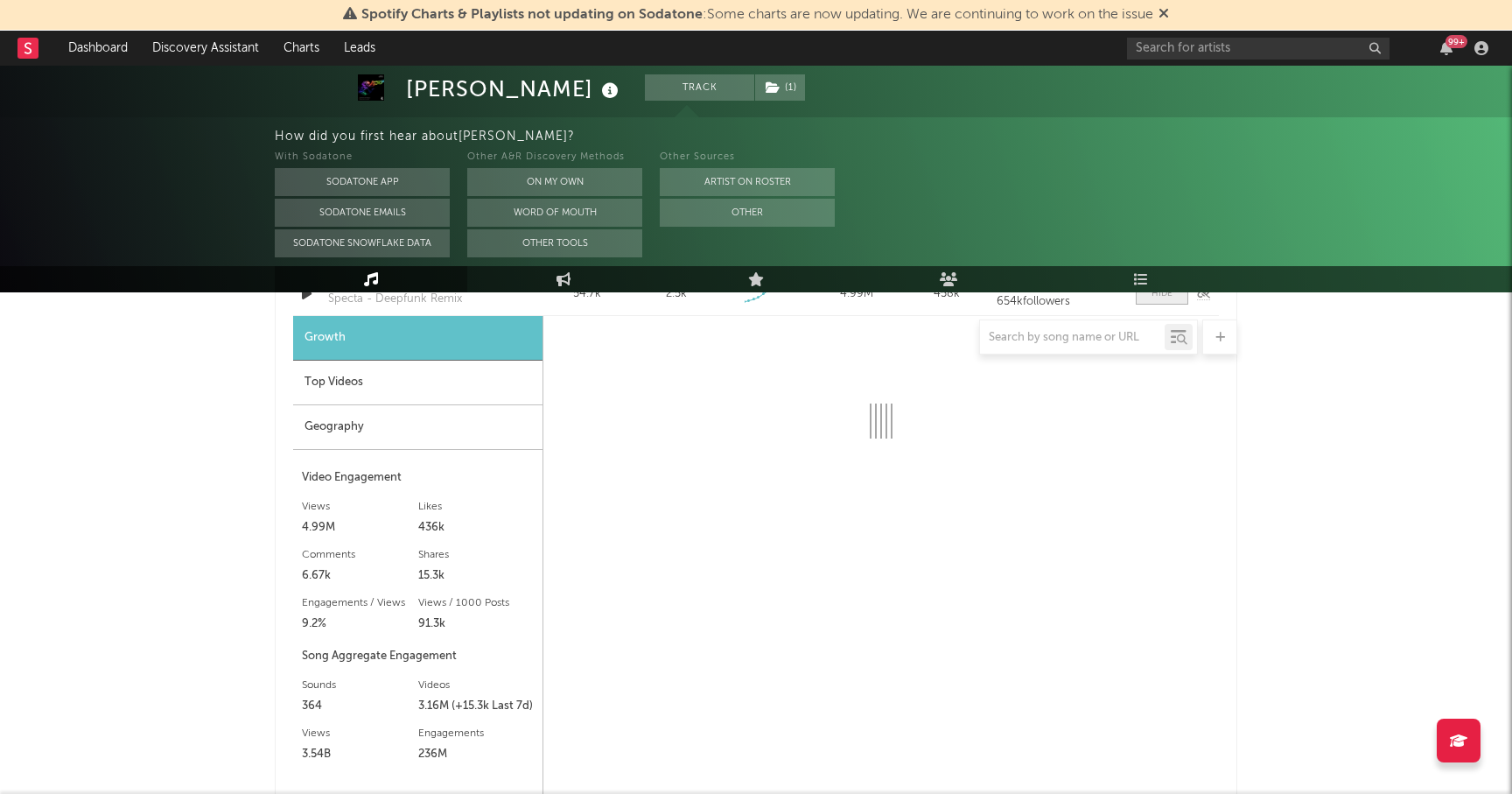
select select "6m"
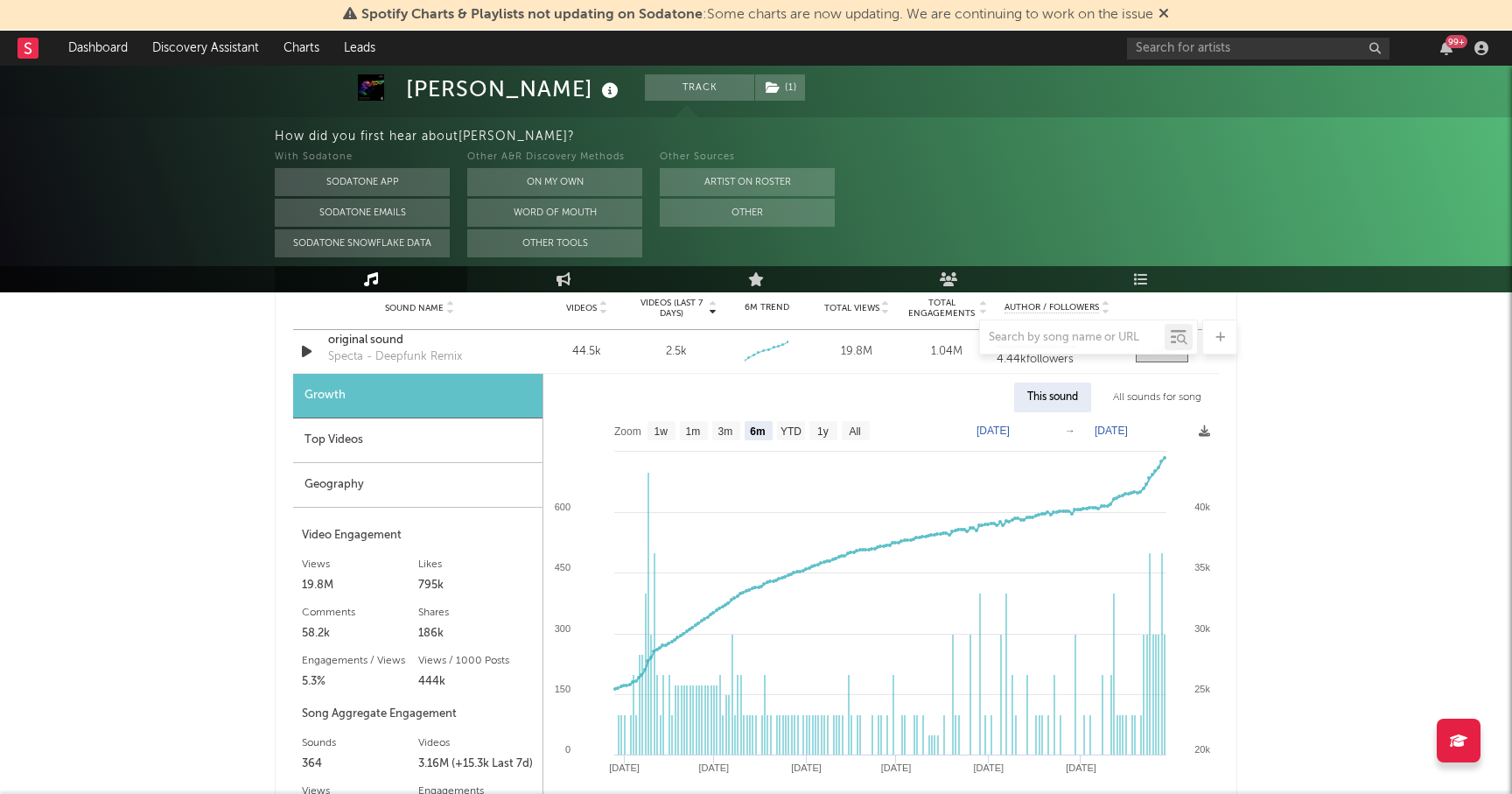
scroll to position [2177, 0]
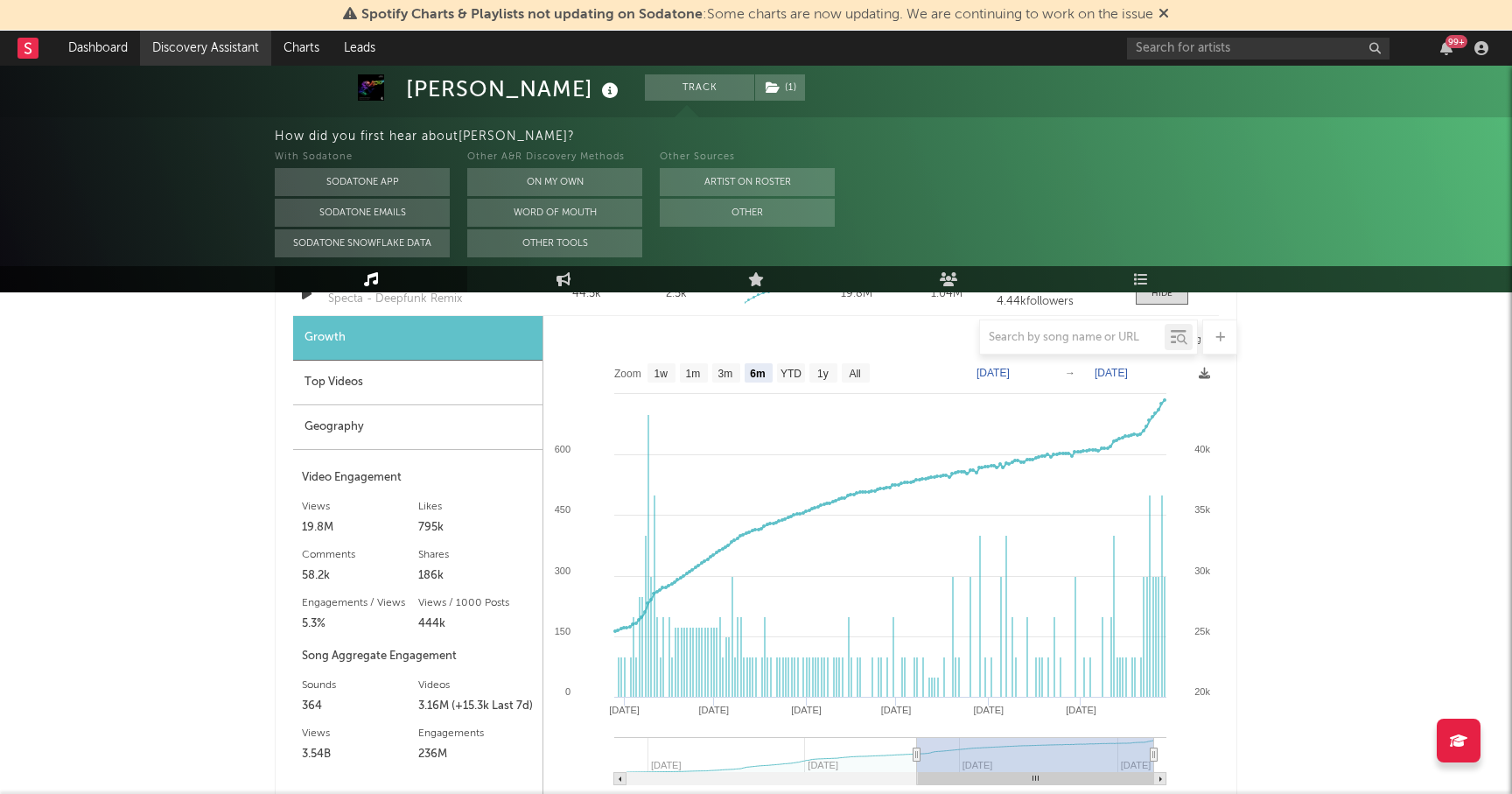
click at [178, 58] on link "Discovery Assistant" at bounding box center [206, 48] width 131 height 35
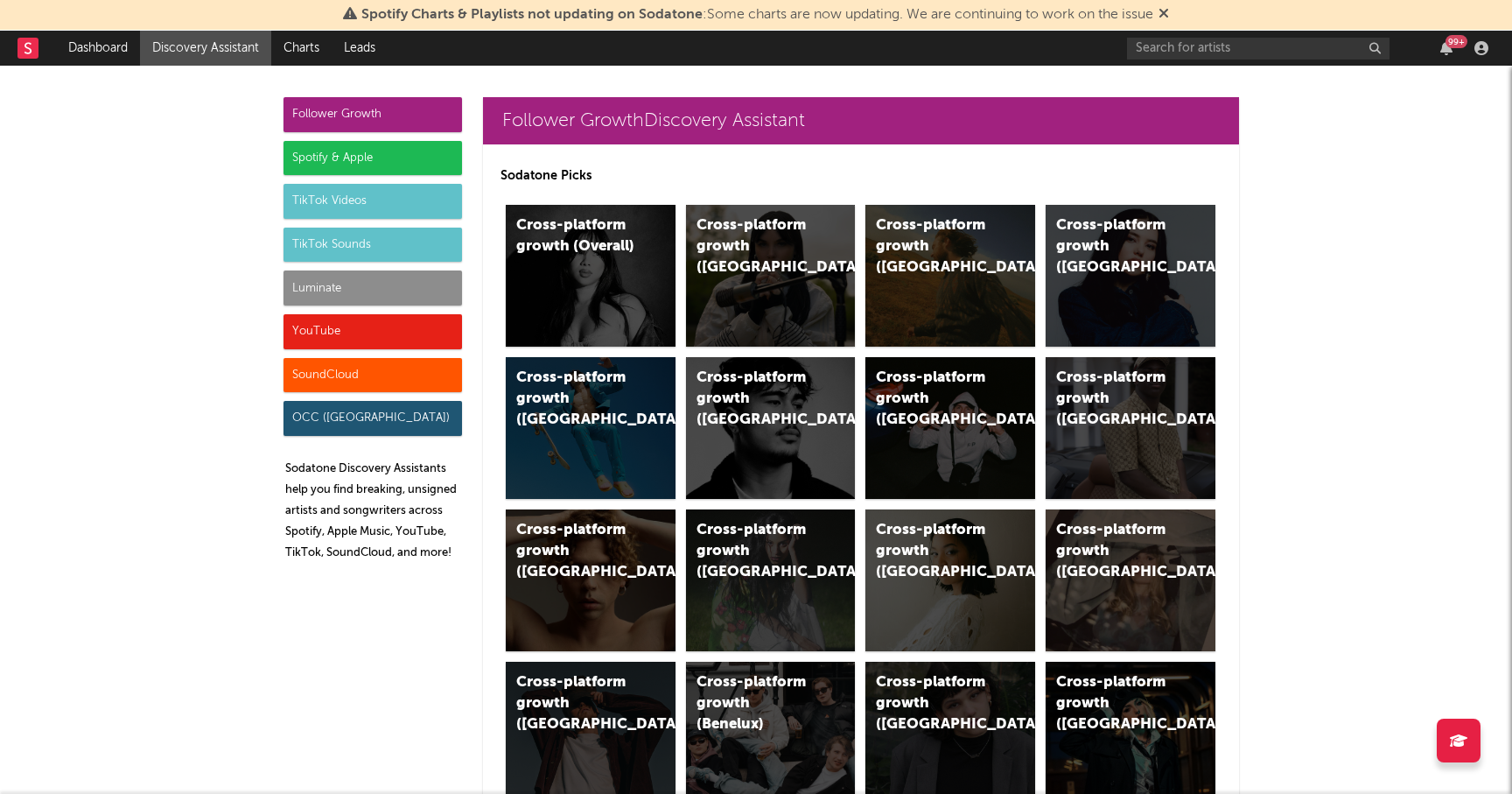
click at [373, 247] on div "TikTok Sounds" at bounding box center [372, 245] width 178 height 35
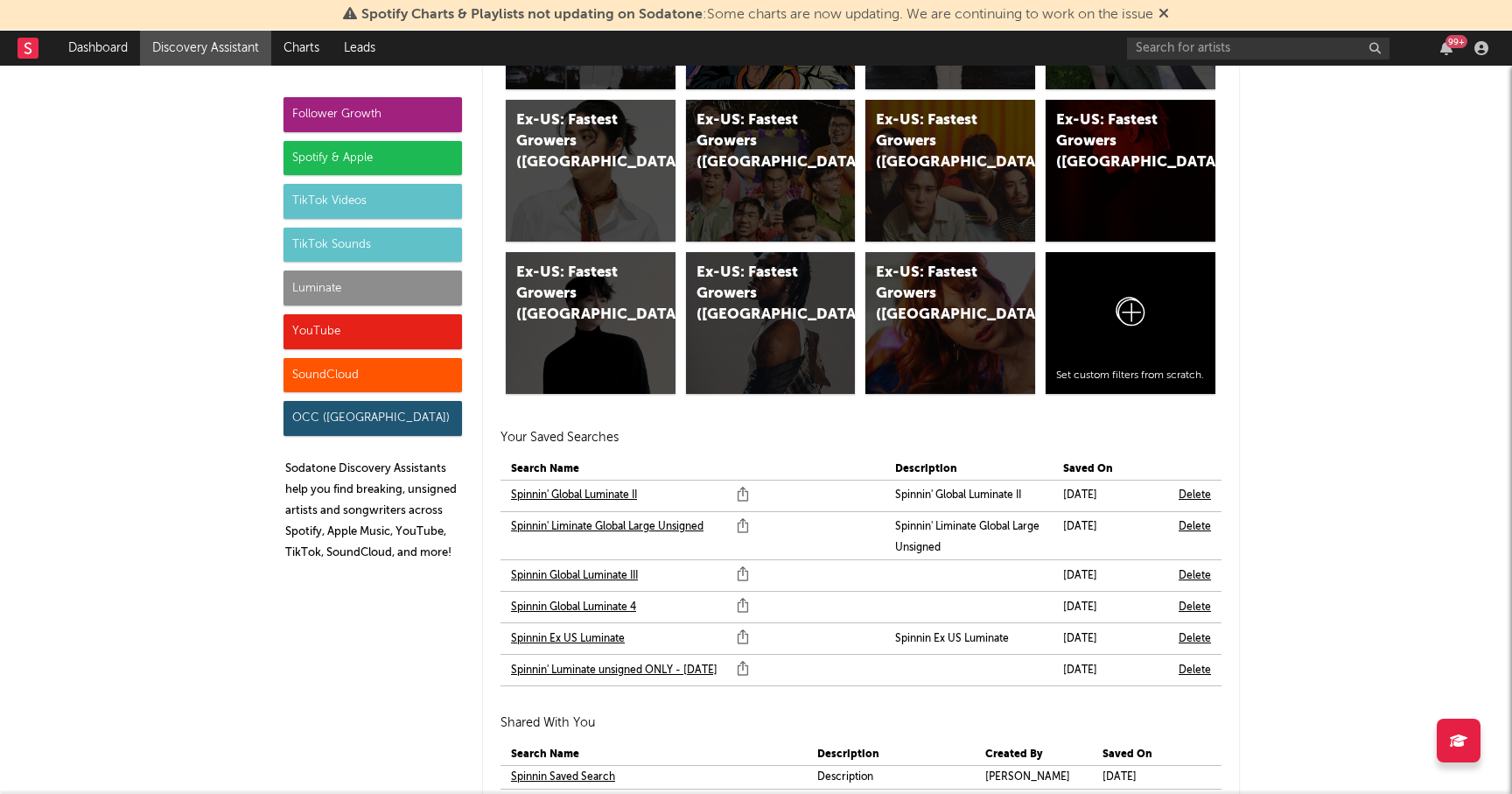
scroll to position [10942, 0]
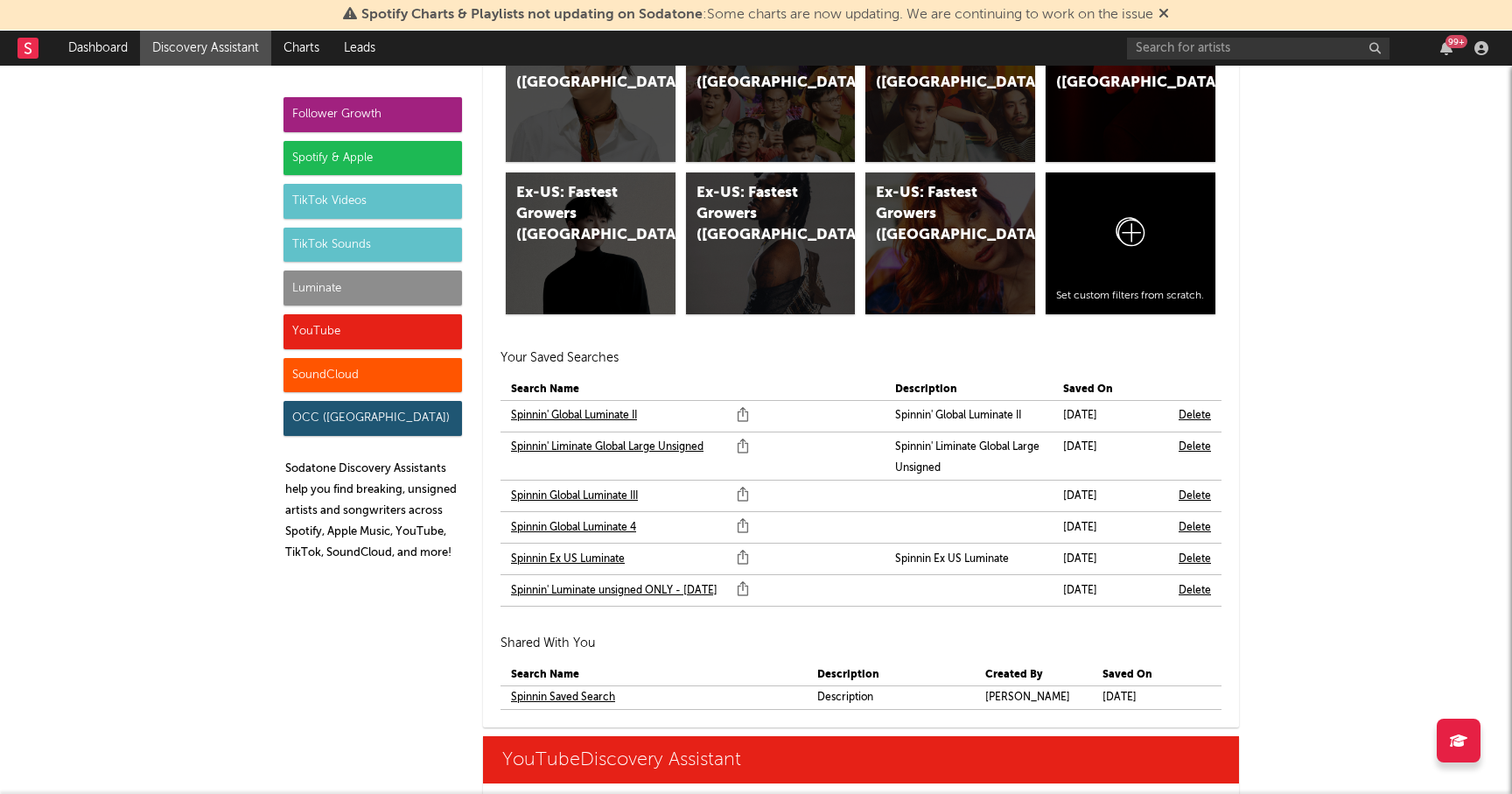
click at [400, 234] on div "TikTok Sounds" at bounding box center [372, 245] width 178 height 35
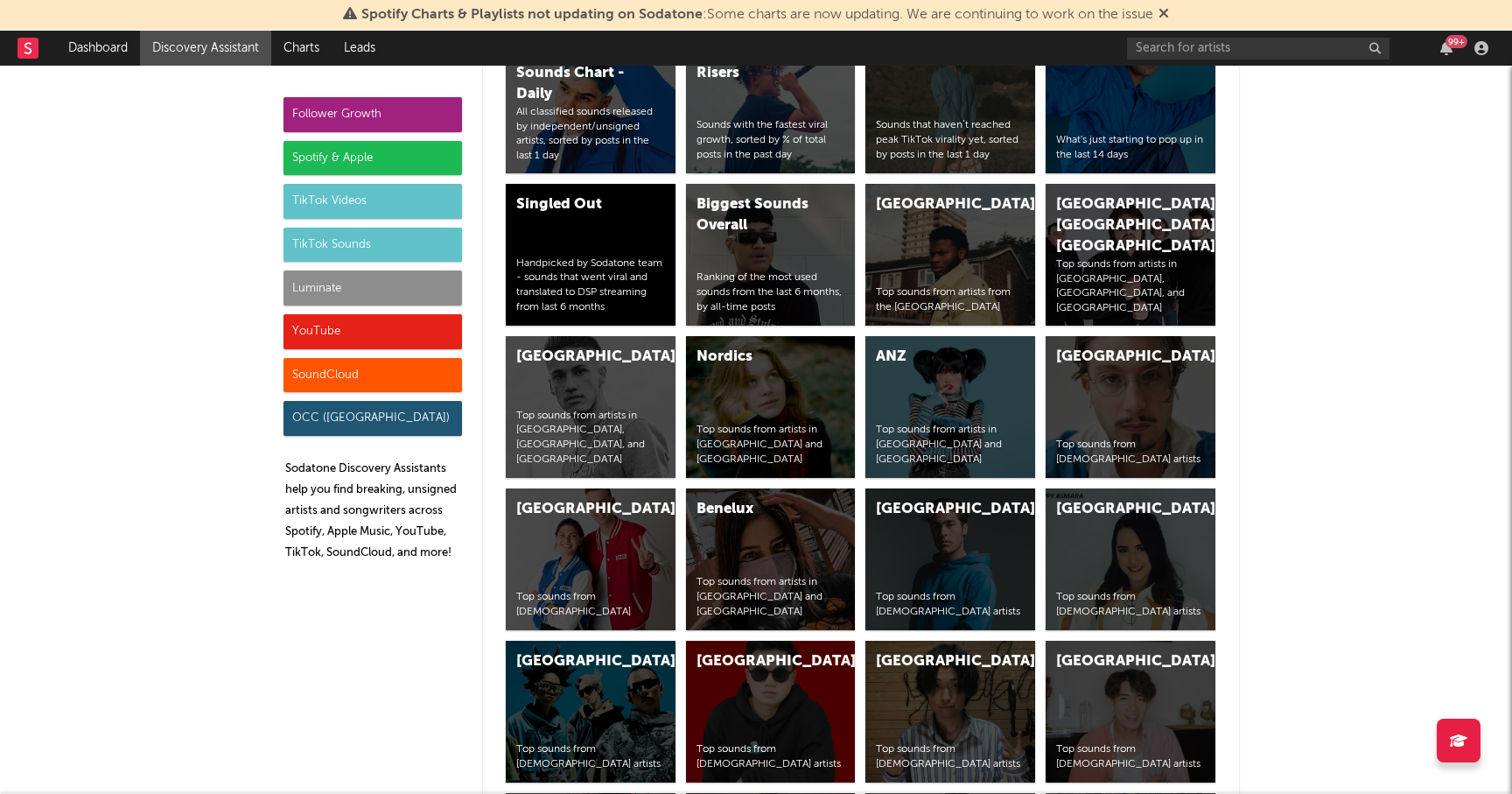
scroll to position [7263, 0]
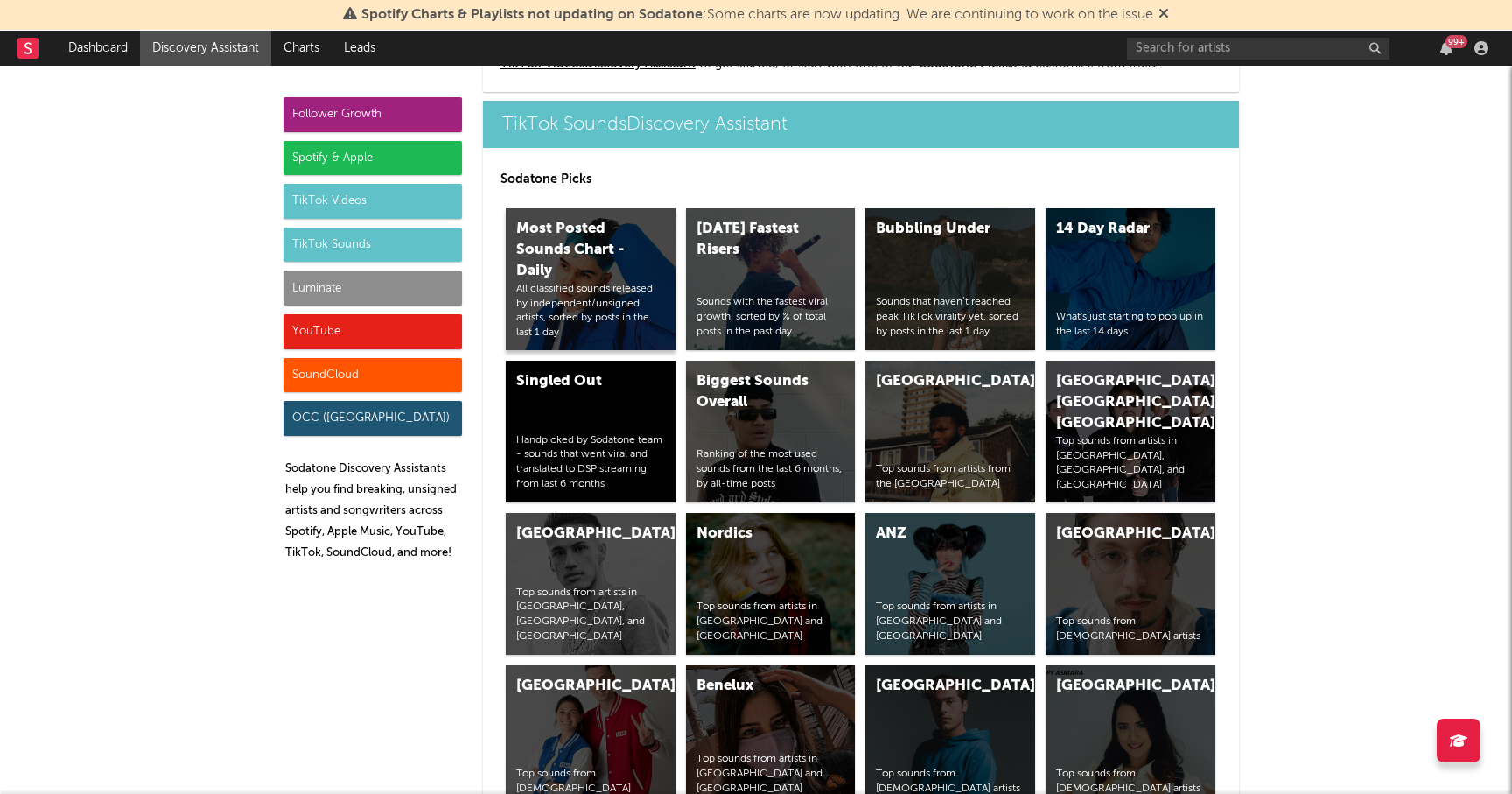
click at [619, 291] on div "All classified sounds released by independent/unsigned artists, sorted by posts…" at bounding box center [591, 311] width 149 height 59
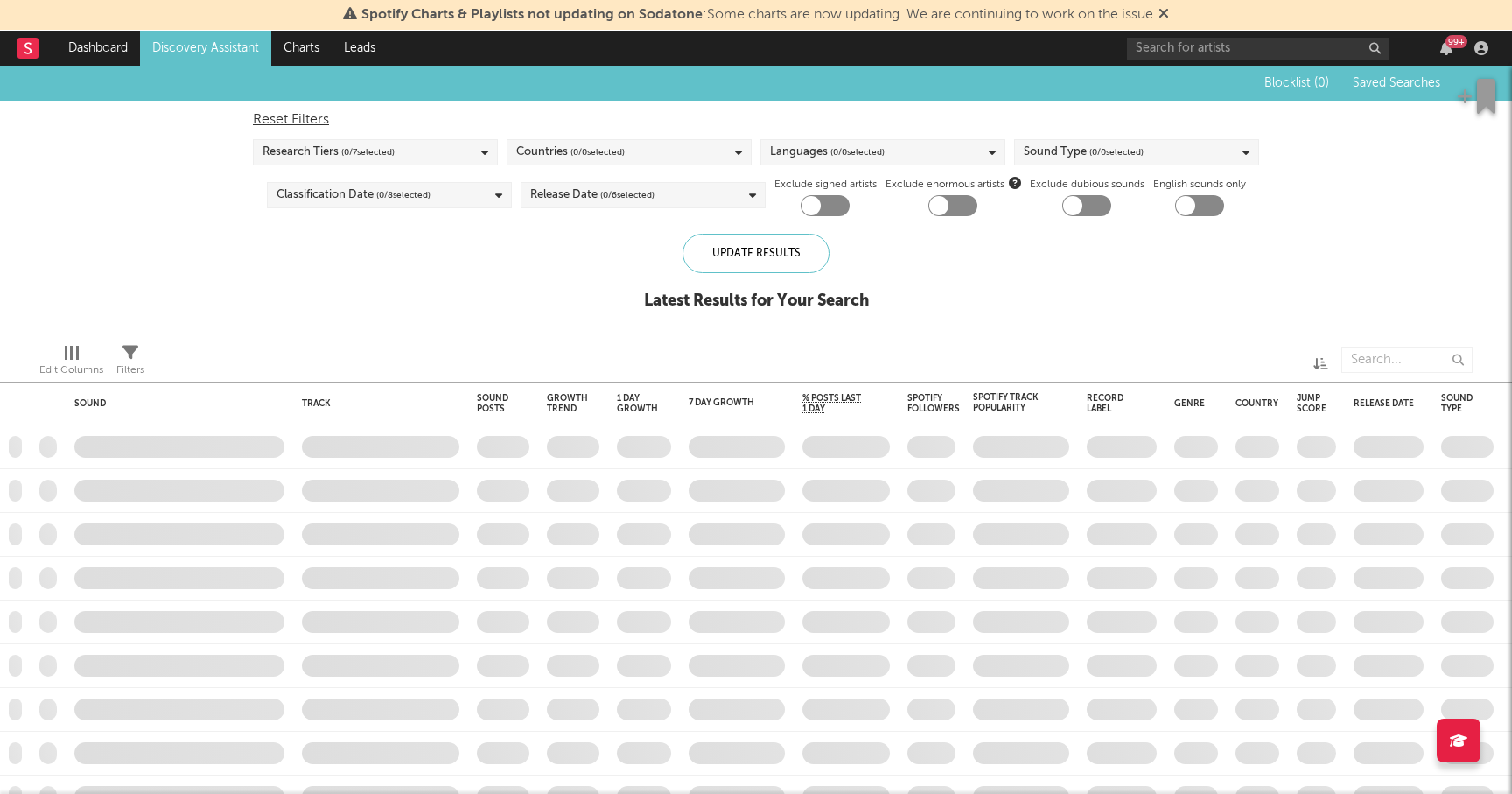
checkbox input "true"
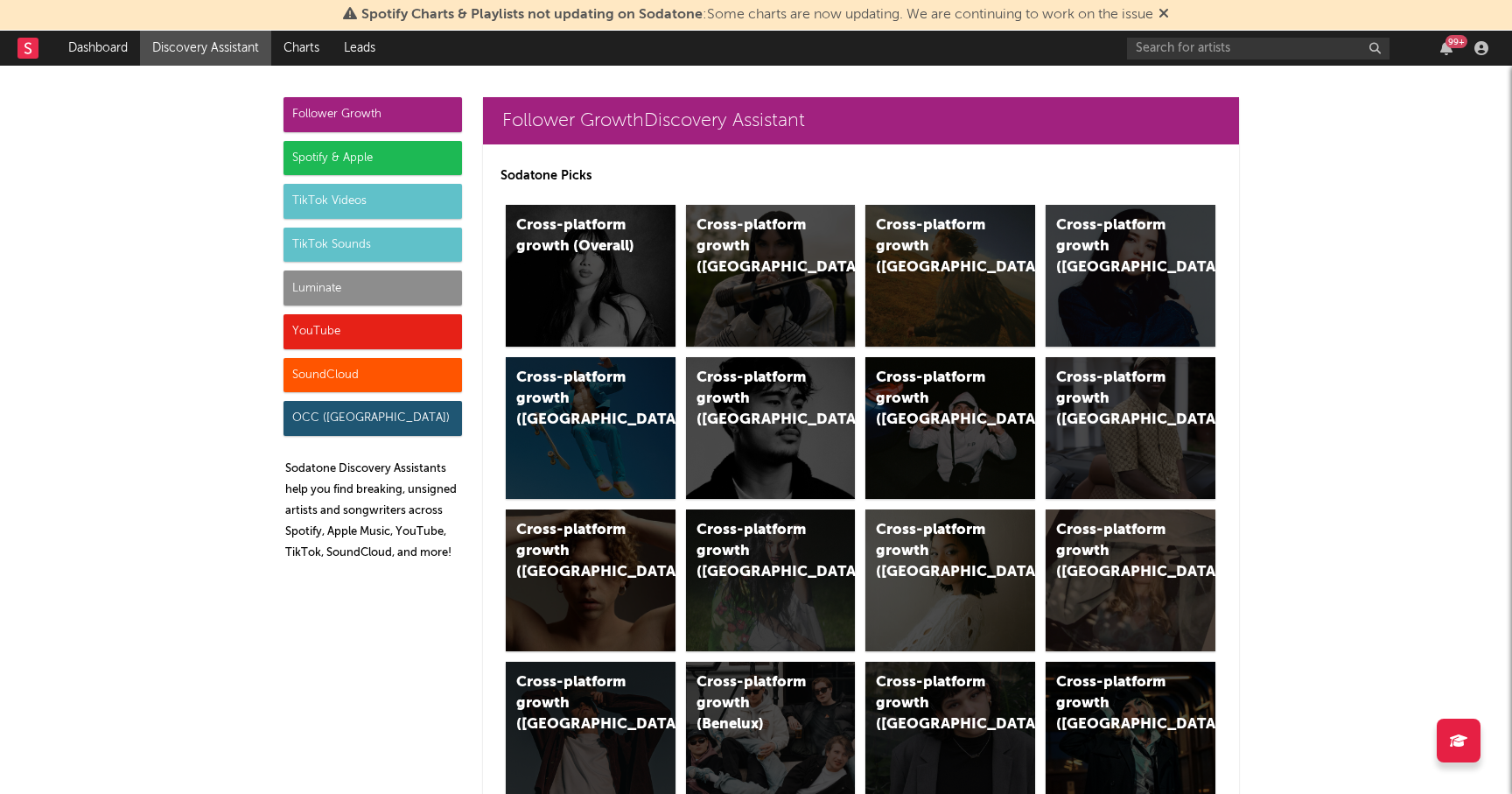
click at [429, 236] on div "TikTok Sounds" at bounding box center [372, 245] width 178 height 35
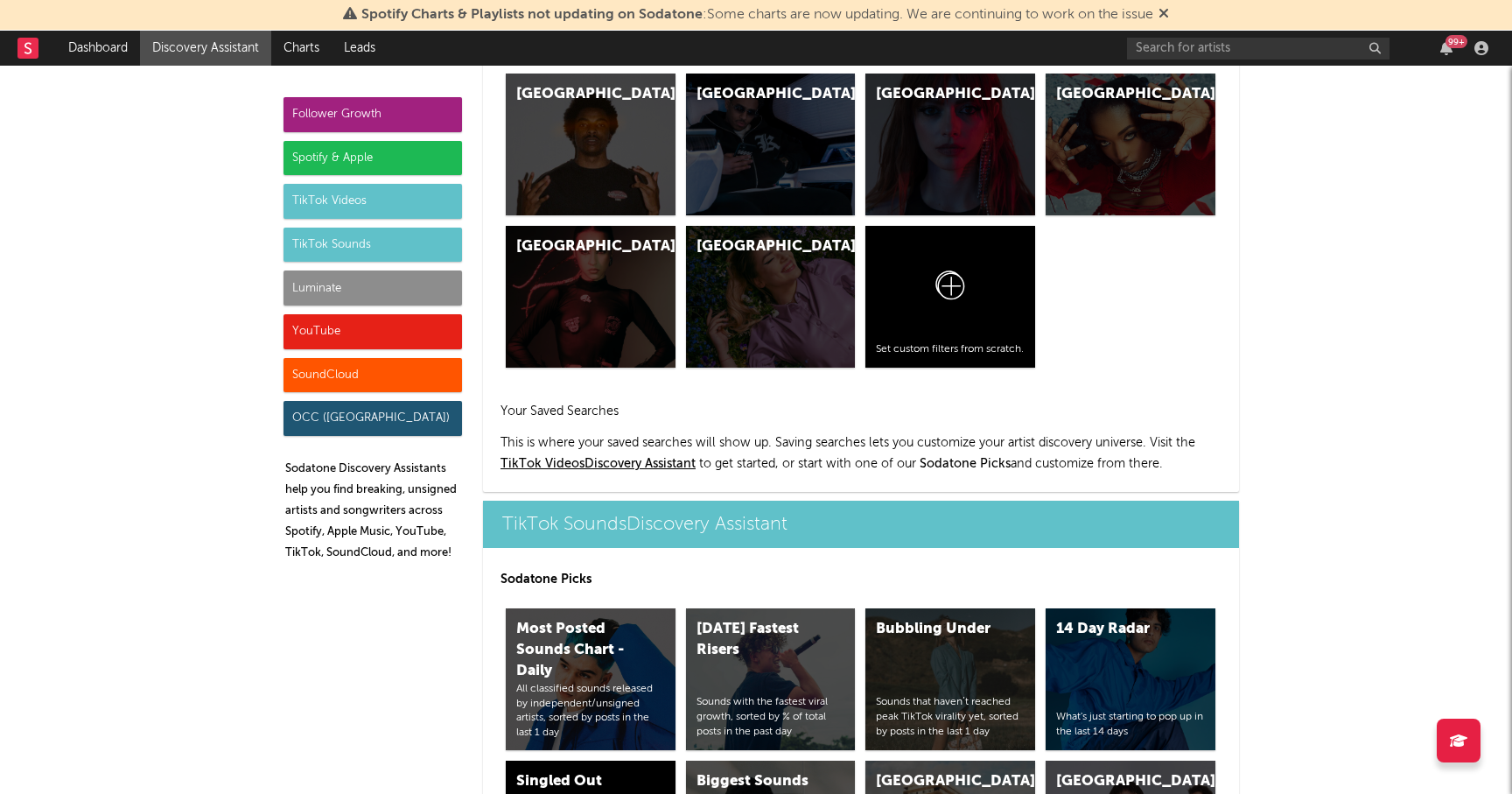
scroll to position [7263, 0]
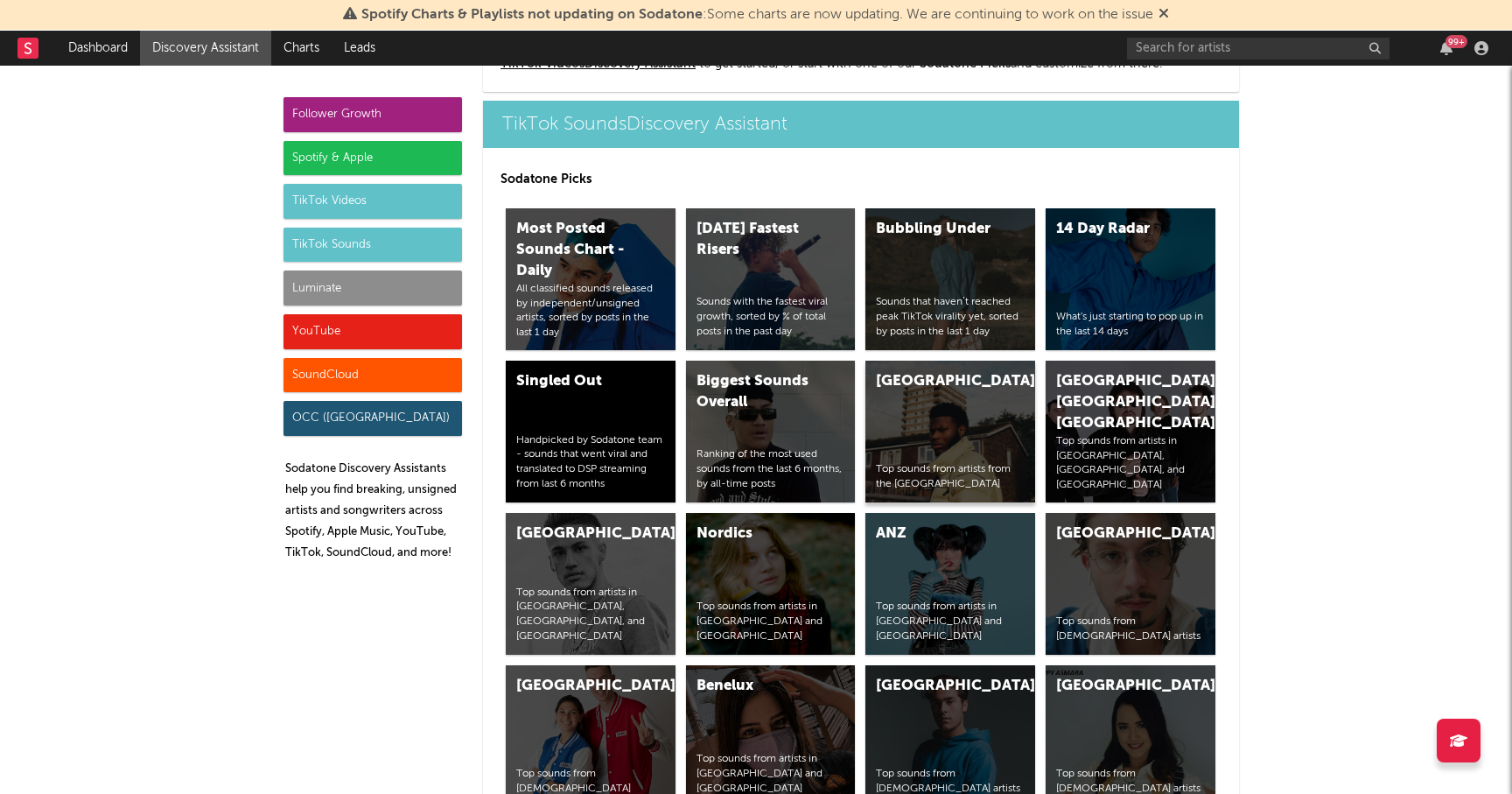
click at [991, 447] on div "United Kingdom Top sounds from artists from the United Kingdom" at bounding box center [949, 431] width 169 height 141
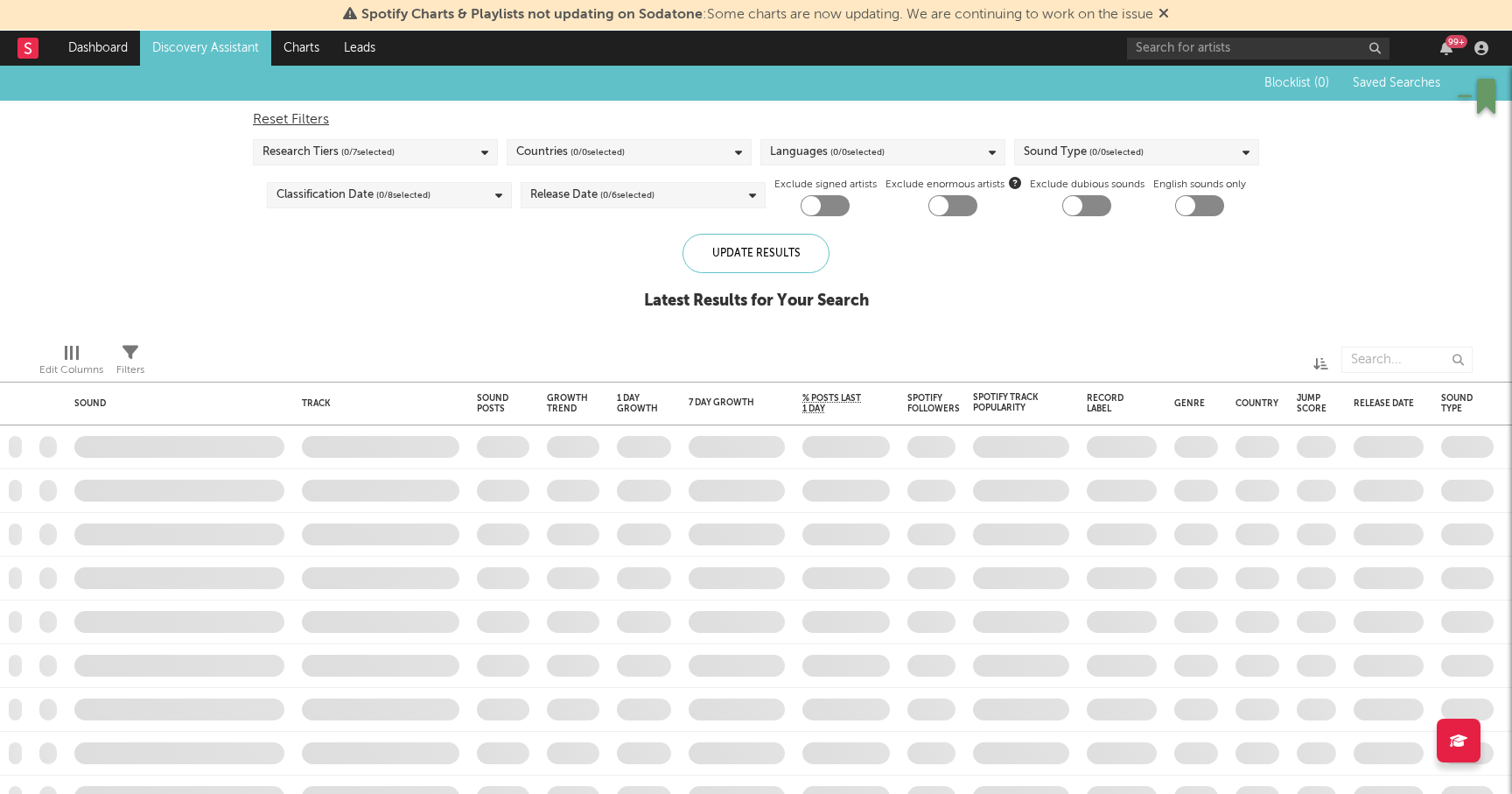
checkbox input "true"
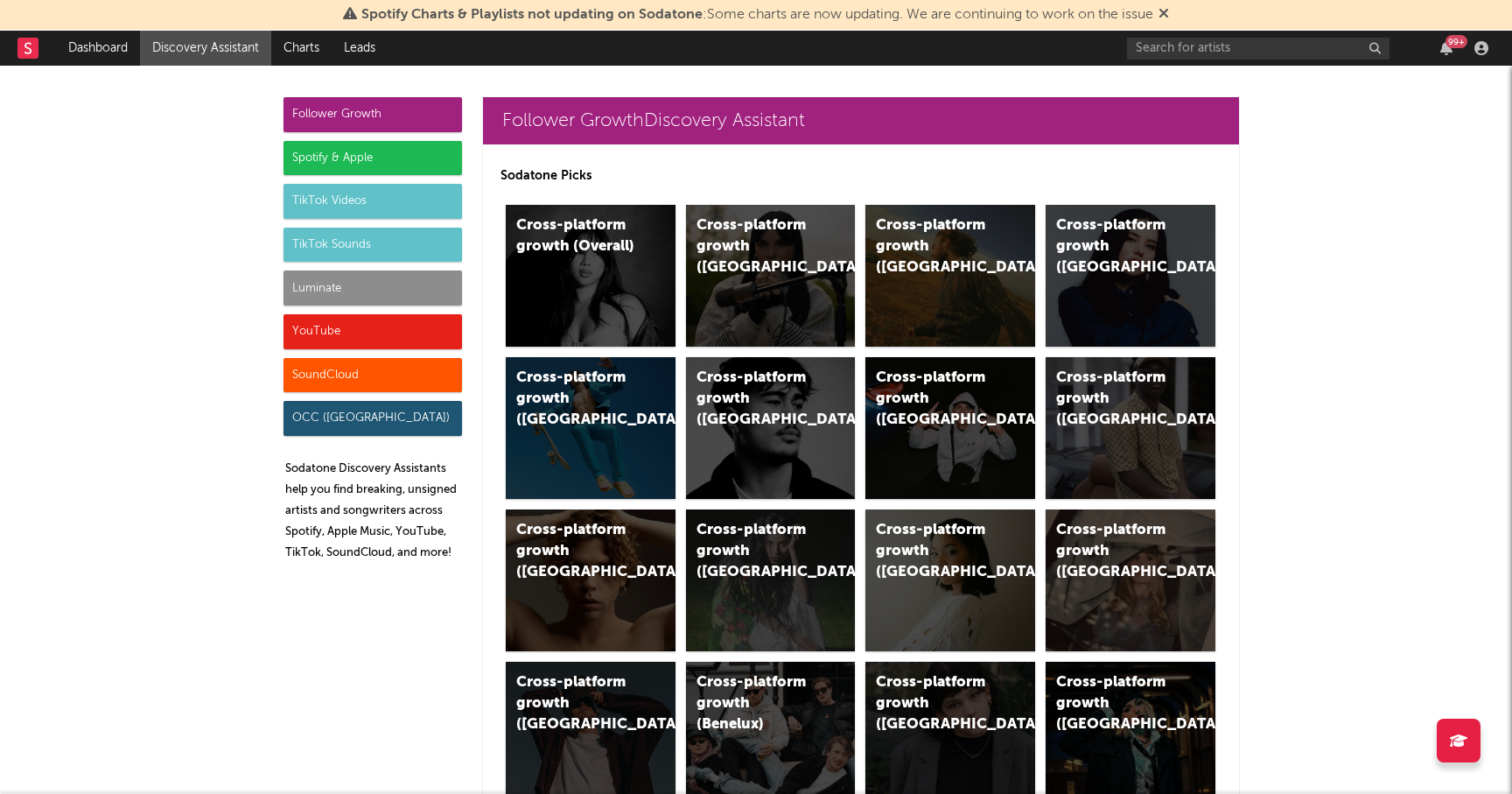
click at [373, 238] on div "TikTok Sounds" at bounding box center [372, 245] width 178 height 35
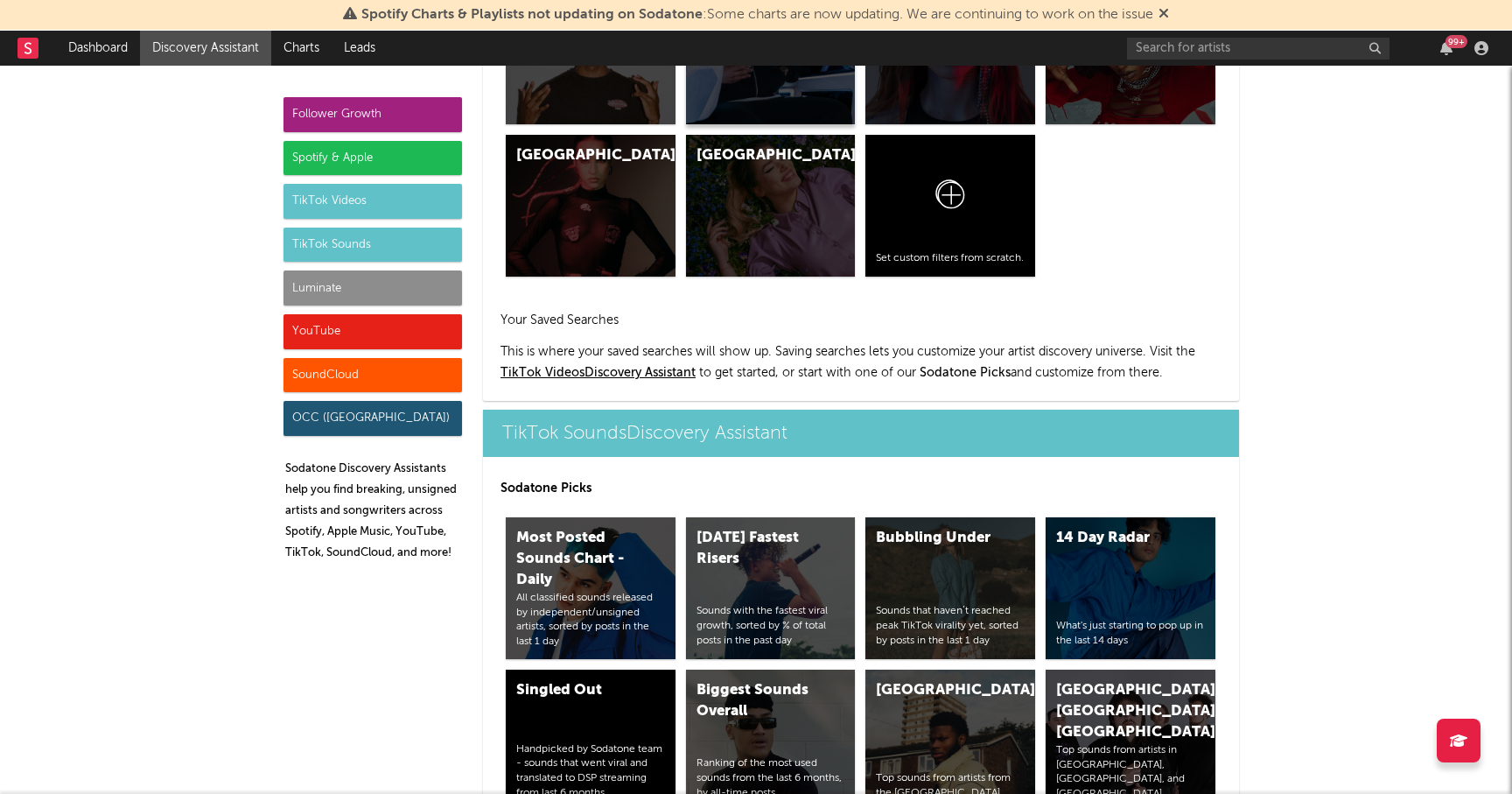
scroll to position [7263, 0]
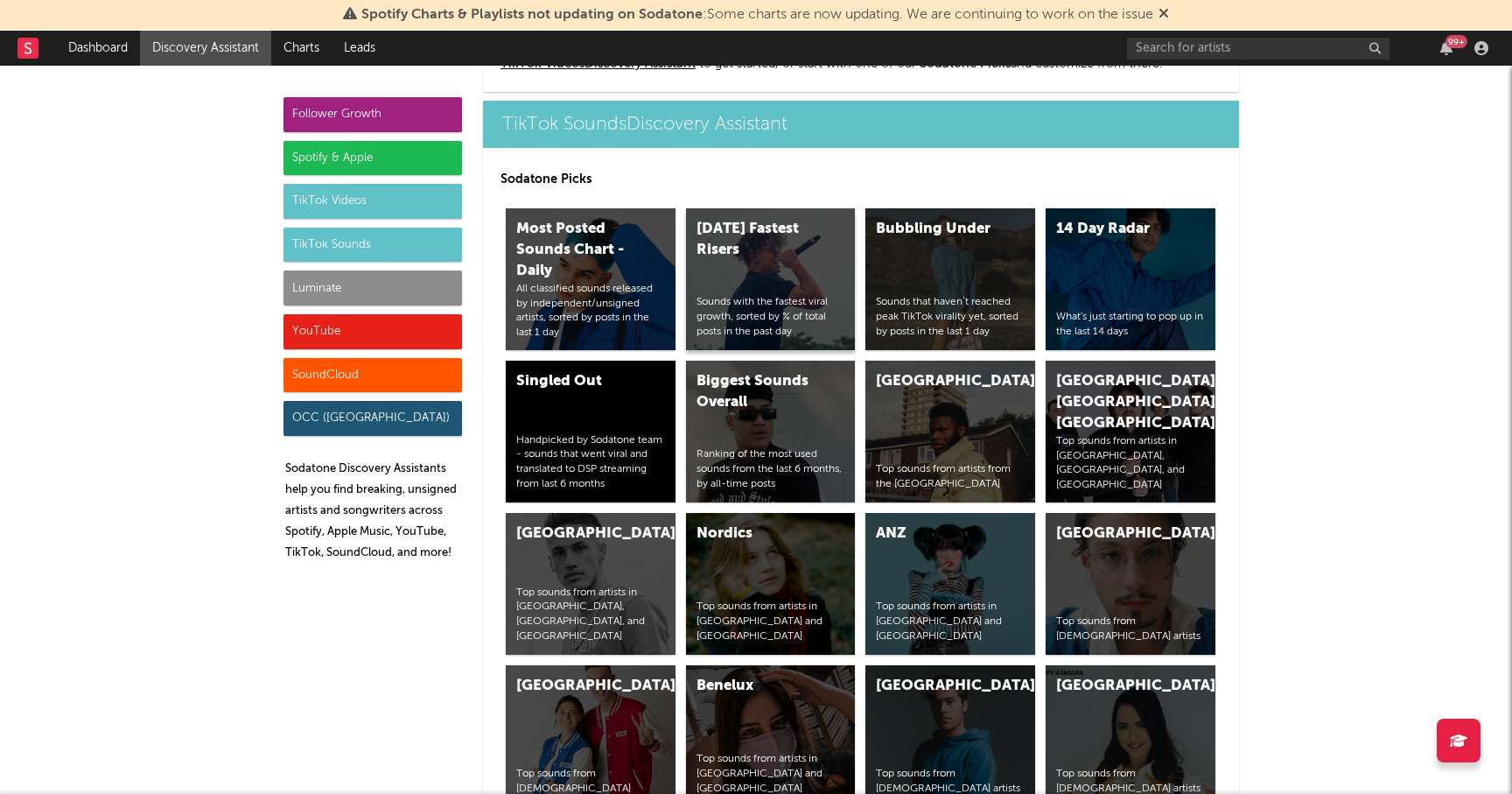
click at [757, 264] on div "Today's Fastest Risers Sounds with the fastest viral growth, sorted by % of tot…" at bounding box center [770, 279] width 169 height 141
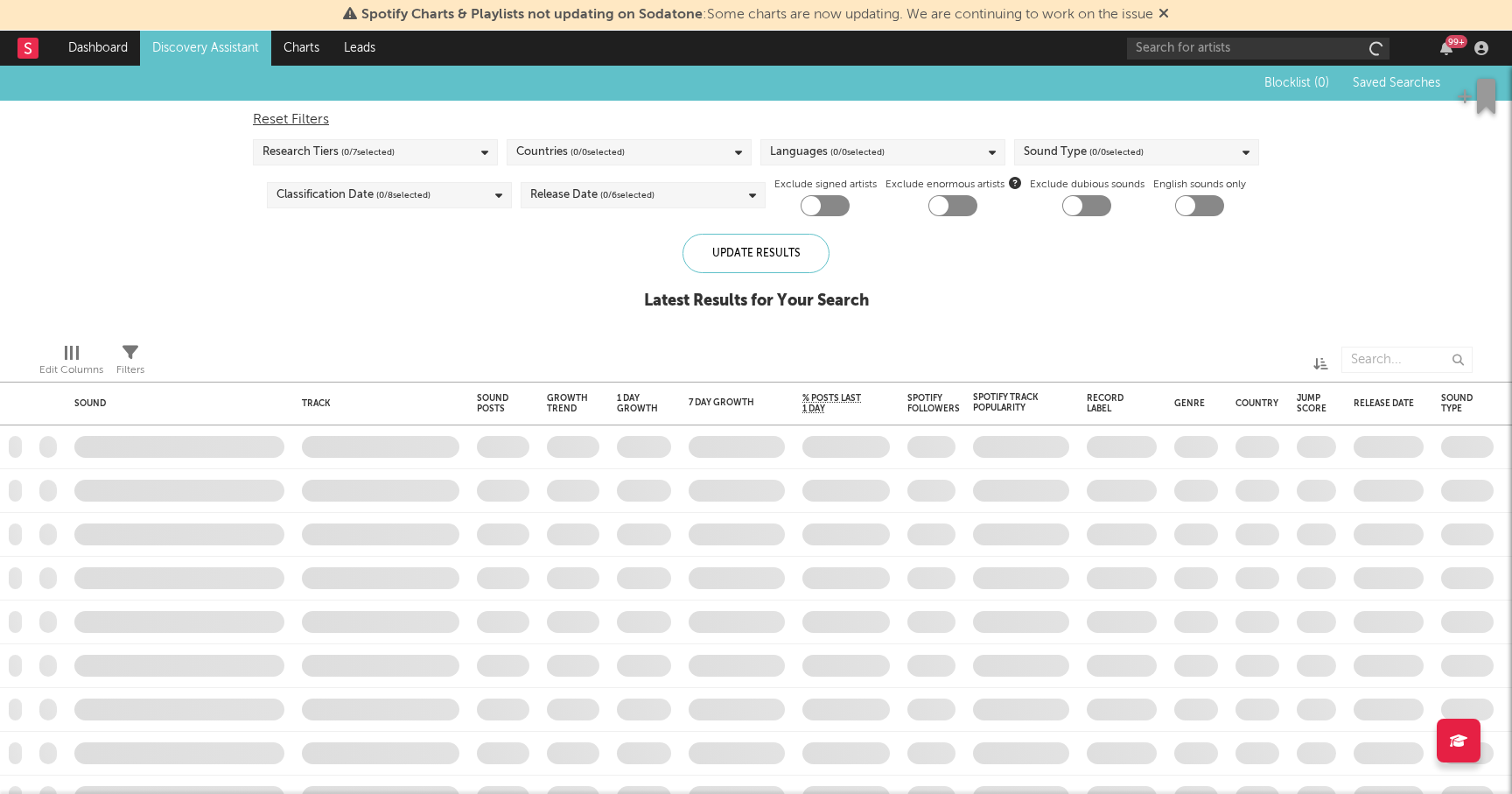
checkbox input "true"
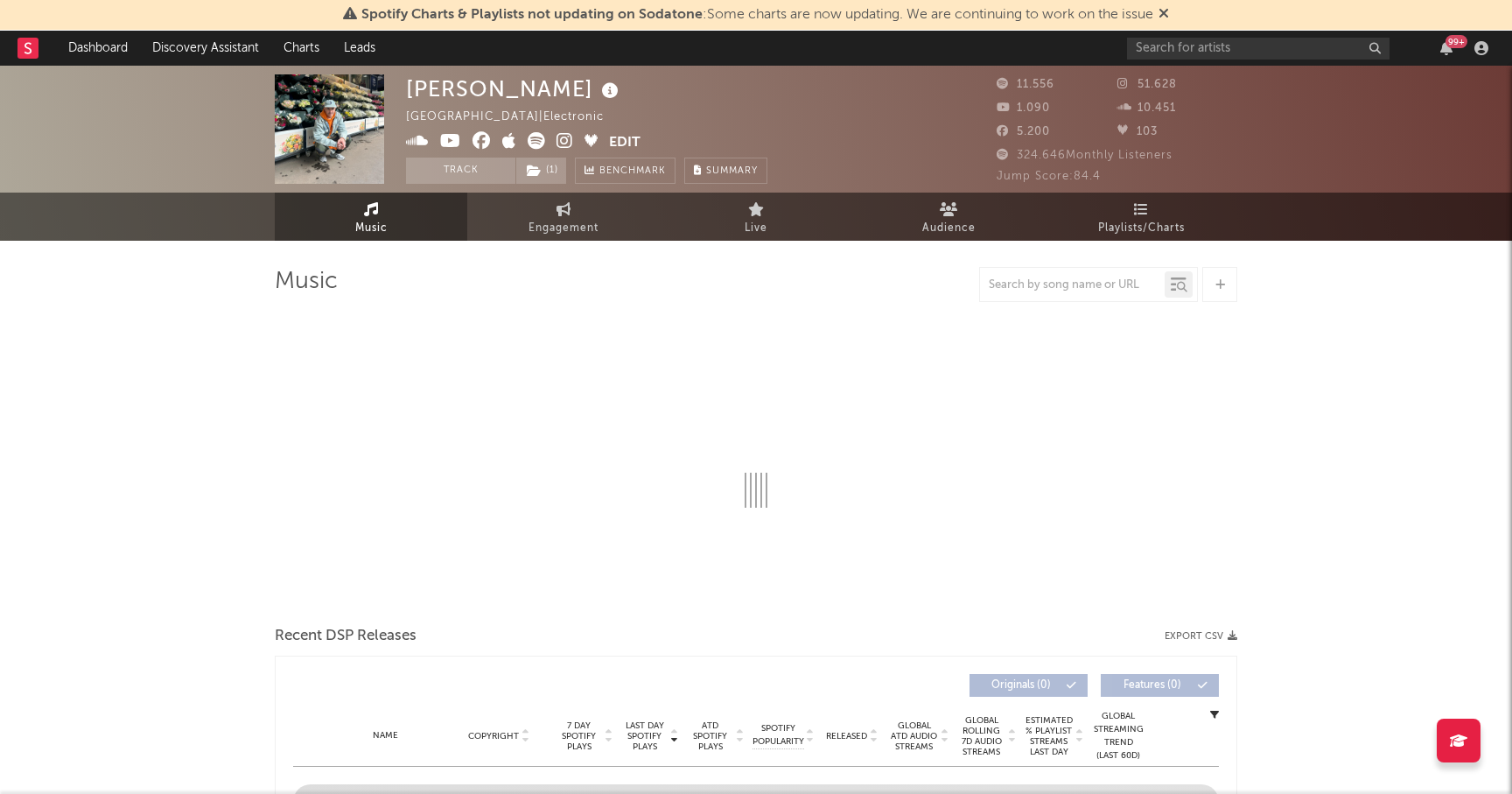
select select "6m"
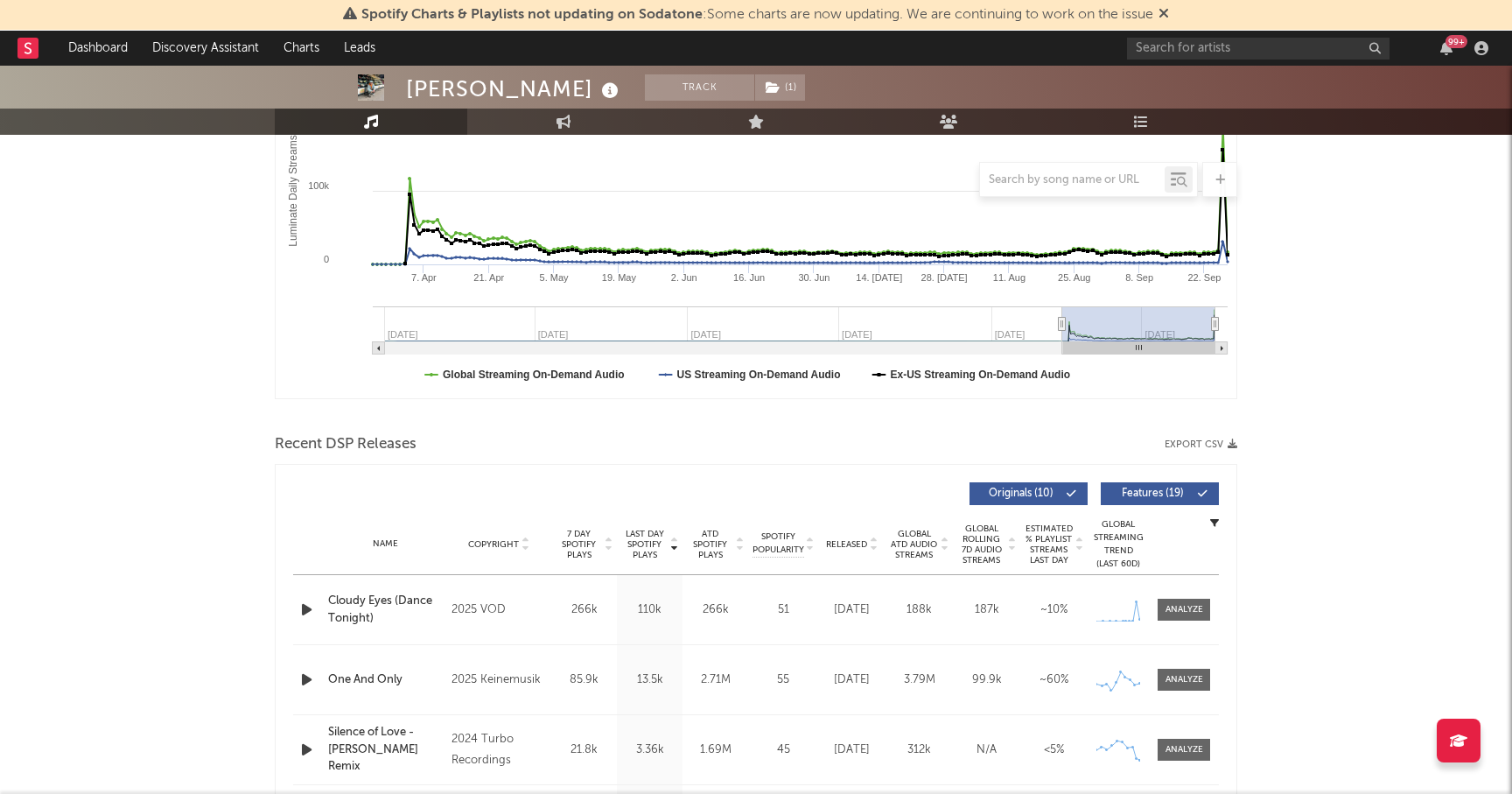
scroll to position [332, 0]
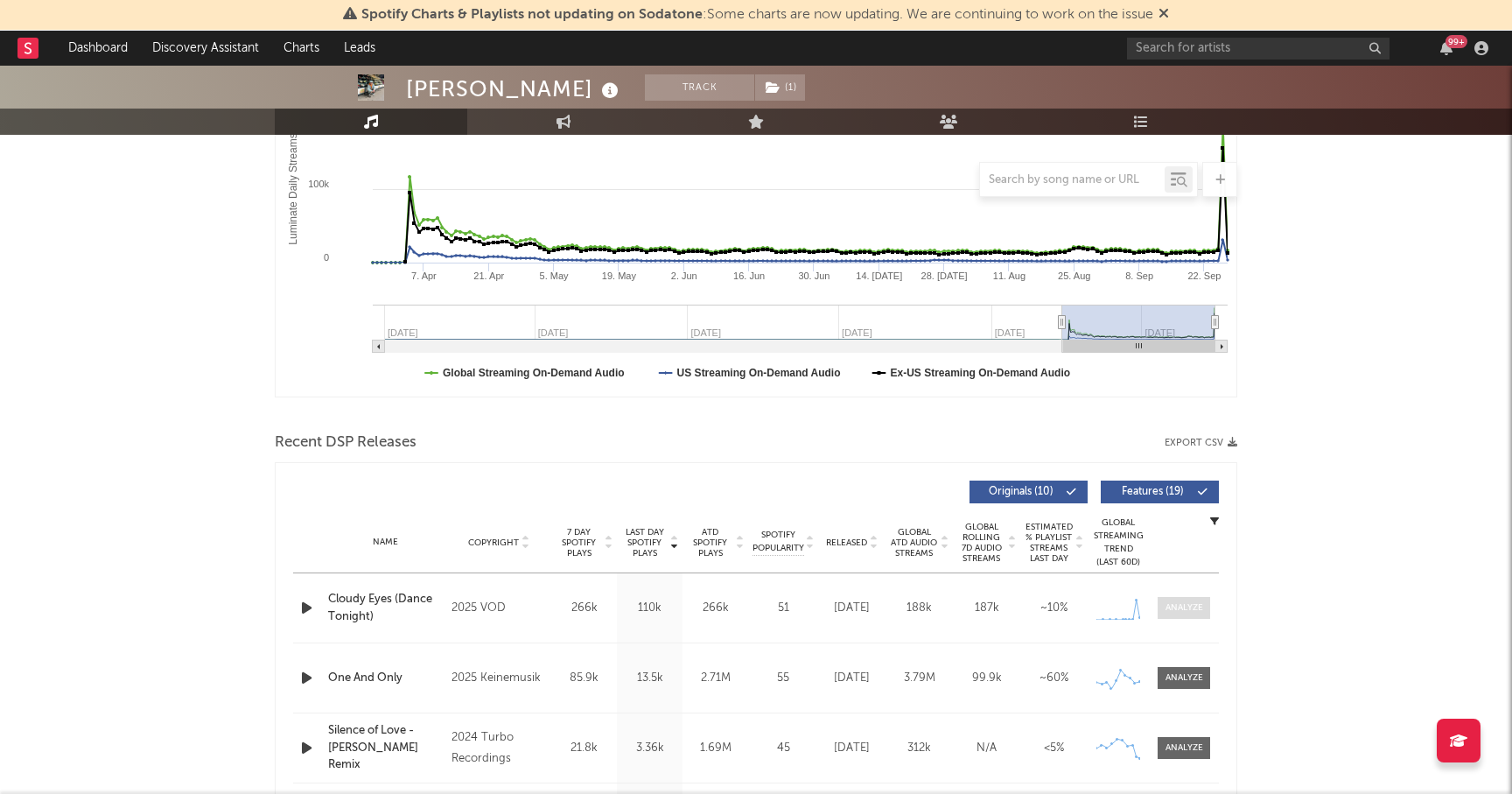
click at [1187, 610] on div at bounding box center [1185, 608] width 38 height 13
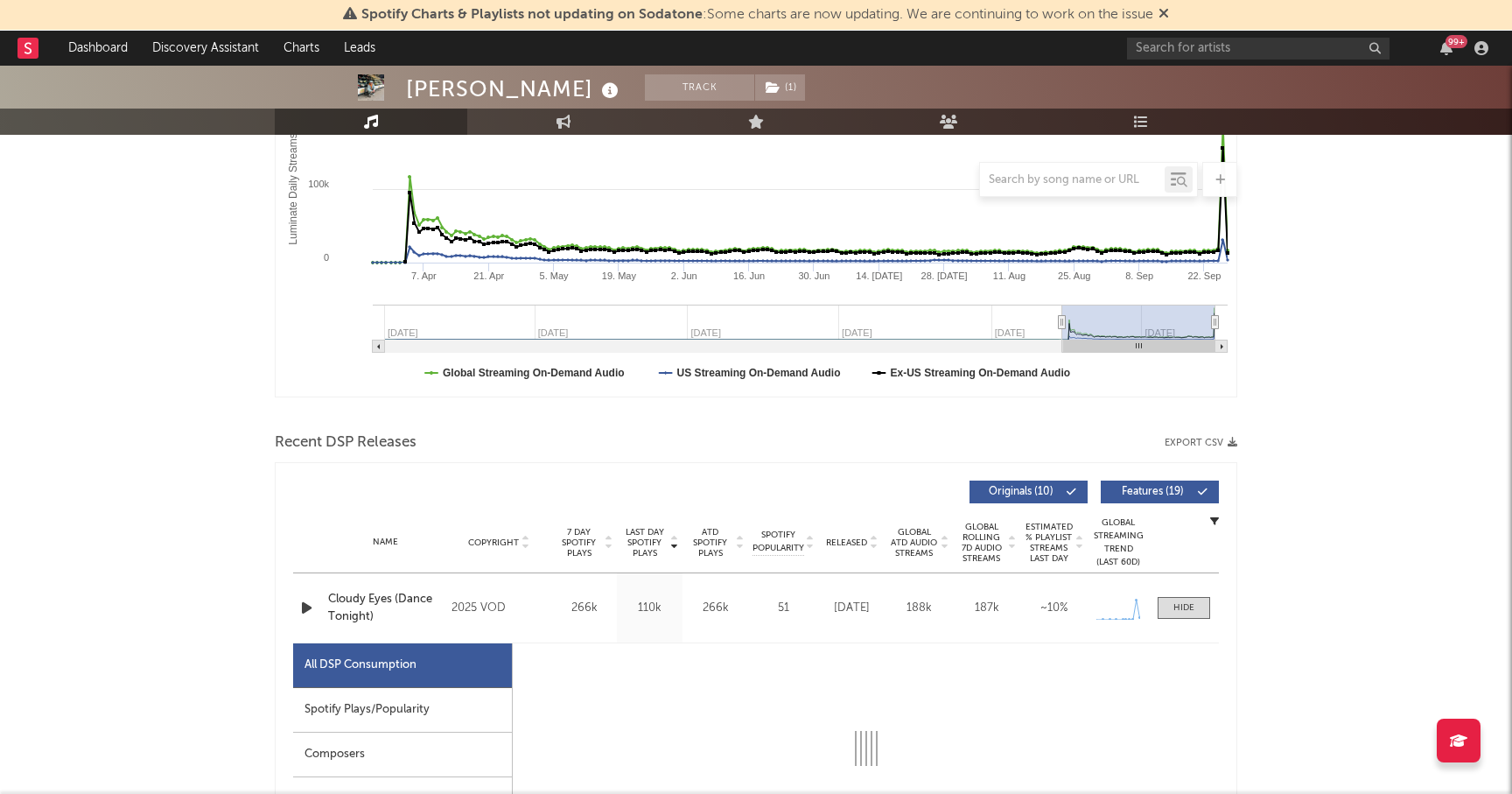
select select "1w"
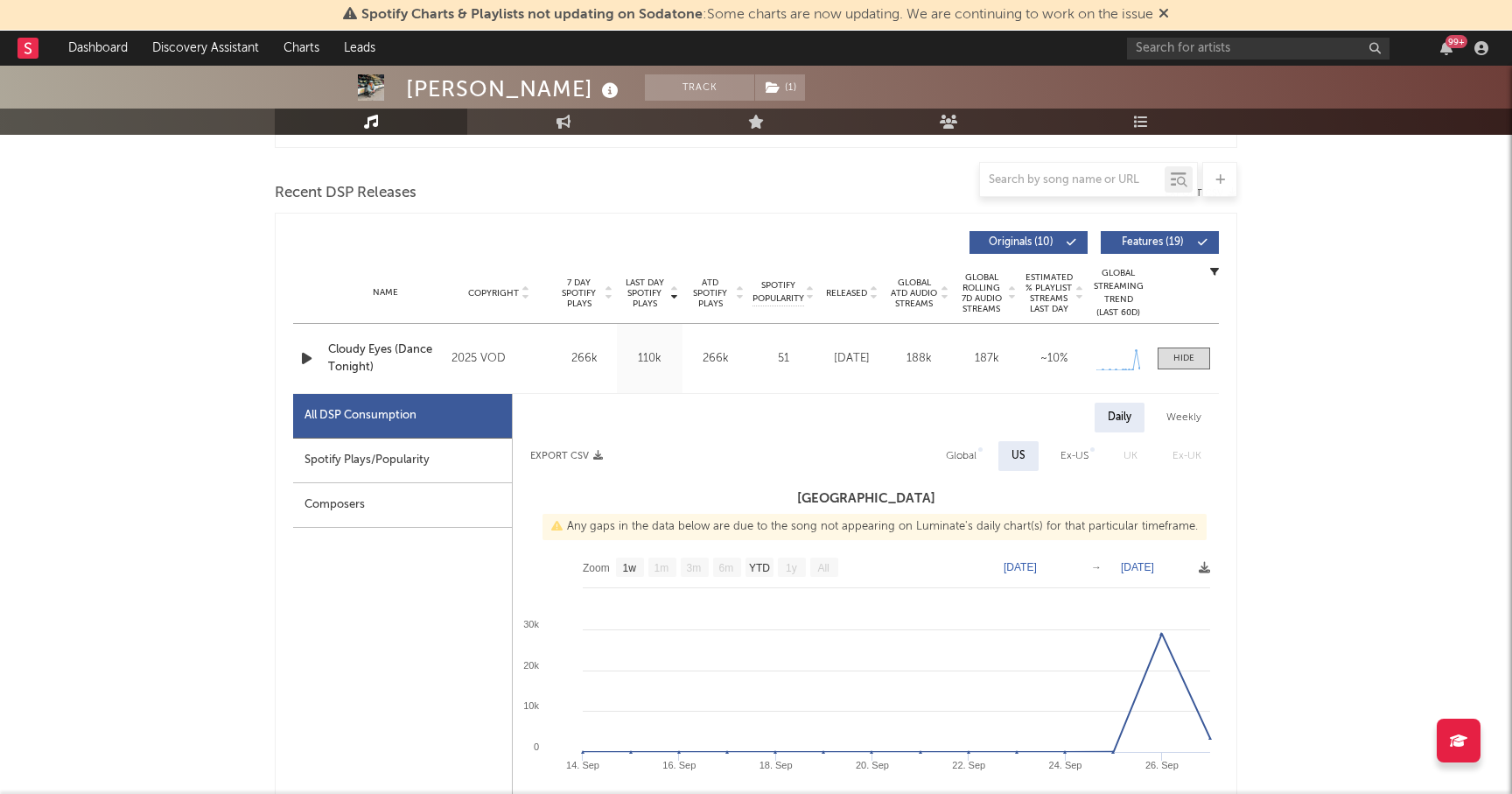
scroll to position [687, 0]
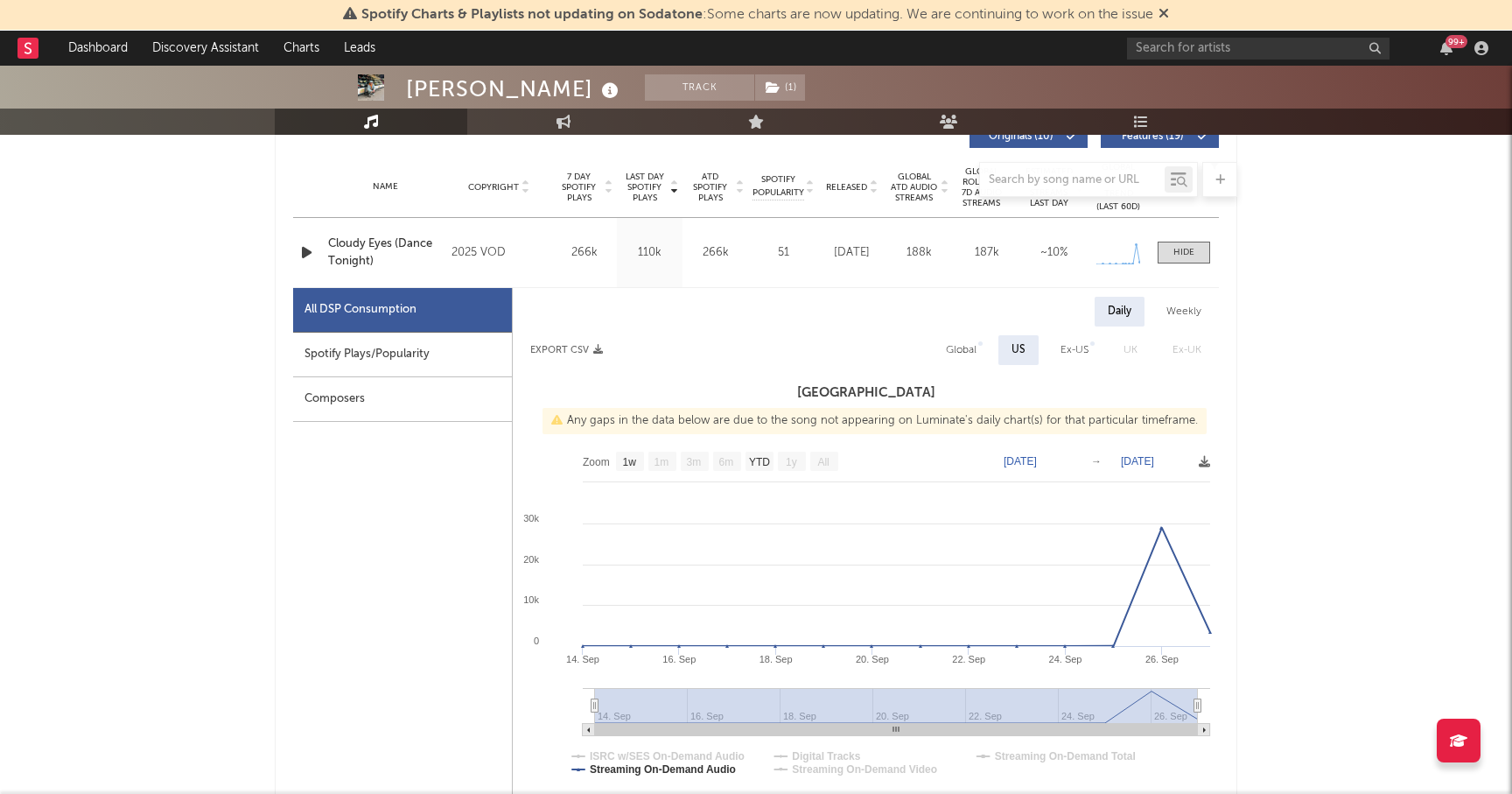
click at [400, 360] on div "Spotify Plays/Popularity" at bounding box center [403, 354] width 219 height 44
select select "1w"
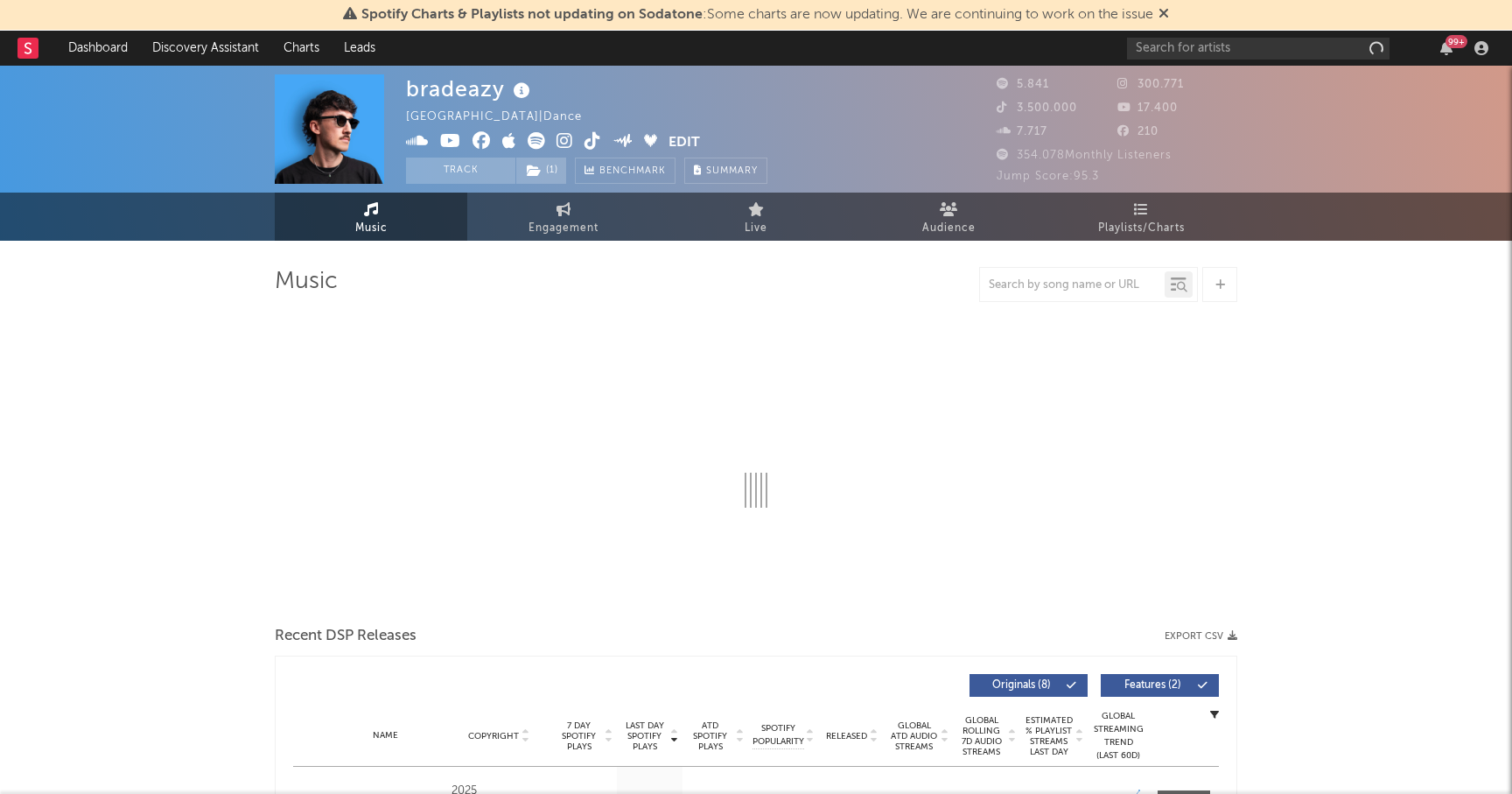
select select "6m"
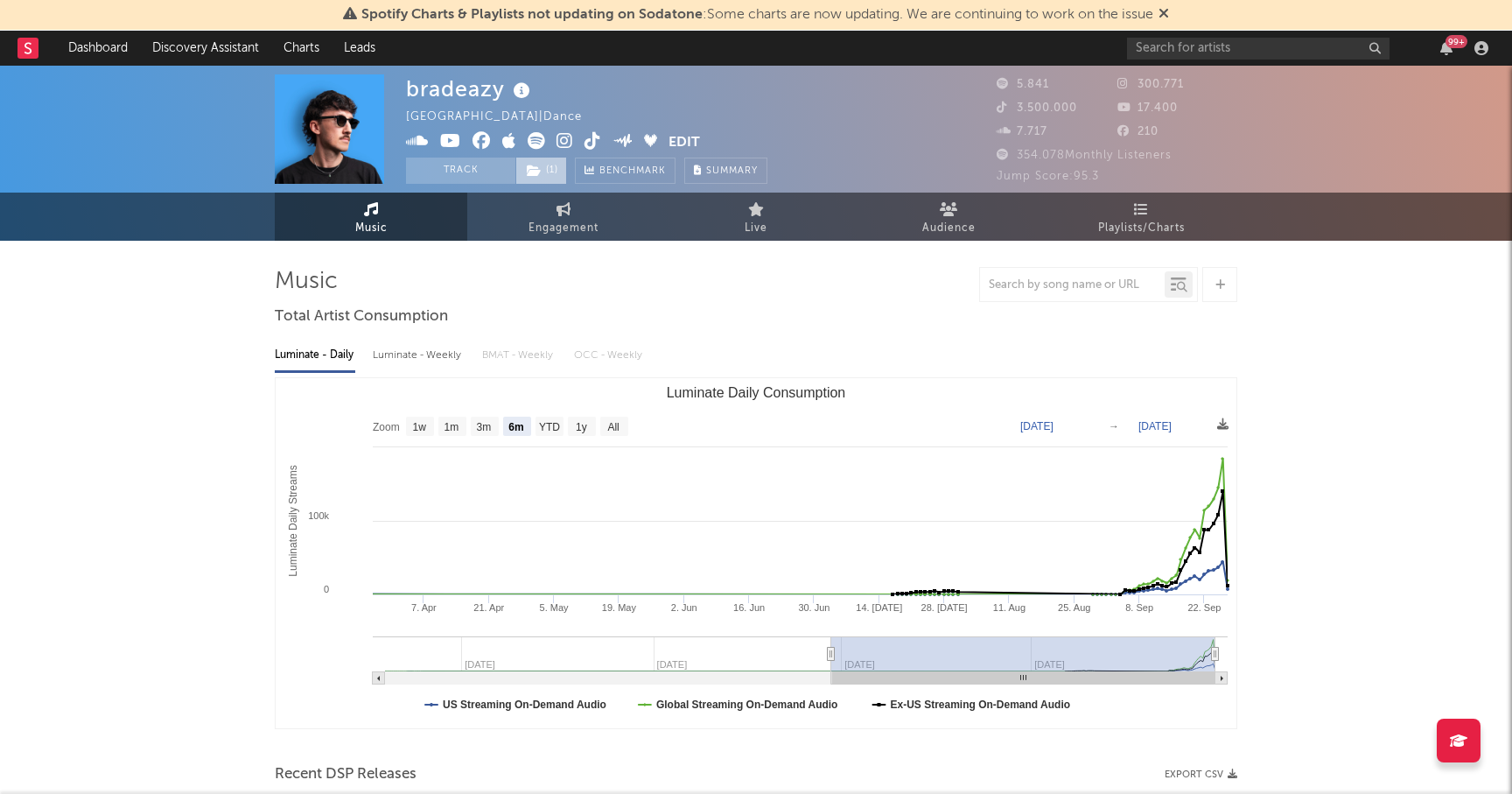
click at [535, 176] on icon at bounding box center [534, 171] width 14 height 13
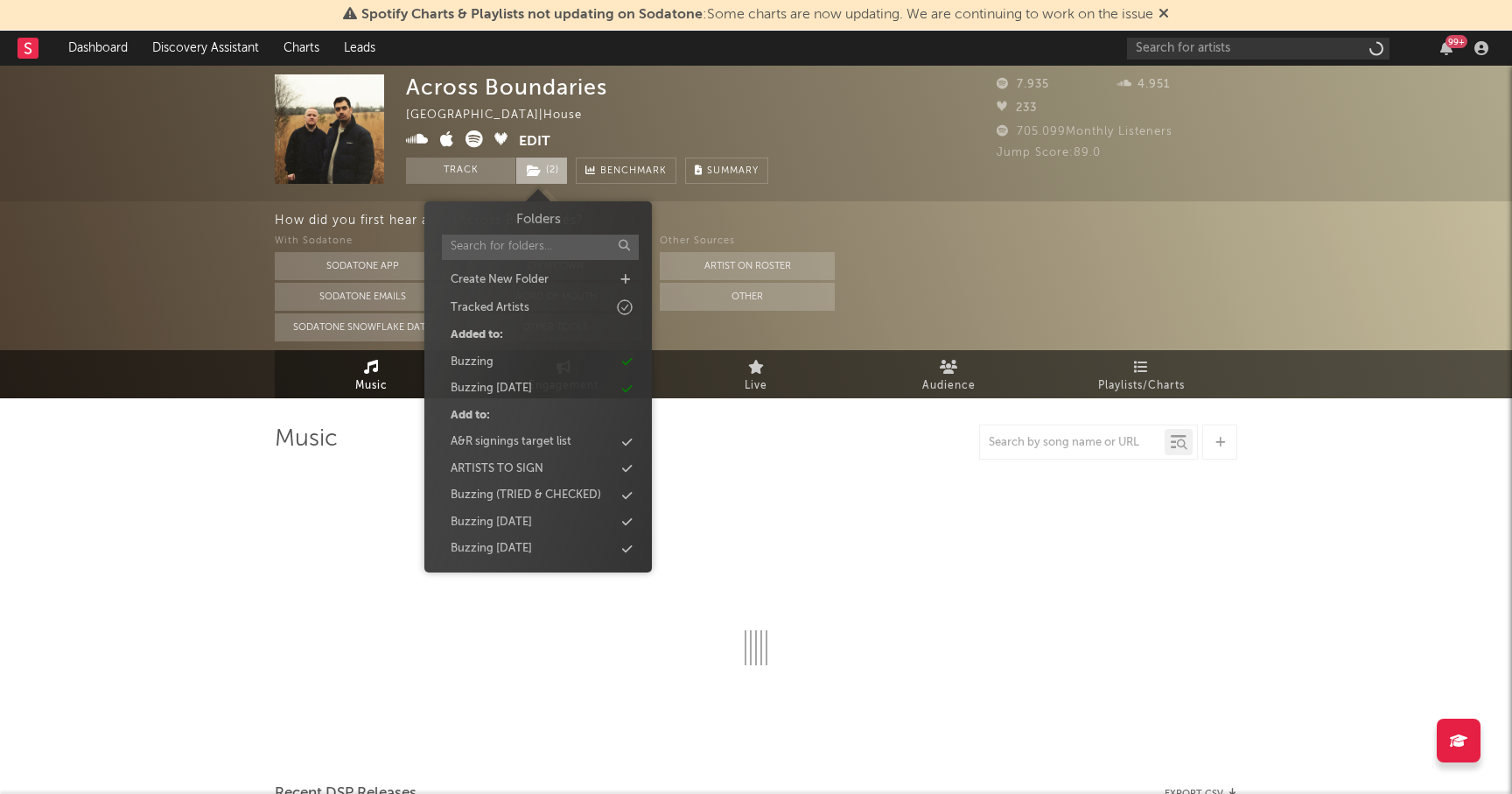
click at [544, 168] on span "( 2 )" at bounding box center [542, 170] width 53 height 26
select select "6m"
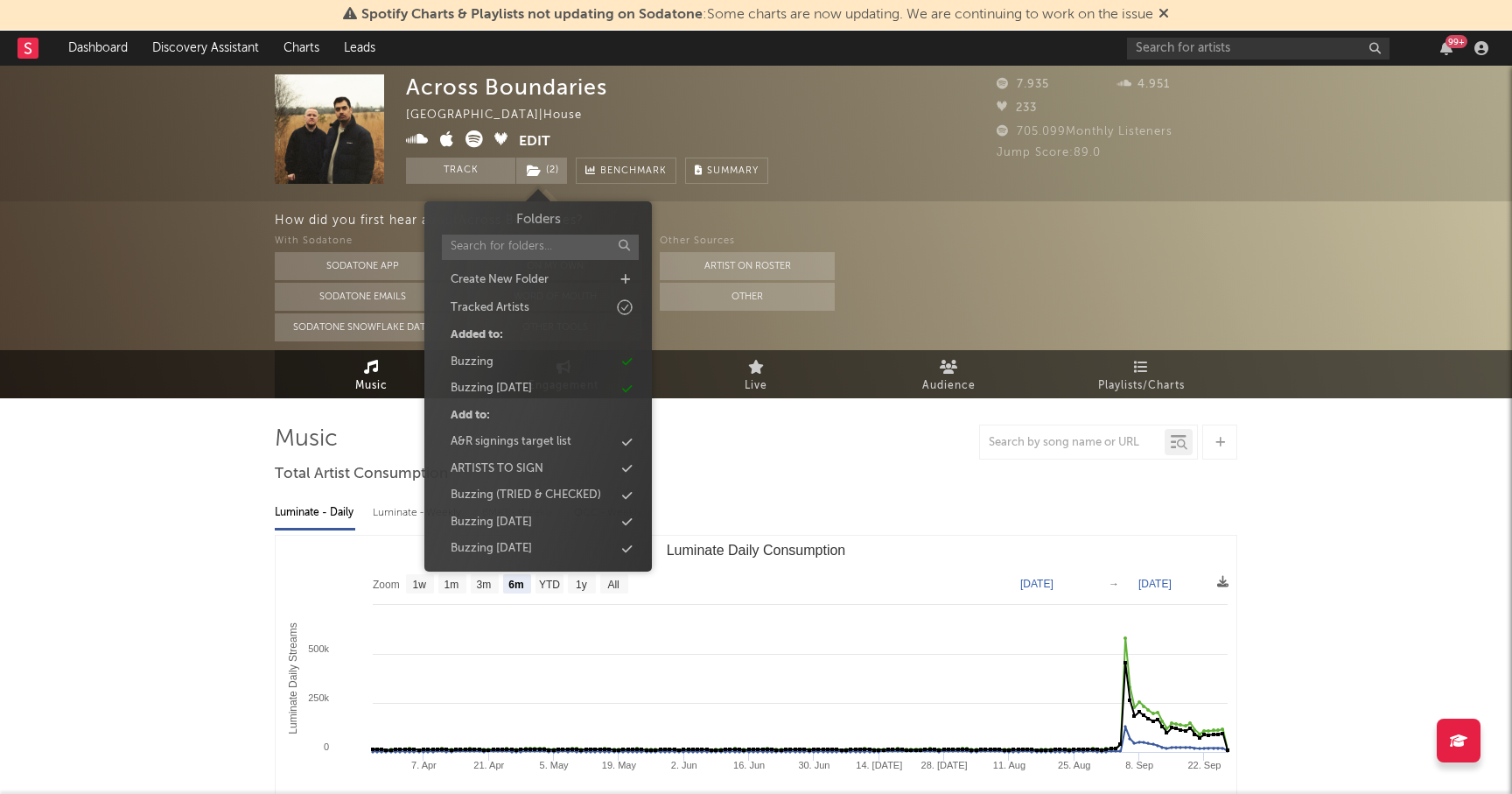
click at [862, 214] on div "How did you first hear about Across Boundaries ?" at bounding box center [893, 220] width 1238 height 21
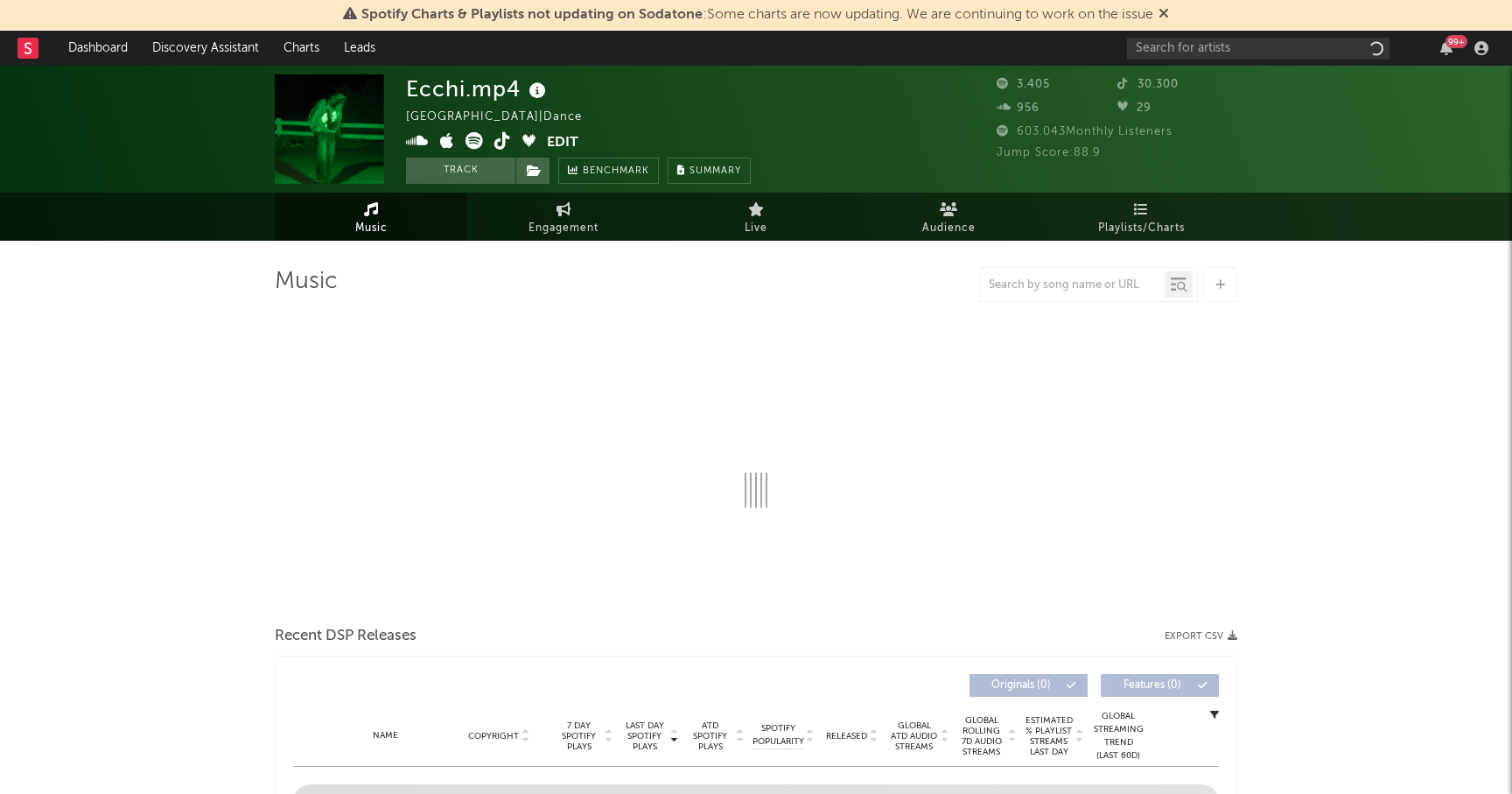
select select "1w"
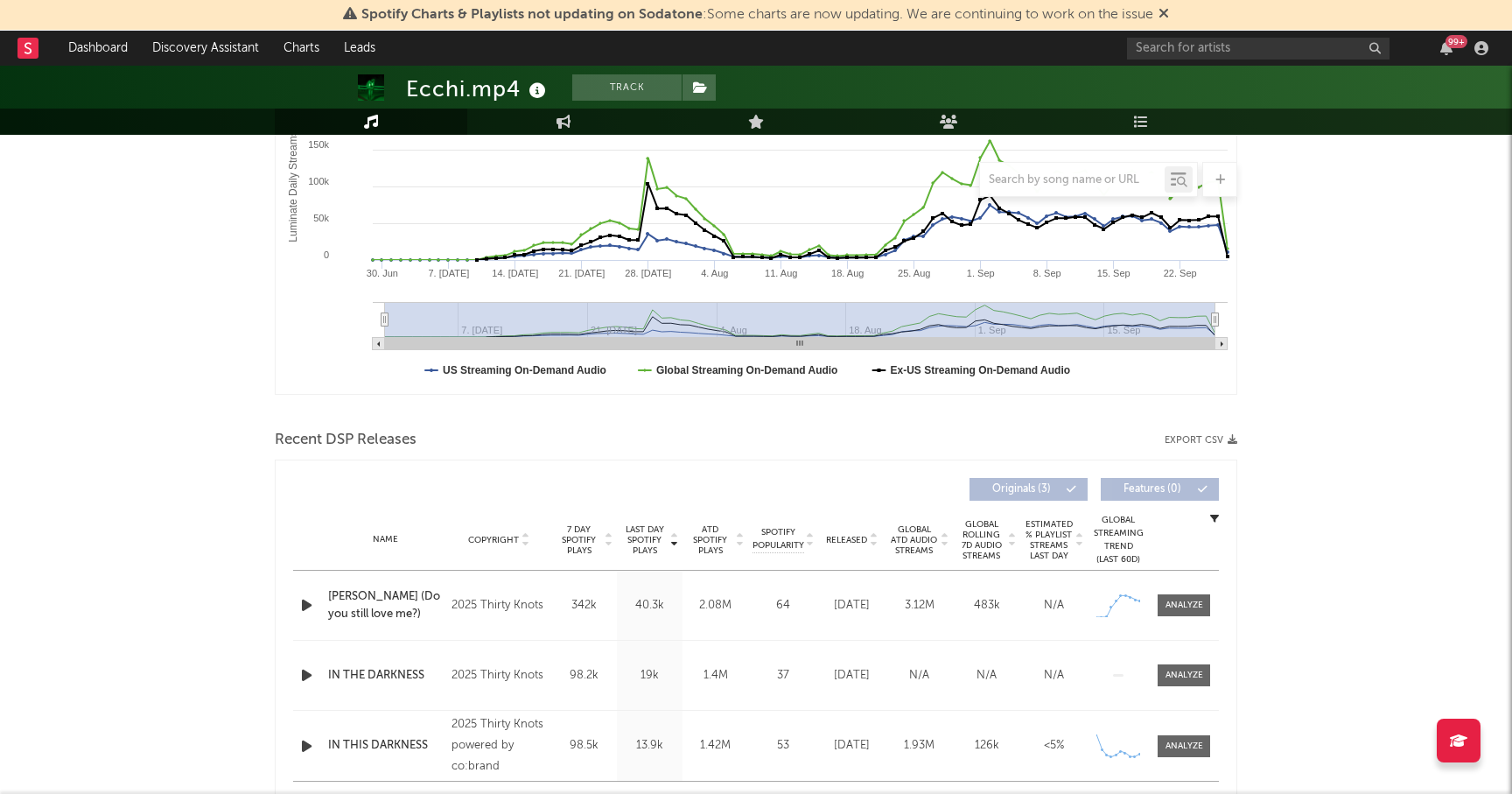
scroll to position [341, 0]
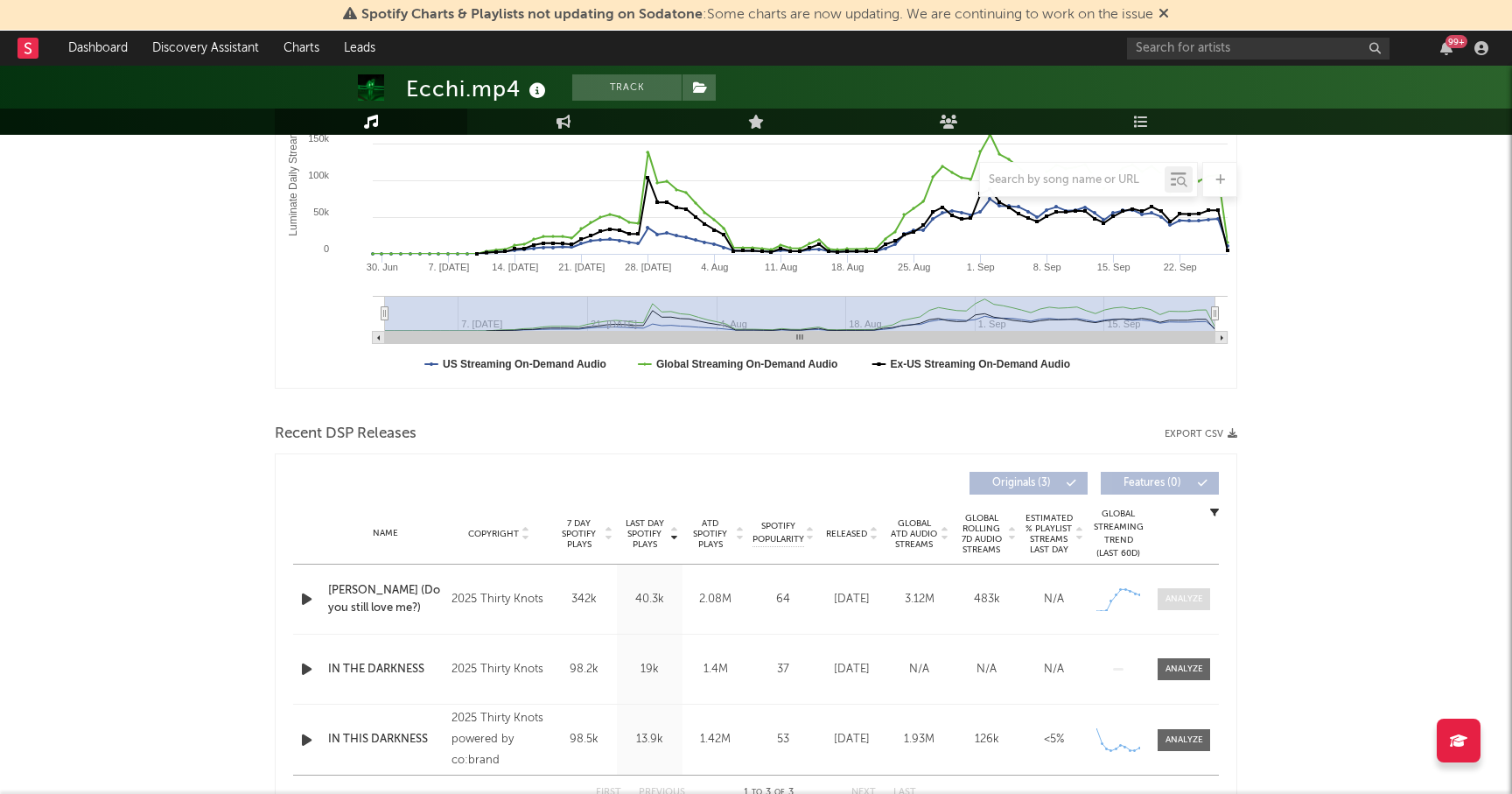
click at [1176, 601] on div at bounding box center [1185, 599] width 38 height 13
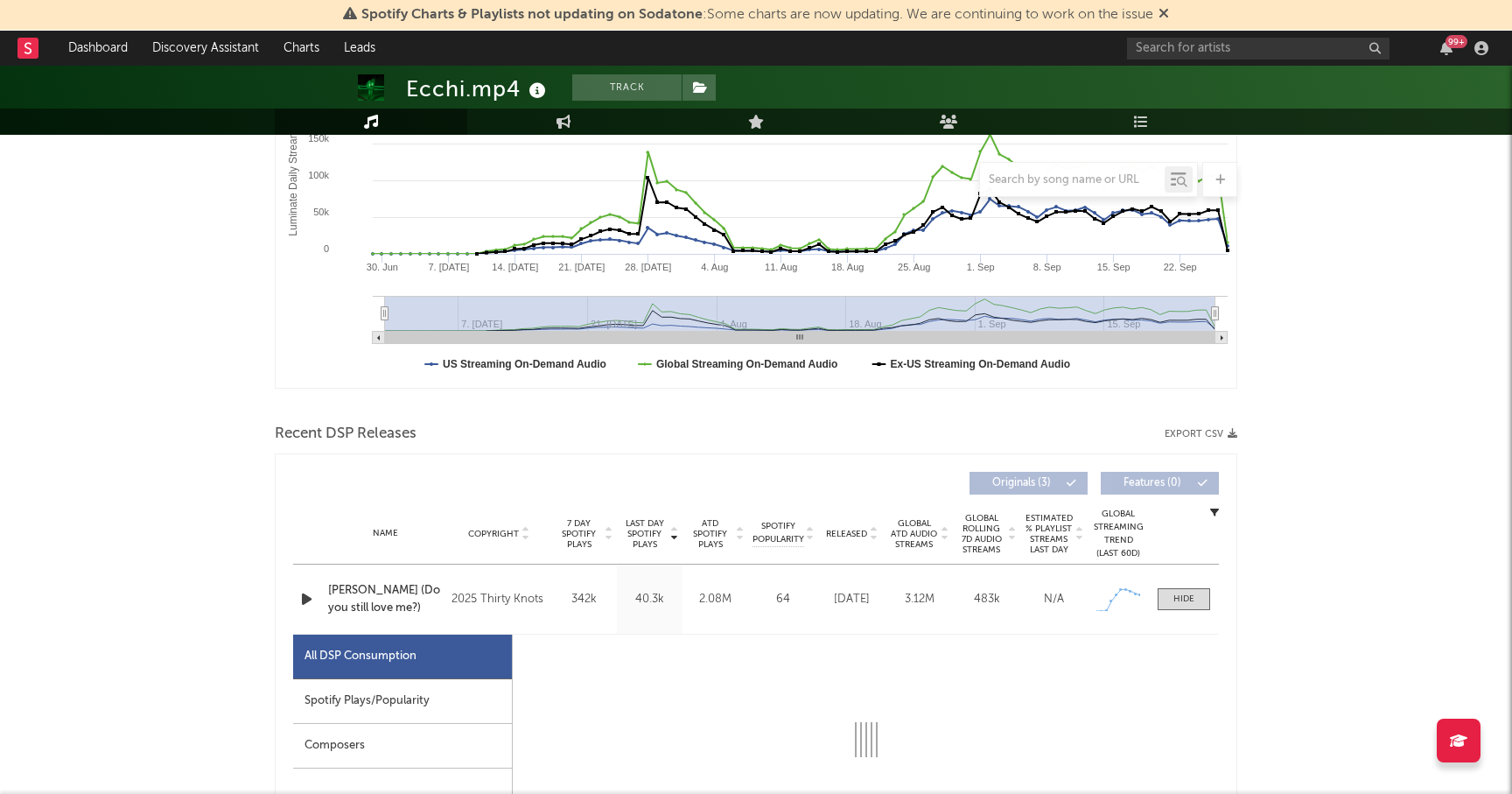
select select "1w"
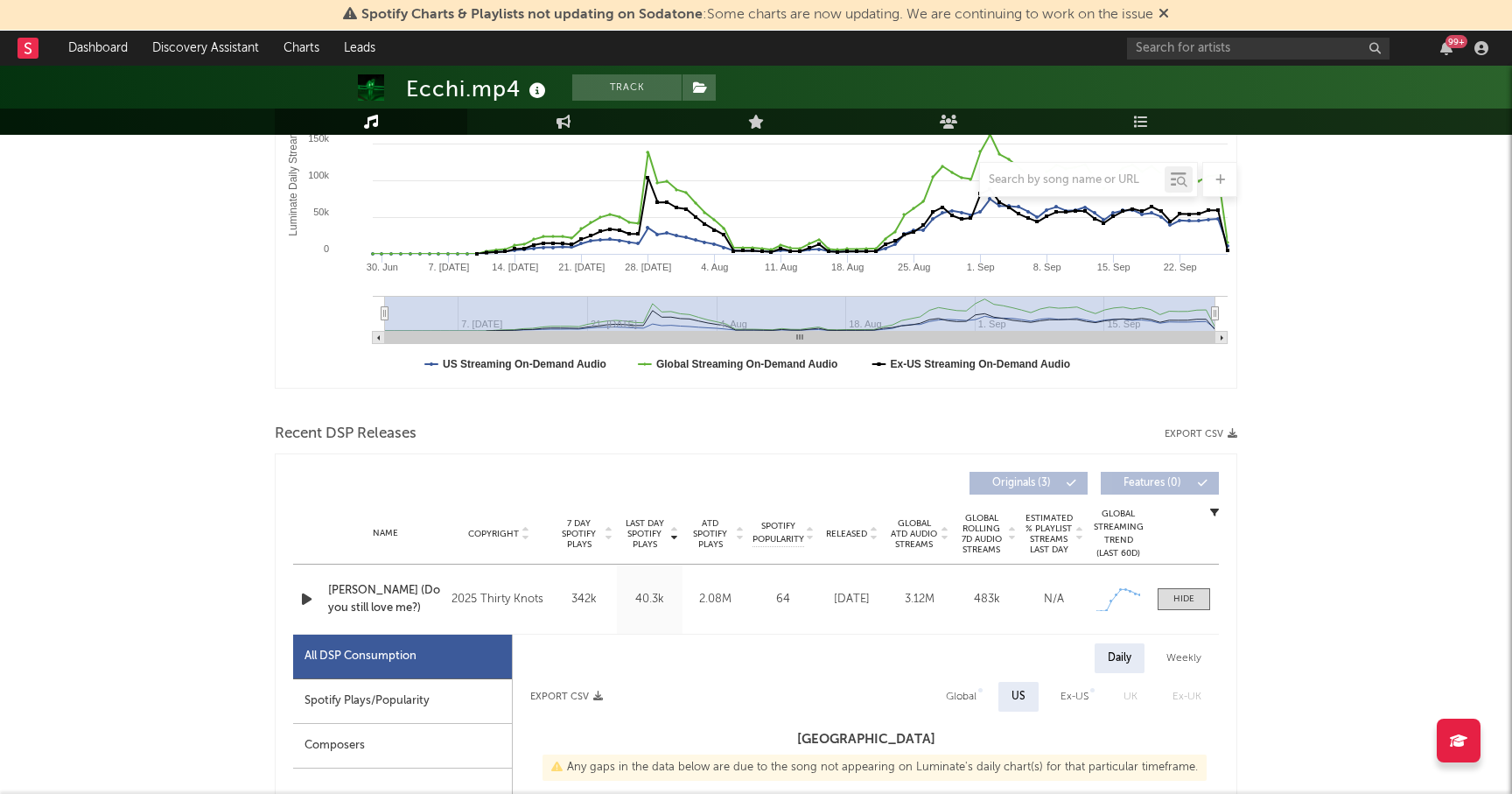
click at [344, 703] on div "Spotify Plays/Popularity" at bounding box center [403, 702] width 219 height 44
select select "1w"
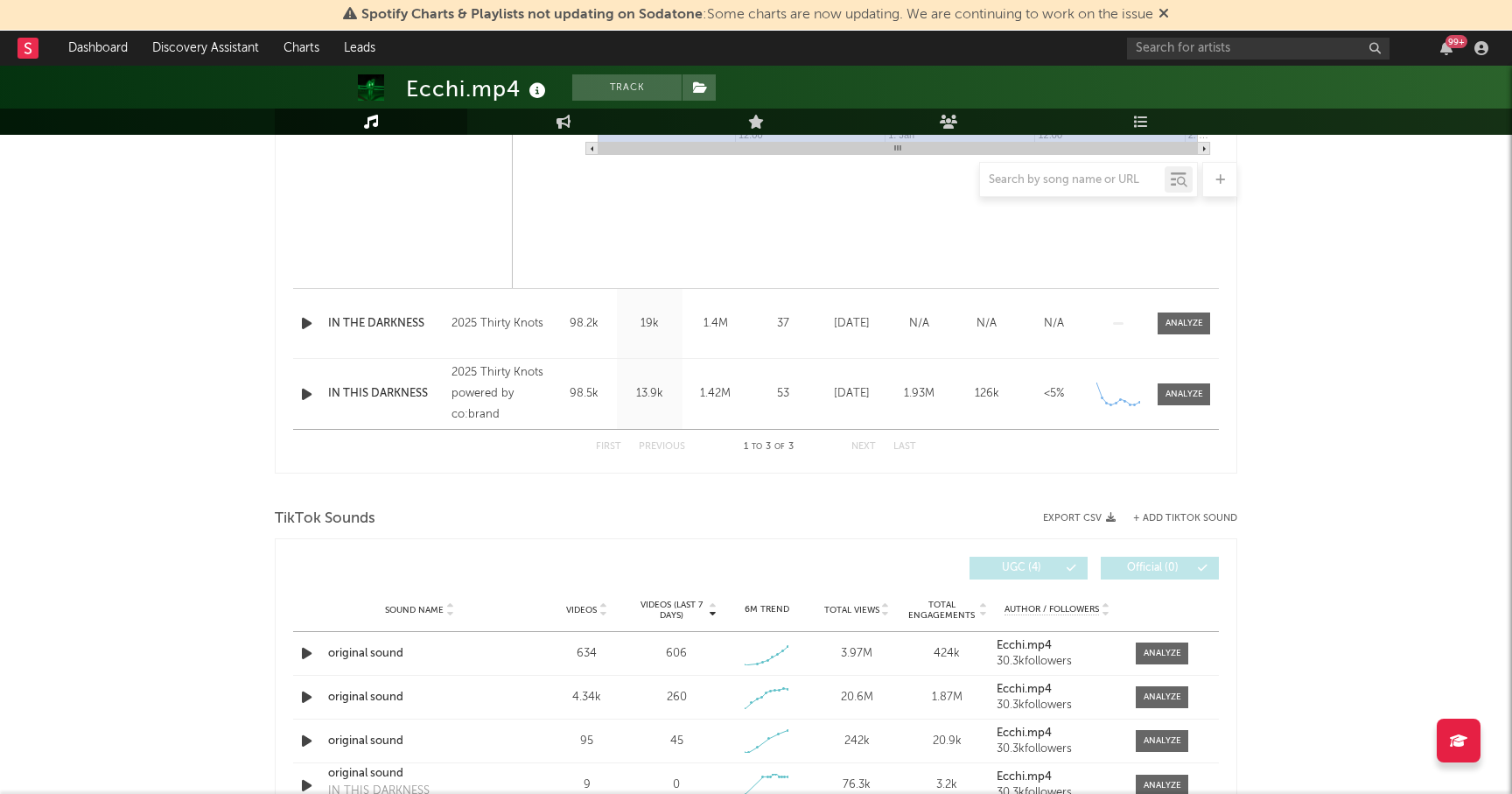
scroll to position [1654, 0]
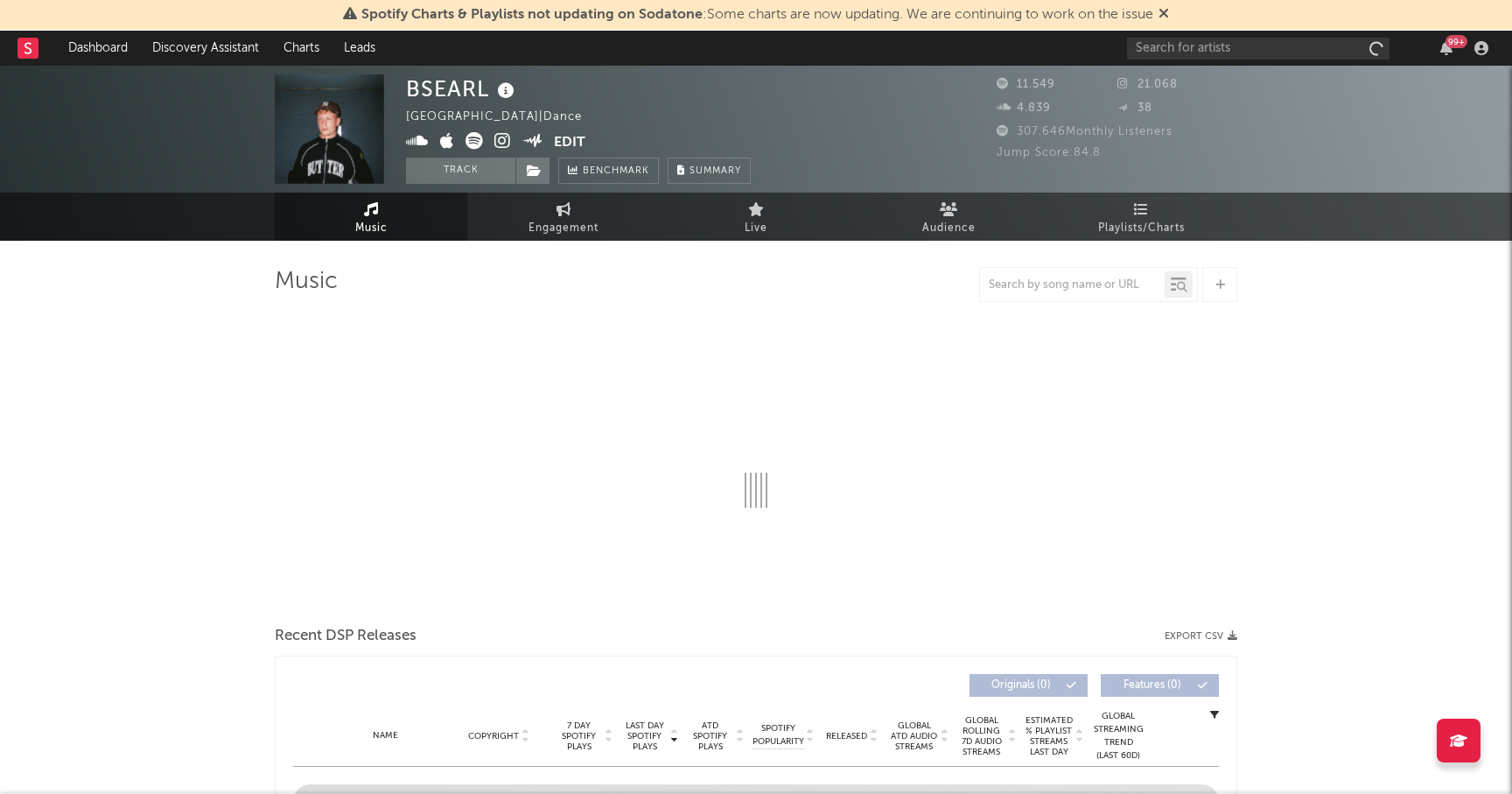
select select "6m"
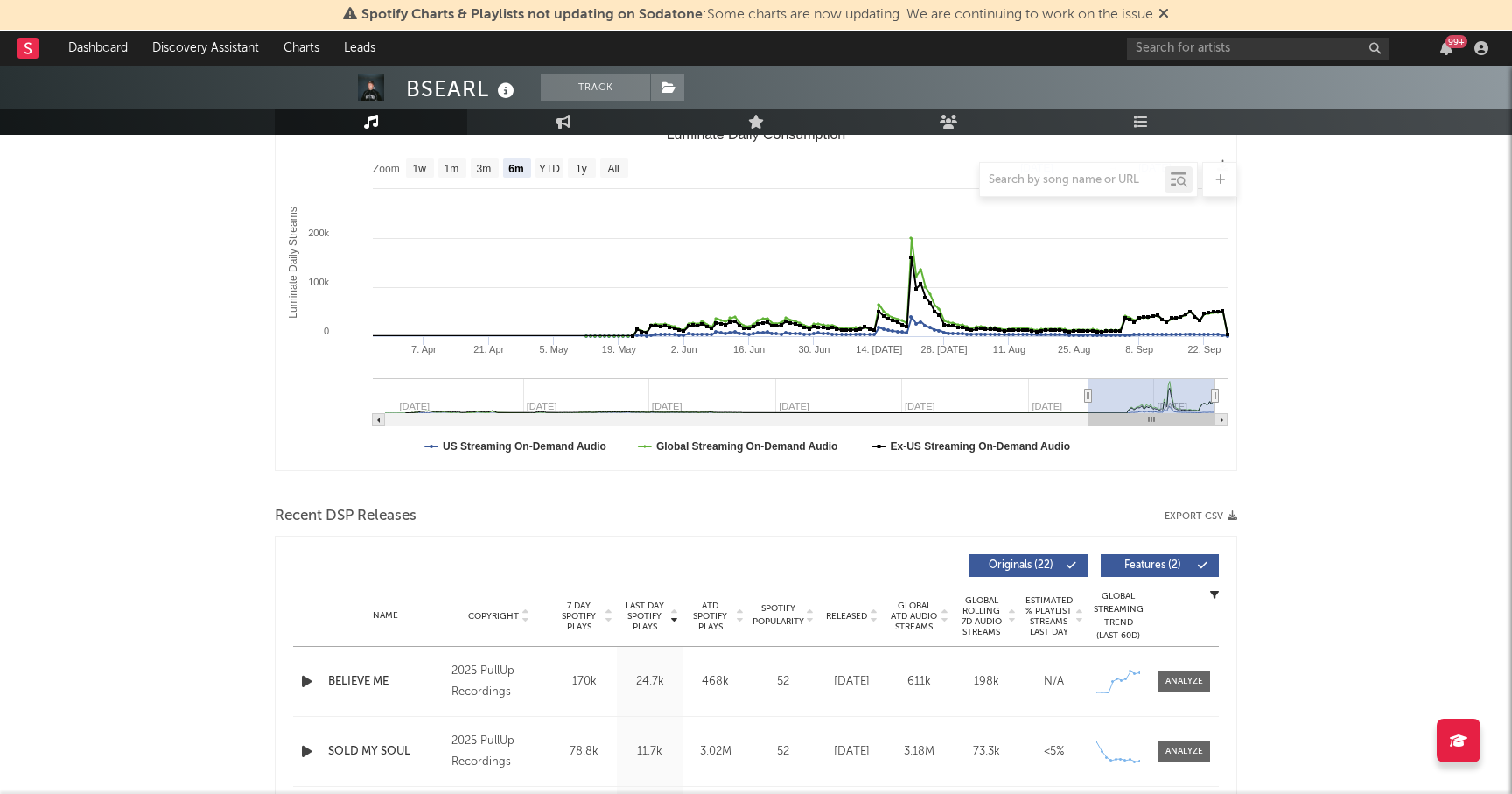
scroll to position [262, 0]
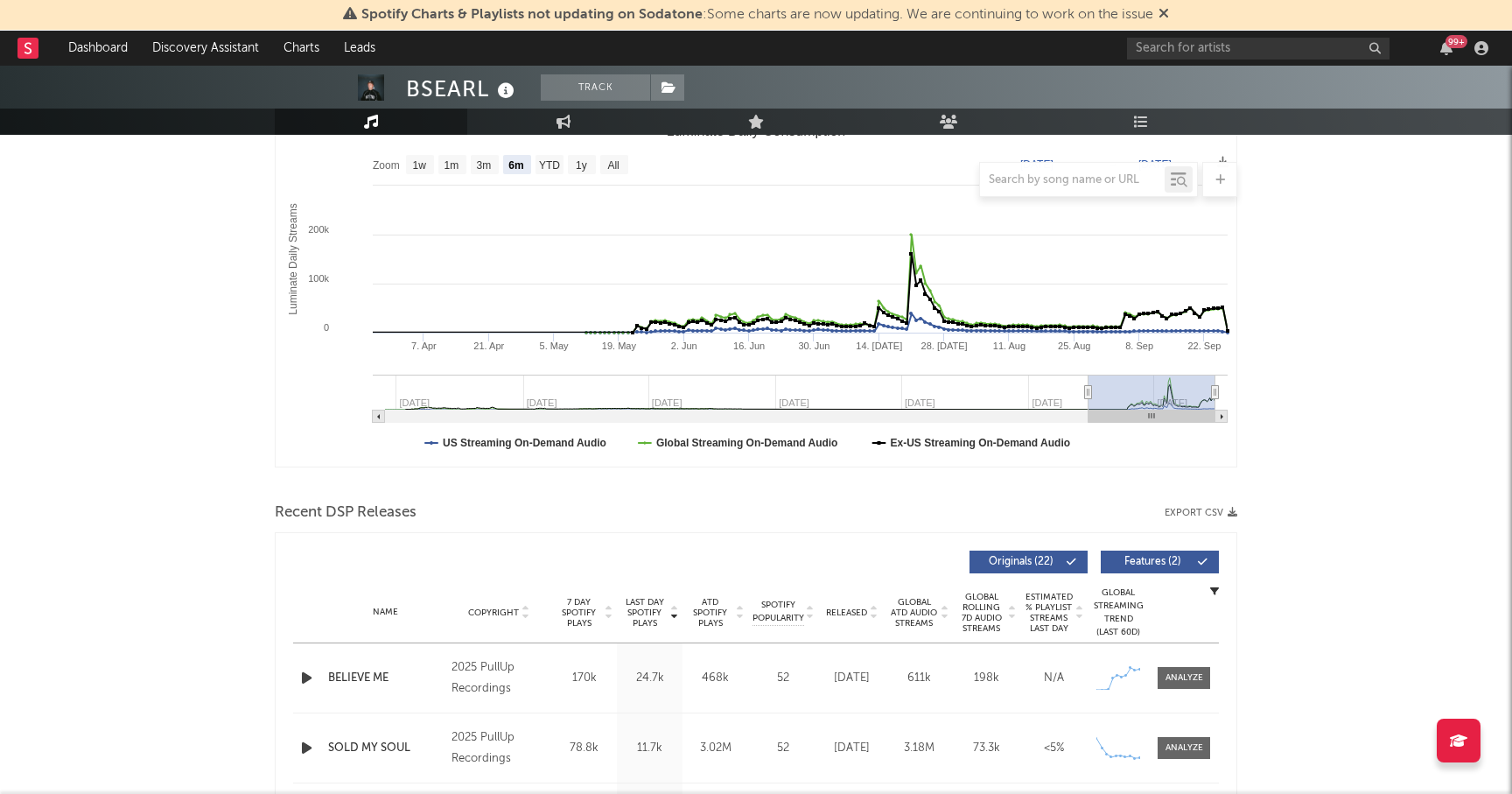
click at [306, 667] on icon "button" at bounding box center [306, 678] width 18 height 22
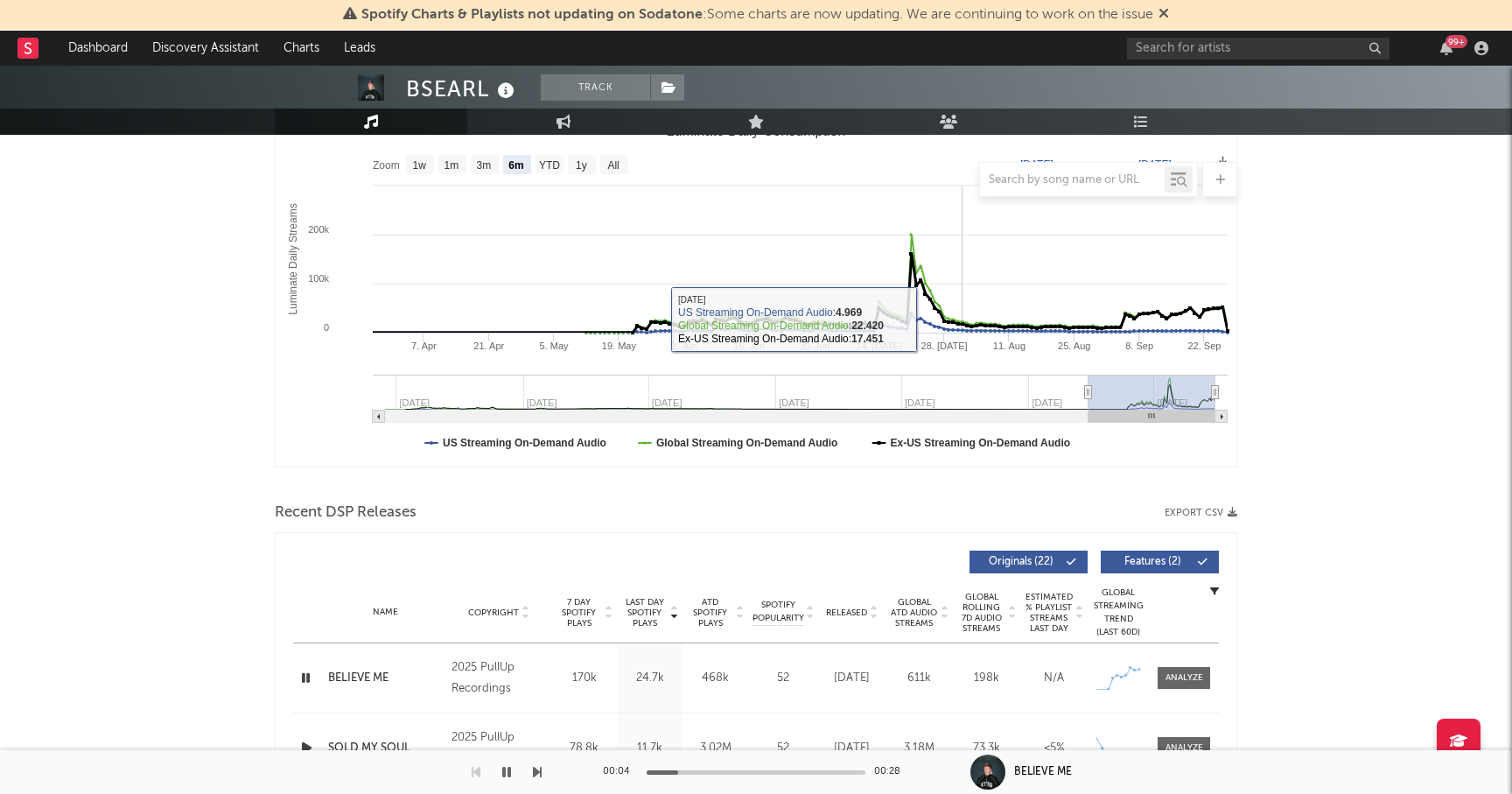
scroll to position [353, 0]
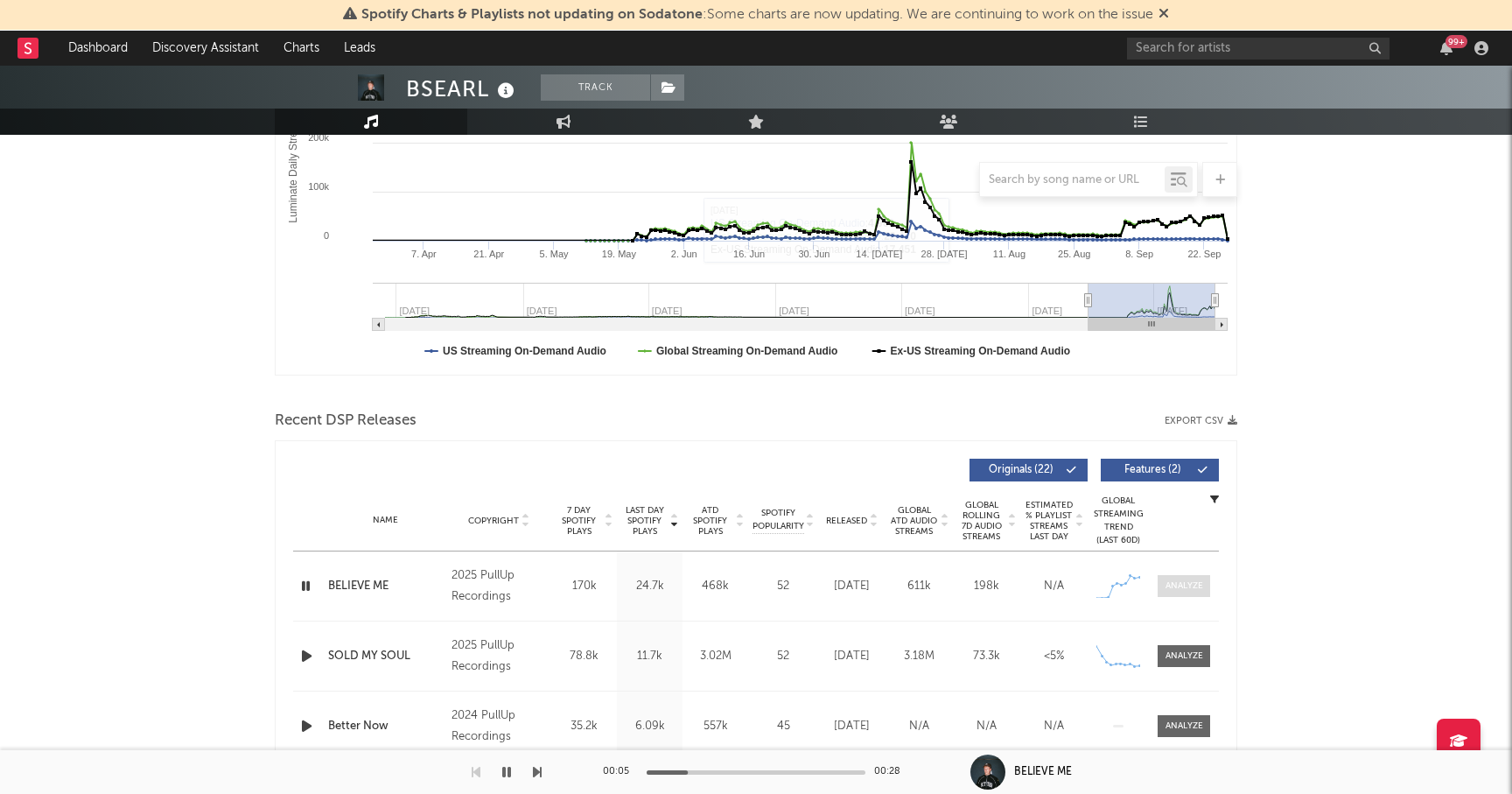
click at [1178, 584] on div at bounding box center [1185, 586] width 38 height 13
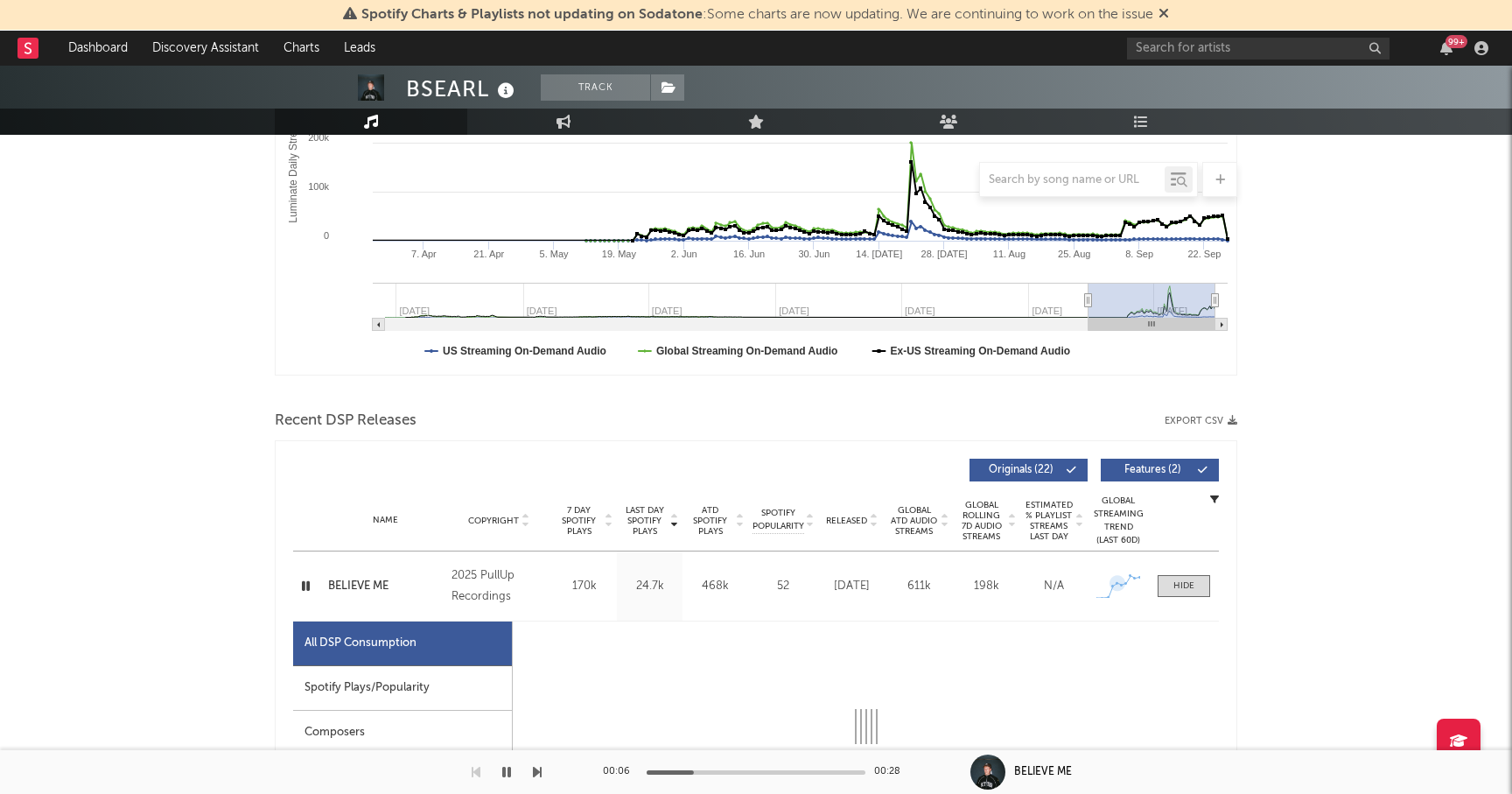
select select "1w"
click at [457, 688] on div "Spotify Plays/Popularity" at bounding box center [403, 688] width 219 height 44
select select "1w"
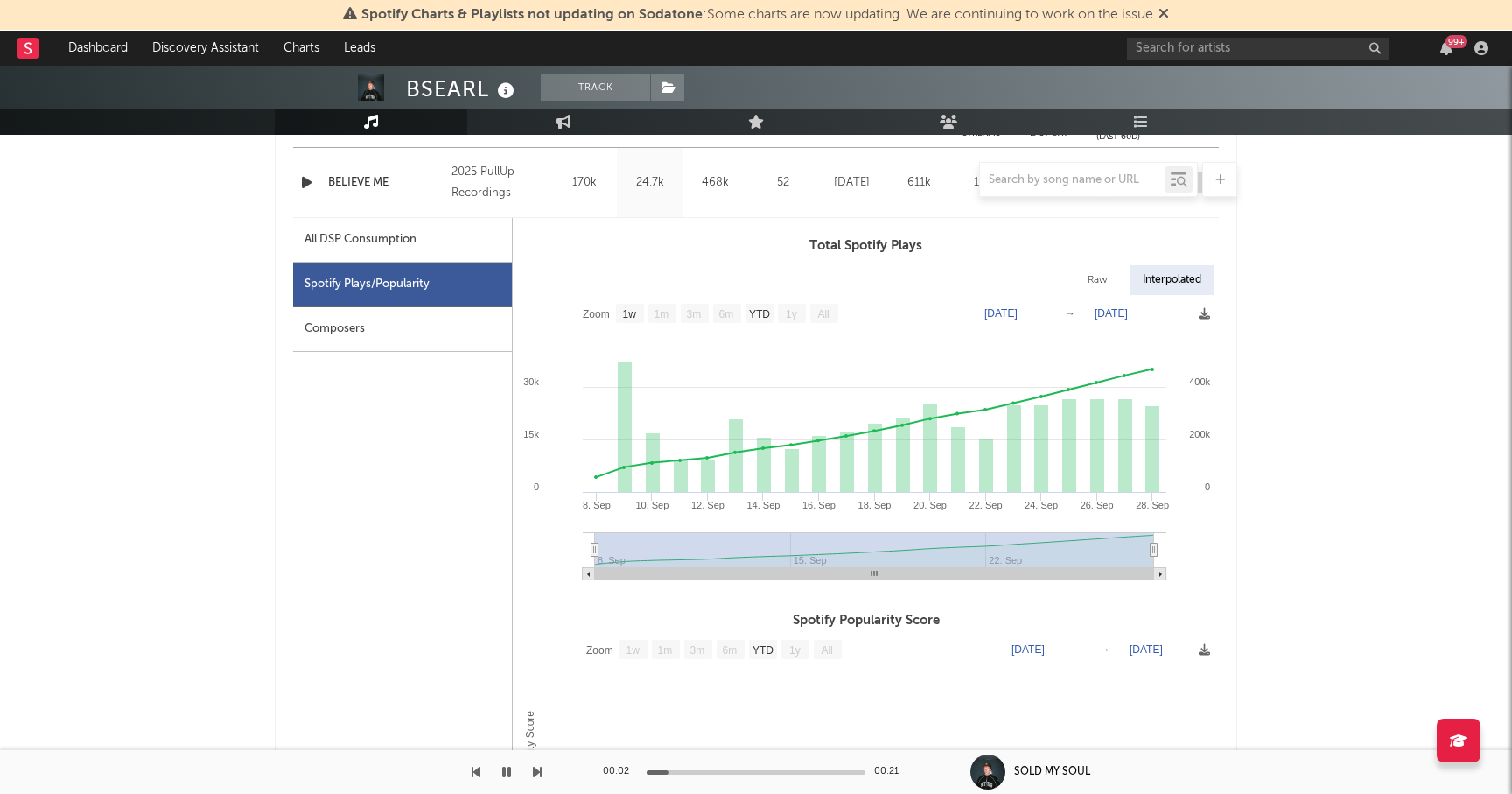
scroll to position [624, 0]
